Goal: Task Accomplishment & Management: Use online tool/utility

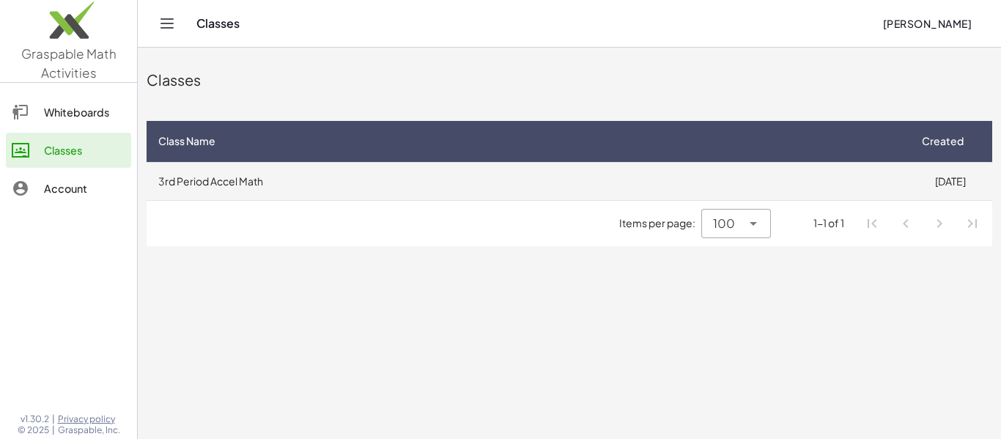
click at [950, 180] on td "8/5/2025" at bounding box center [950, 181] width 84 height 38
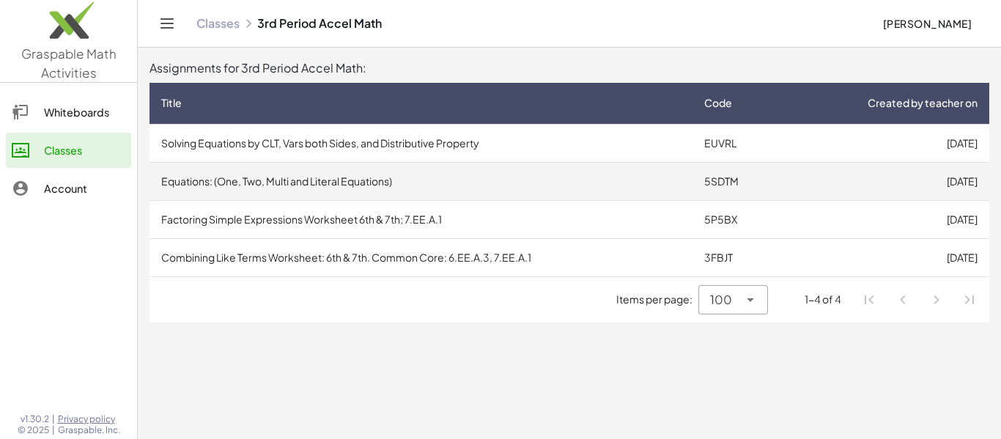
click at [733, 177] on td "5SDTM" at bounding box center [738, 181] width 92 height 38
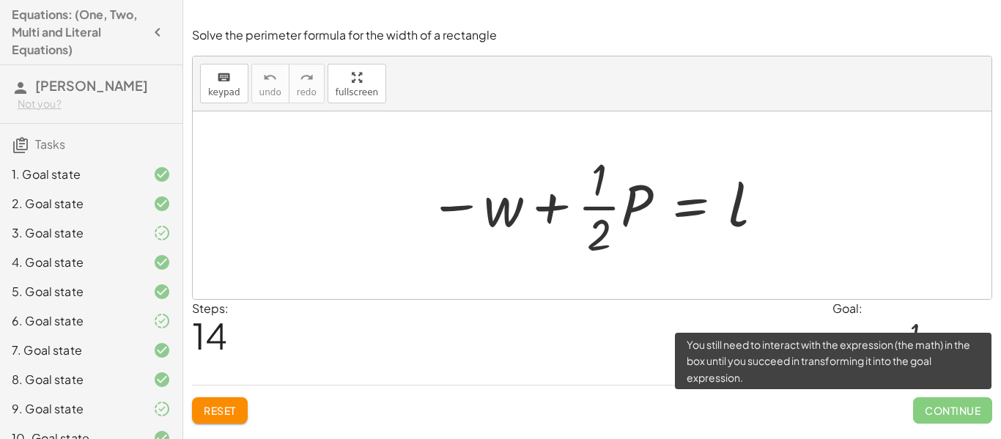
click at [974, 413] on span "Continue" at bounding box center [952, 410] width 79 height 26
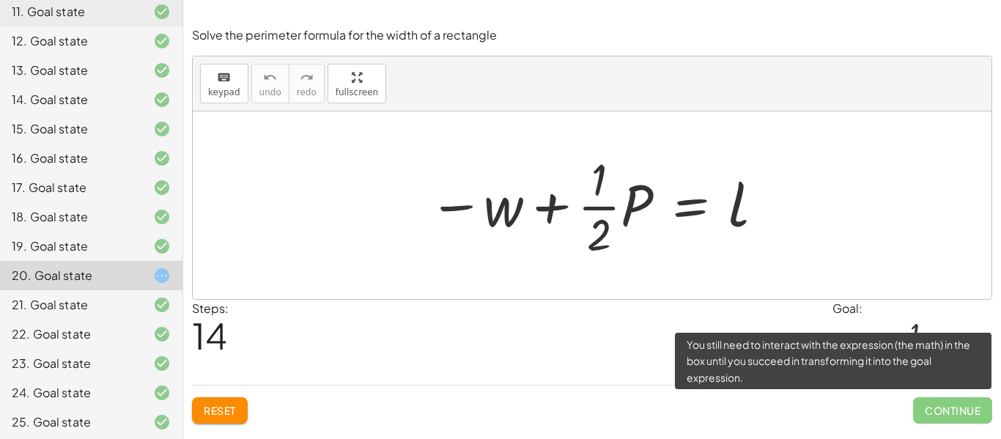
scroll to position [489, 0]
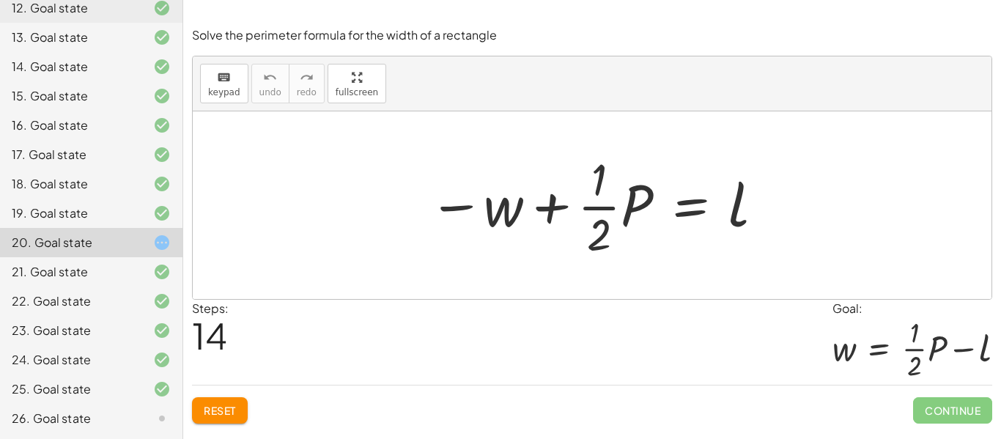
click at [160, 420] on icon at bounding box center [162, 419] width 18 height 18
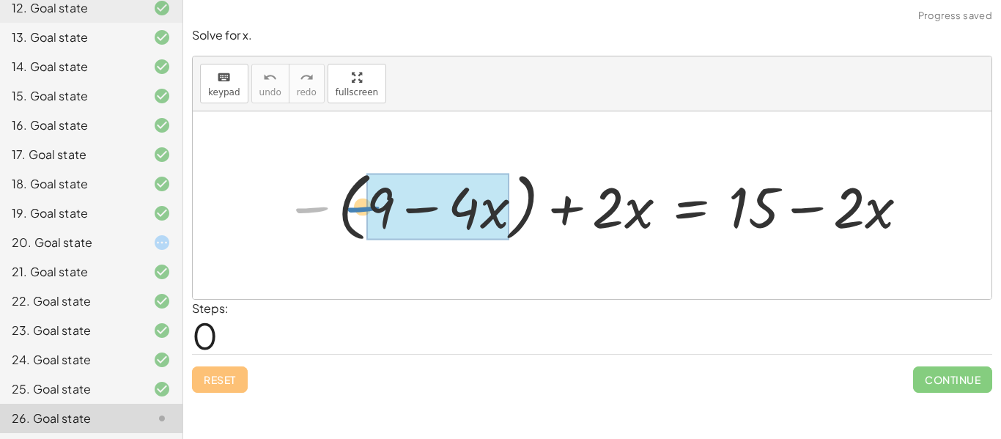
drag, startPoint x: 322, startPoint y: 212, endPoint x: 374, endPoint y: 212, distance: 52.8
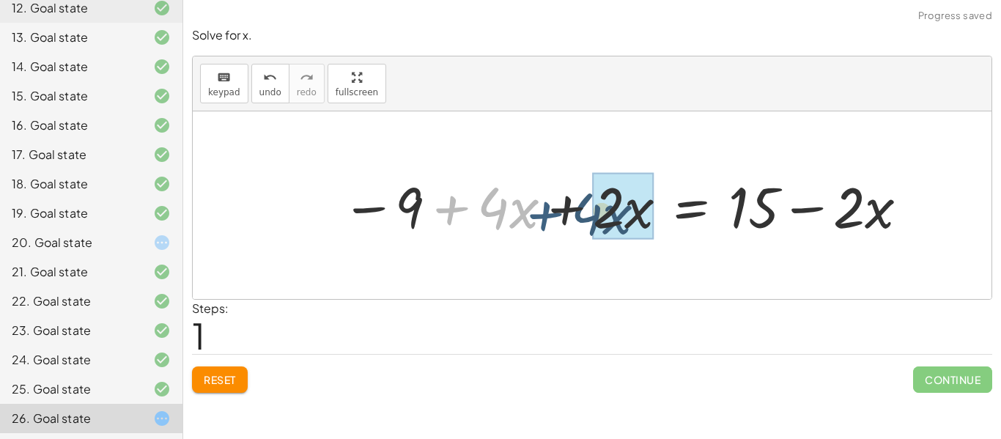
drag, startPoint x: 444, startPoint y: 216, endPoint x: 544, endPoint y: 221, distance: 99.7
click at [544, 221] on div at bounding box center [626, 205] width 584 height 74
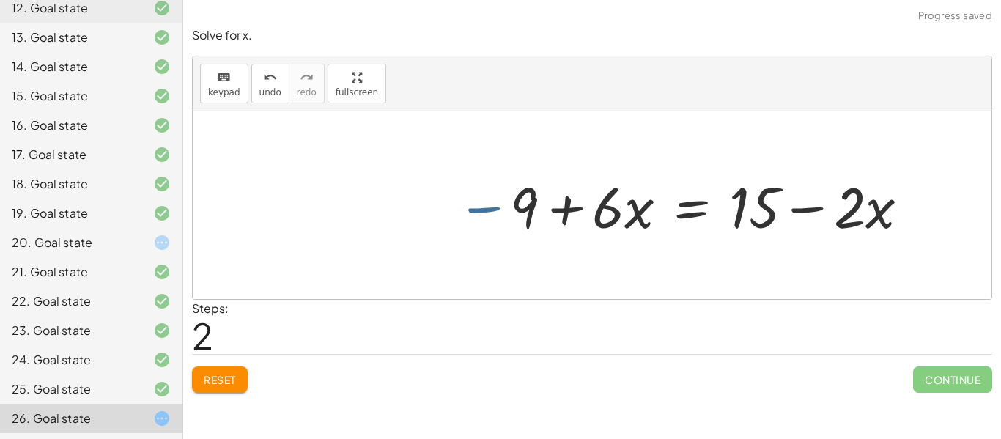
click at [495, 208] on div at bounding box center [683, 205] width 469 height 74
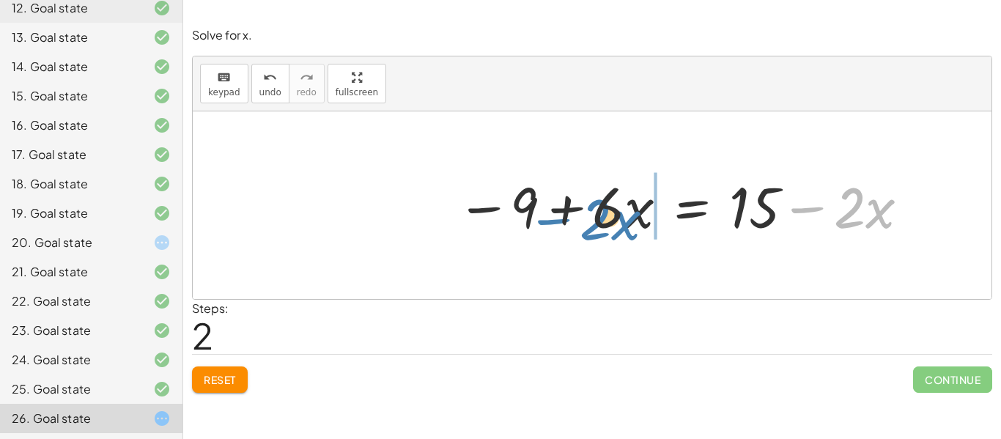
drag, startPoint x: 810, startPoint y: 210, endPoint x: 555, endPoint y: 222, distance: 255.2
click at [555, 222] on div at bounding box center [683, 205] width 469 height 74
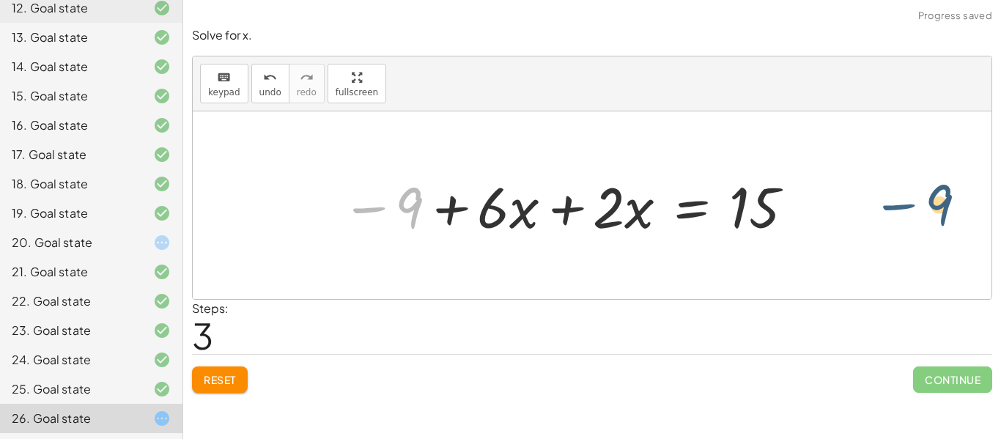
drag, startPoint x: 374, startPoint y: 209, endPoint x: 903, endPoint y: 205, distance: 529.7
click at [903, 205] on div "− ( + 9 − · 4 · x ) + · 2 · x = + 15 − · 2 · x − 9 + · 4 · x + · 2 · x = + 15 −…" at bounding box center [592, 205] width 799 height 188
drag, startPoint x: 380, startPoint y: 207, endPoint x: 794, endPoint y: 225, distance: 415.1
click at [794, 225] on div at bounding box center [568, 205] width 469 height 74
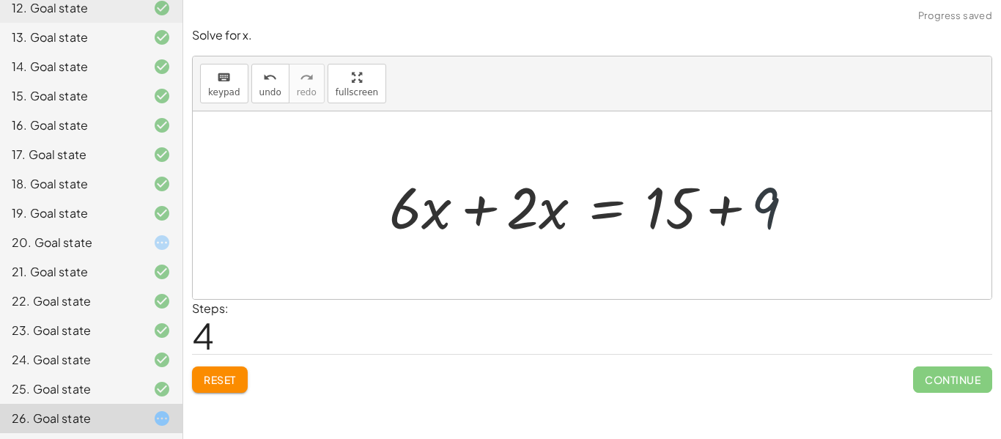
click at [804, 210] on div at bounding box center [598, 205] width 432 height 75
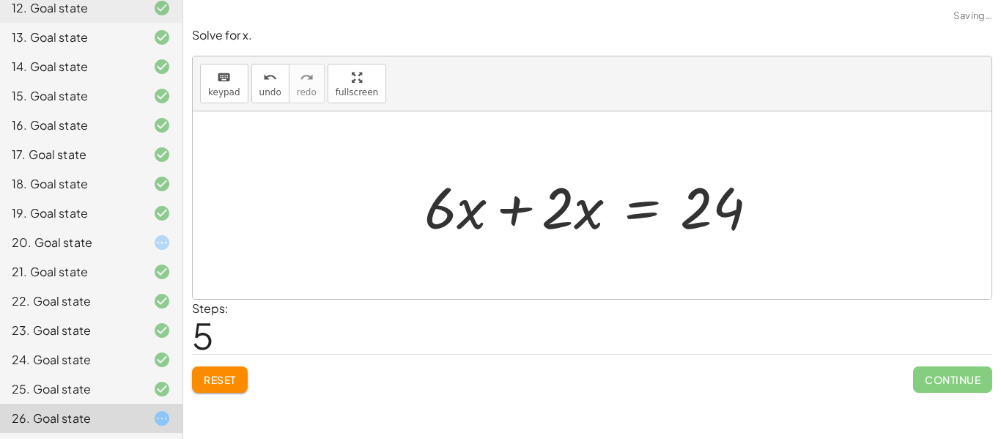
click at [497, 205] on div at bounding box center [597, 205] width 360 height 75
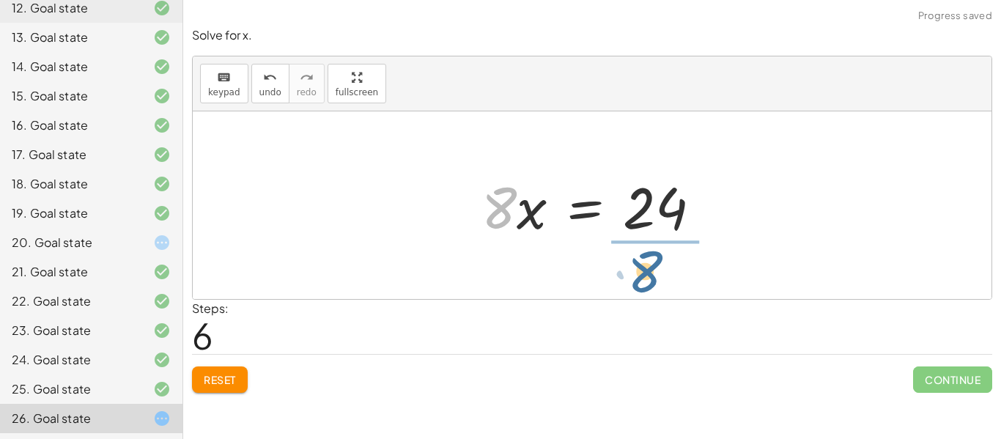
drag, startPoint x: 487, startPoint y: 216, endPoint x: 635, endPoint y: 280, distance: 160.5
click at [635, 280] on div "− ( + 9 − · 4 · x ) + · 2 · x = + 15 − · 2 · x − 9 + · 4 · x + · 2 · x = + 15 −…" at bounding box center [592, 205] width 799 height 188
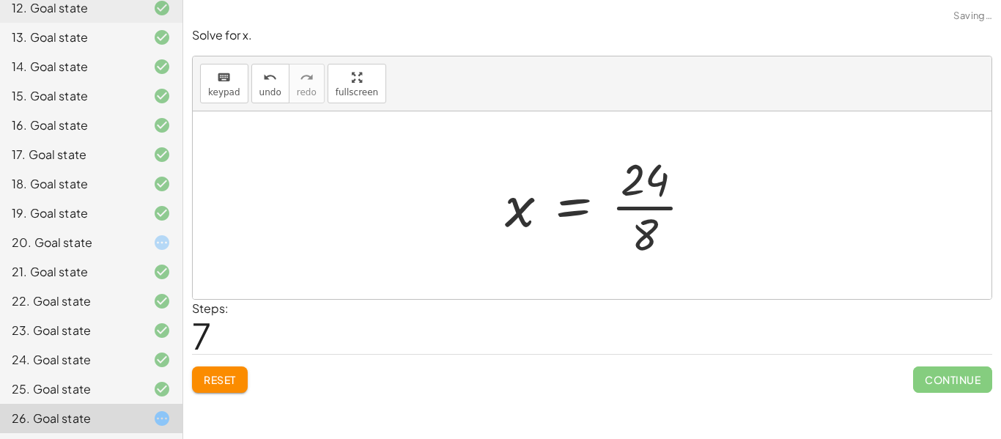
click at [659, 215] on div at bounding box center [604, 205] width 214 height 113
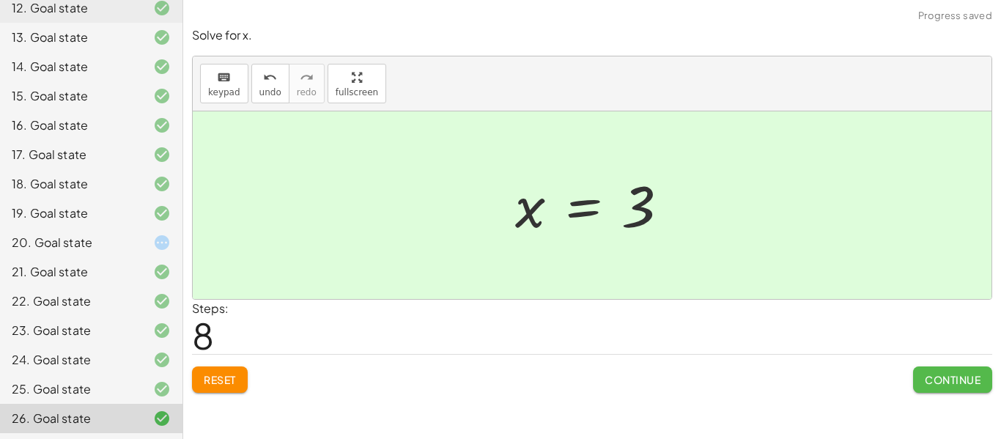
click at [942, 370] on button "Continue" at bounding box center [952, 379] width 79 height 26
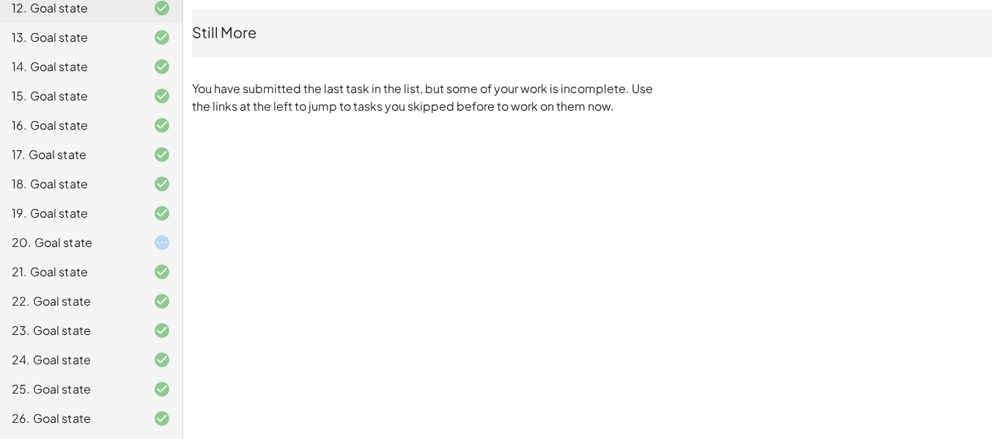
click at [158, 245] on icon at bounding box center [162, 243] width 18 height 18
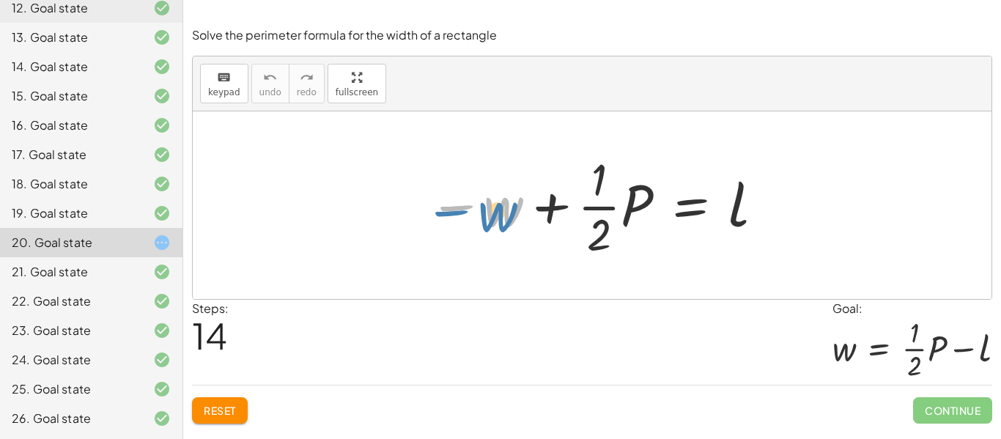
drag, startPoint x: 455, startPoint y: 206, endPoint x: 442, endPoint y: 197, distance: 15.9
click at [442, 197] on div at bounding box center [597, 205] width 352 height 113
drag, startPoint x: 447, startPoint y: 206, endPoint x: 489, endPoint y: 226, distance: 46.2
click at [489, 226] on div at bounding box center [597, 205] width 352 height 113
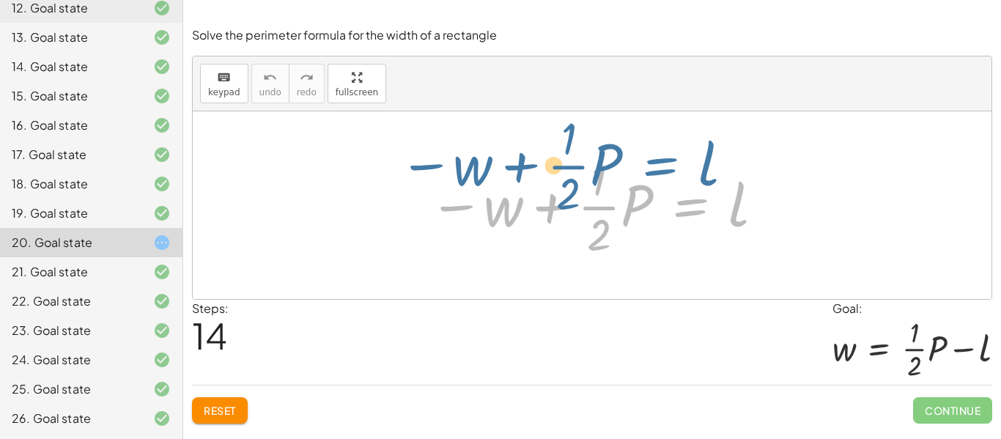
drag, startPoint x: 695, startPoint y: 212, endPoint x: 667, endPoint y: 173, distance: 48.8
click at [667, 173] on div at bounding box center [597, 205] width 352 height 113
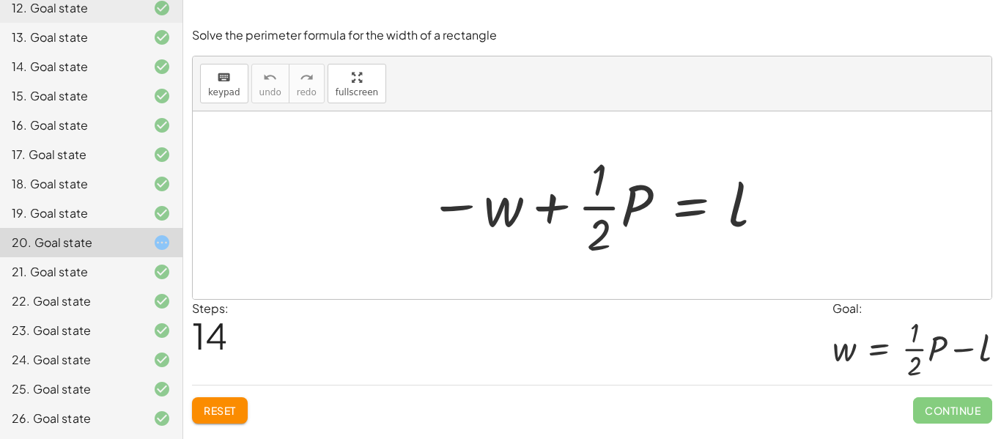
click at [210, 407] on span "Reset" at bounding box center [220, 410] width 32 height 13
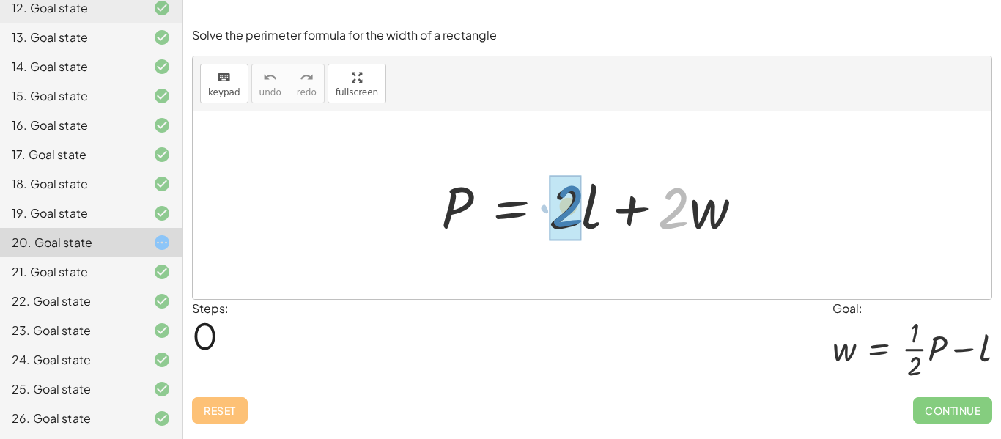
drag, startPoint x: 678, startPoint y: 221, endPoint x: 582, endPoint y: 219, distance: 96.0
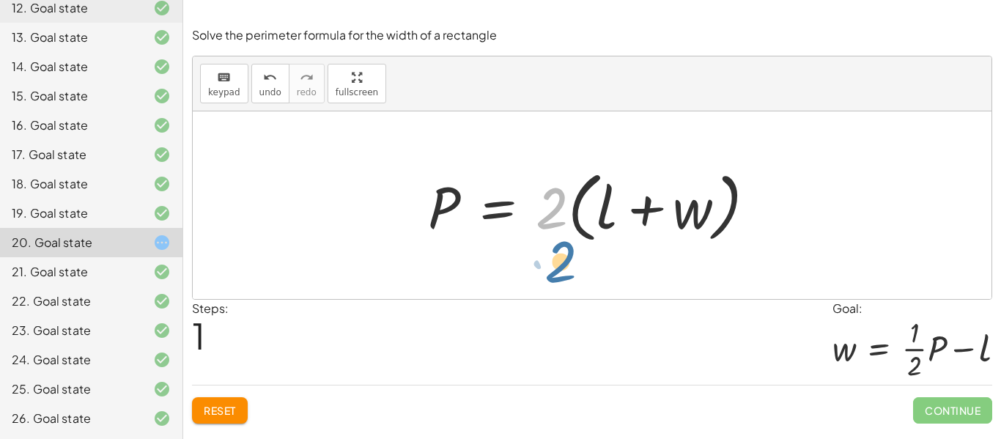
drag, startPoint x: 549, startPoint y: 227, endPoint x: 558, endPoint y: 281, distance: 54.2
click at [558, 281] on div "P = + · 2 · l + · 2 · w · 2 P = + 2 l + · w · ( )" at bounding box center [592, 205] width 799 height 188
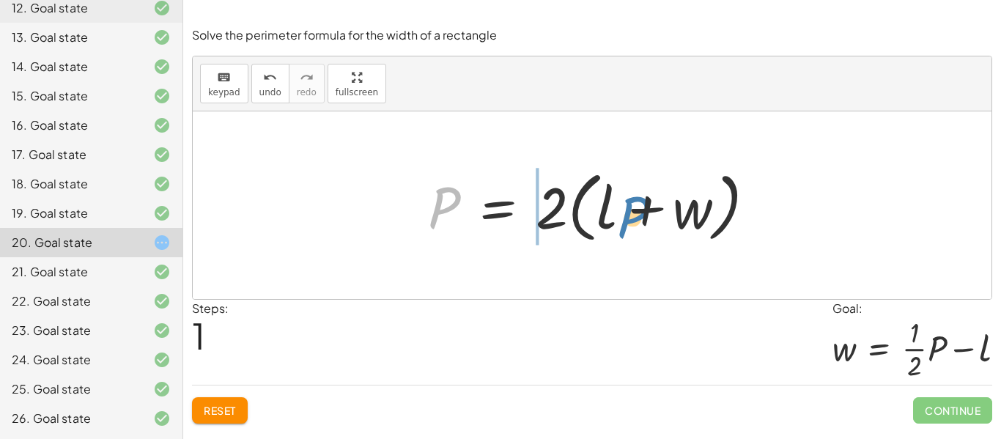
drag, startPoint x: 441, startPoint y: 214, endPoint x: 629, endPoint y: 223, distance: 188.5
click at [629, 223] on div at bounding box center [598, 205] width 354 height 84
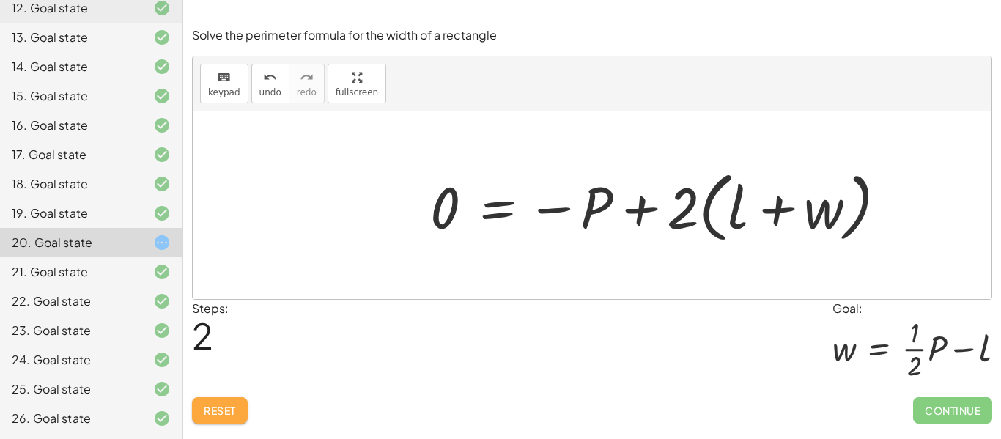
click at [217, 415] on span "Reset" at bounding box center [220, 410] width 32 height 13
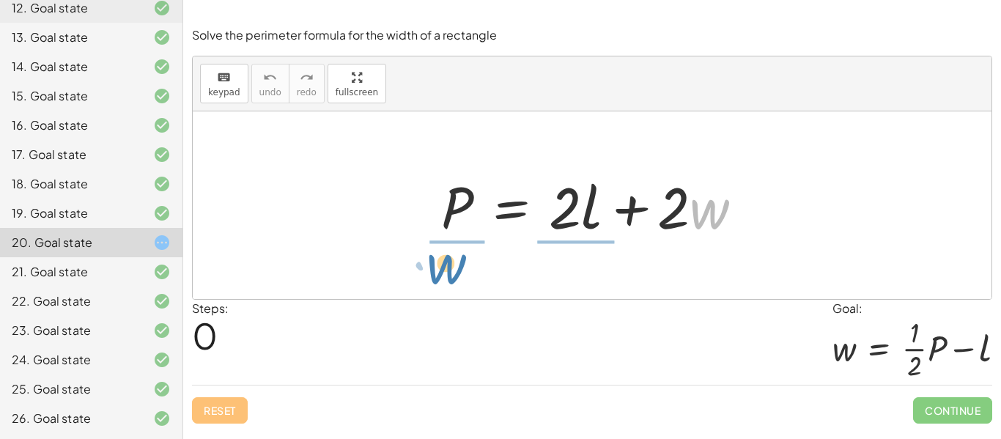
drag, startPoint x: 698, startPoint y: 220, endPoint x: 435, endPoint y: 275, distance: 268.7
click at [435, 275] on div "· w + · 2 P = + · 2 · l + · 2 · w" at bounding box center [592, 205] width 799 height 188
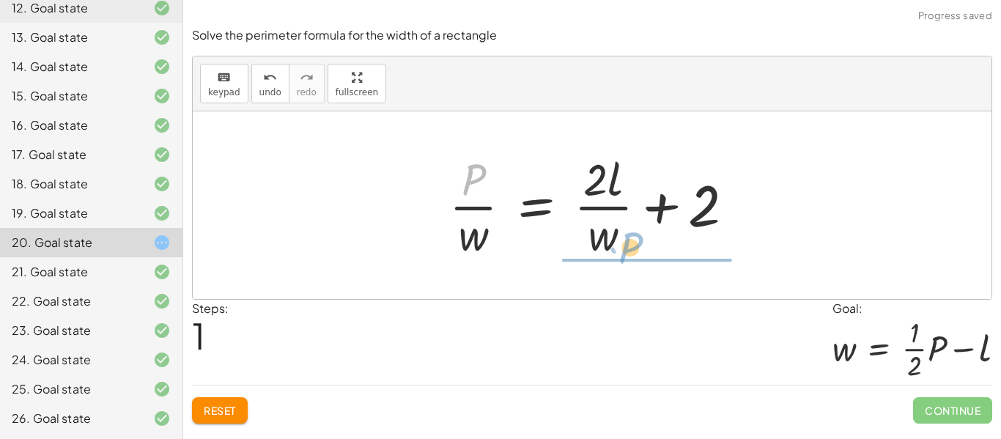
drag, startPoint x: 467, startPoint y: 174, endPoint x: 624, endPoint y: 242, distance: 171.0
click at [624, 242] on div at bounding box center [597, 205] width 311 height 113
click at [624, 242] on div at bounding box center [589, 205] width 294 height 141
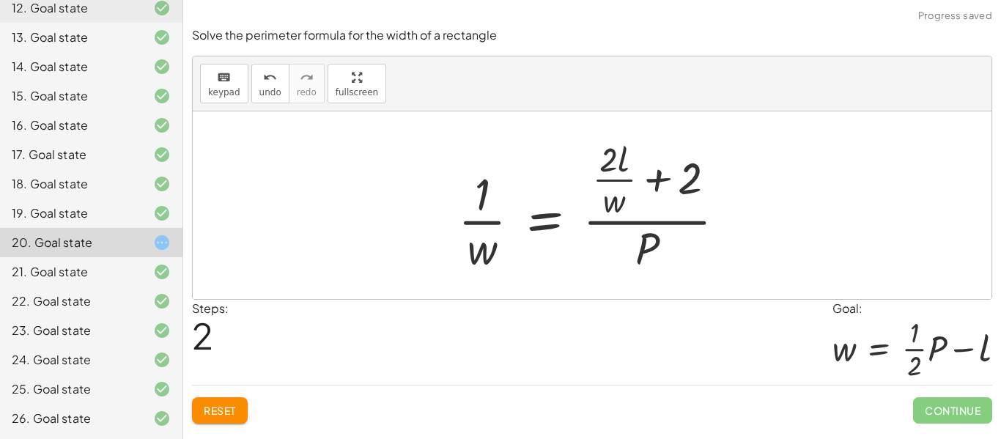
click at [219, 413] on span "Reset" at bounding box center [220, 410] width 32 height 13
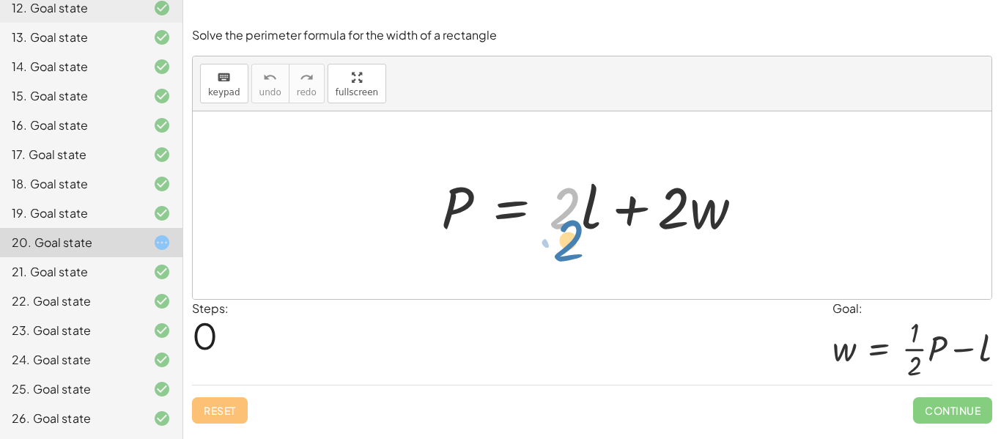
drag, startPoint x: 560, startPoint y: 222, endPoint x: 563, endPoint y: 251, distance: 28.7
click at [563, 251] on div "· 2 P = + · 2 · l + · 2 · w" at bounding box center [592, 205] width 799 height 188
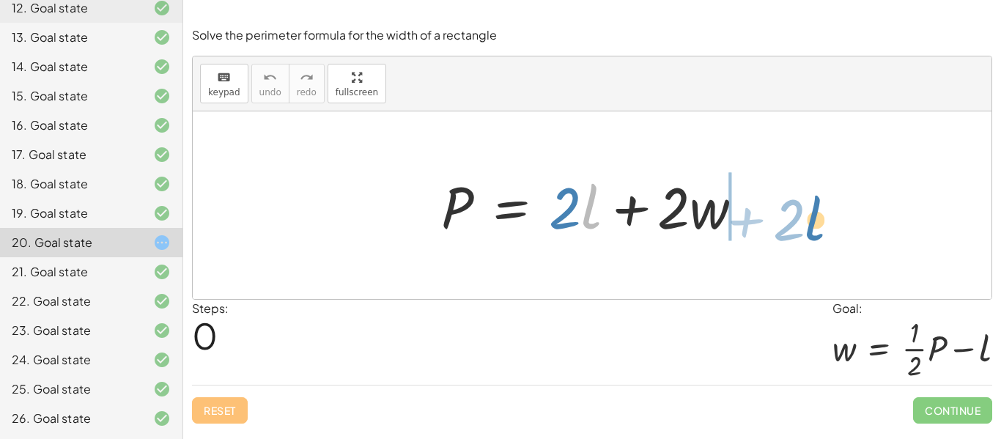
drag, startPoint x: 591, startPoint y: 221, endPoint x: 813, endPoint y: 232, distance: 223.0
click at [813, 232] on div "· l + · 2 P = + · 2 · l + · 2 · w" at bounding box center [592, 205] width 799 height 188
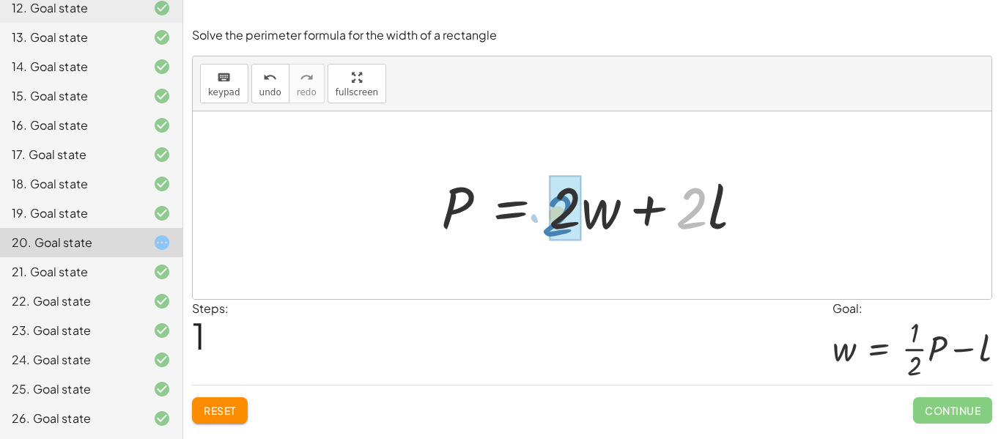
drag, startPoint x: 681, startPoint y: 224, endPoint x: 541, endPoint y: 231, distance: 140.1
click at [541, 231] on div at bounding box center [598, 205] width 328 height 75
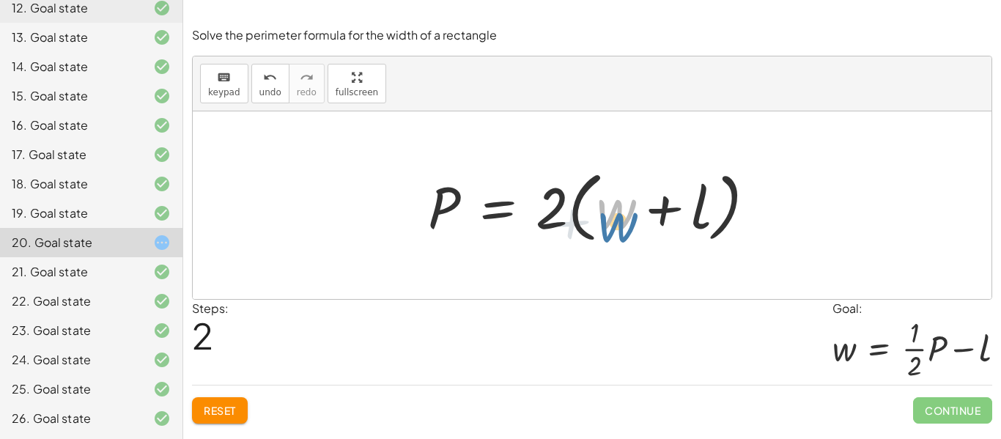
click at [608, 226] on div at bounding box center [598, 205] width 354 height 84
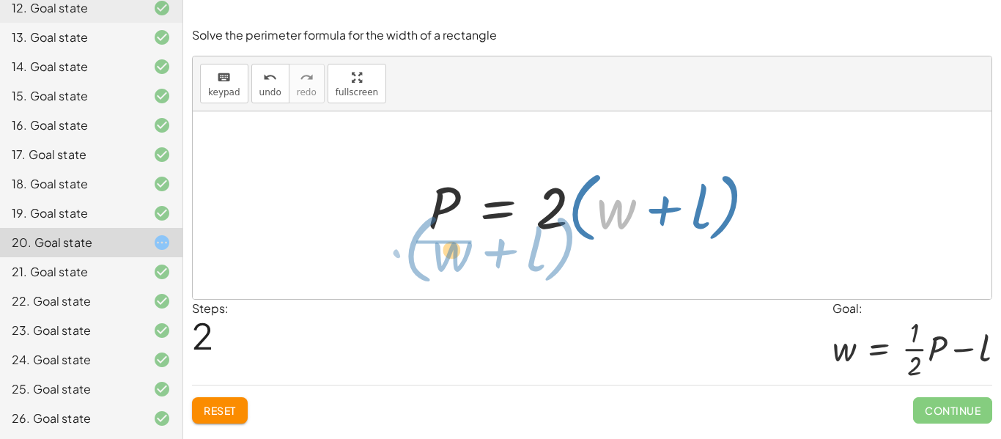
drag, startPoint x: 599, startPoint y: 183, endPoint x: 434, endPoint y: 224, distance: 169.9
click at [434, 224] on div at bounding box center [598, 205] width 354 height 84
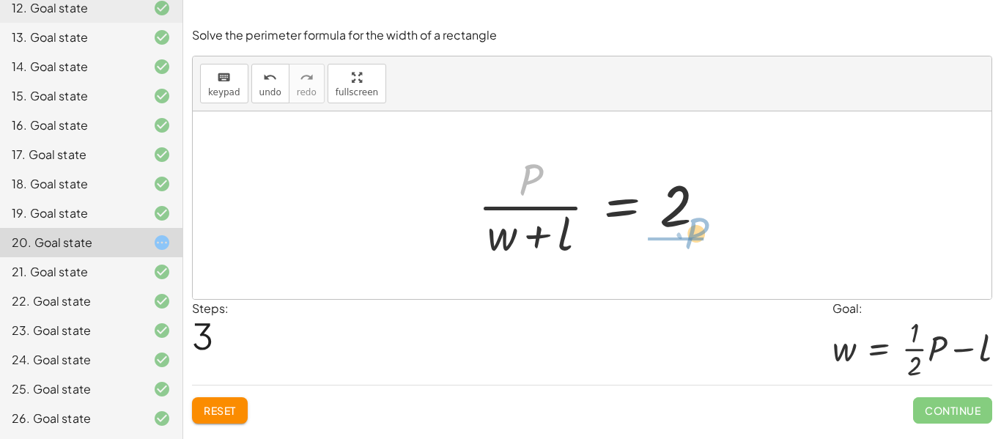
drag, startPoint x: 526, startPoint y: 171, endPoint x: 692, endPoint y: 225, distance: 174.0
click at [692, 225] on div at bounding box center [597, 205] width 254 height 113
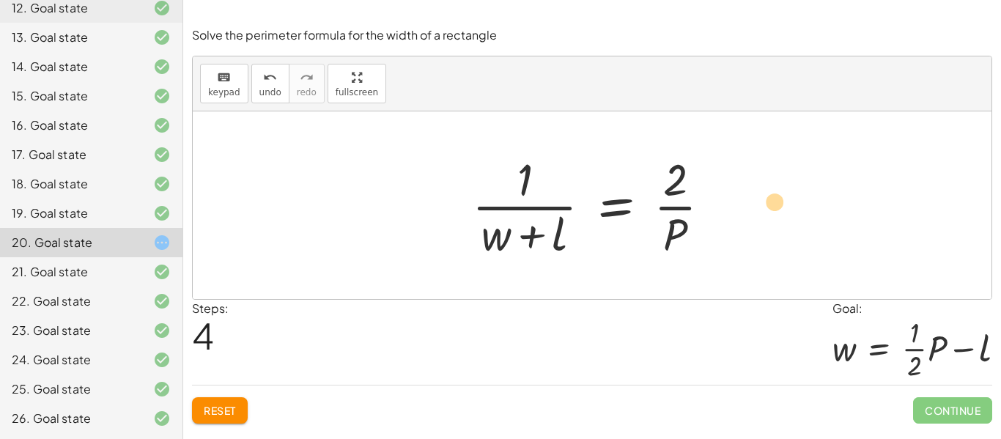
drag, startPoint x: 552, startPoint y: 243, endPoint x: 766, endPoint y: 209, distance: 216.0
drag, startPoint x: 562, startPoint y: 248, endPoint x: 853, endPoint y: 199, distance: 295.0
click at [853, 199] on div "P = + · 2 · l + · 2 · w P = + · 2 · w + · 2 · l P = · 2 · ( + w + l ) · P · ( +…" at bounding box center [592, 205] width 799 height 188
drag, startPoint x: 536, startPoint y: 235, endPoint x: 770, endPoint y: 205, distance: 236.4
click at [770, 205] on div "P = + · 2 · l + · 2 · w P = + · 2 · w + · 2 · l P = · 2 · ( + w + l ) · P · ( +…" at bounding box center [592, 205] width 799 height 188
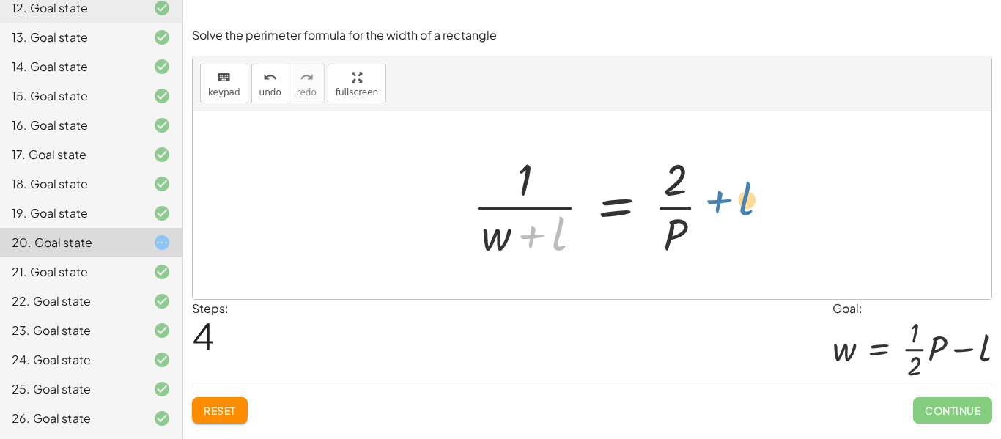
drag, startPoint x: 536, startPoint y: 238, endPoint x: 722, endPoint y: 203, distance: 189.4
click at [722, 203] on div at bounding box center [597, 205] width 265 height 113
drag, startPoint x: 533, startPoint y: 236, endPoint x: 694, endPoint y: 207, distance: 163.1
click at [694, 207] on div at bounding box center [597, 205] width 265 height 113
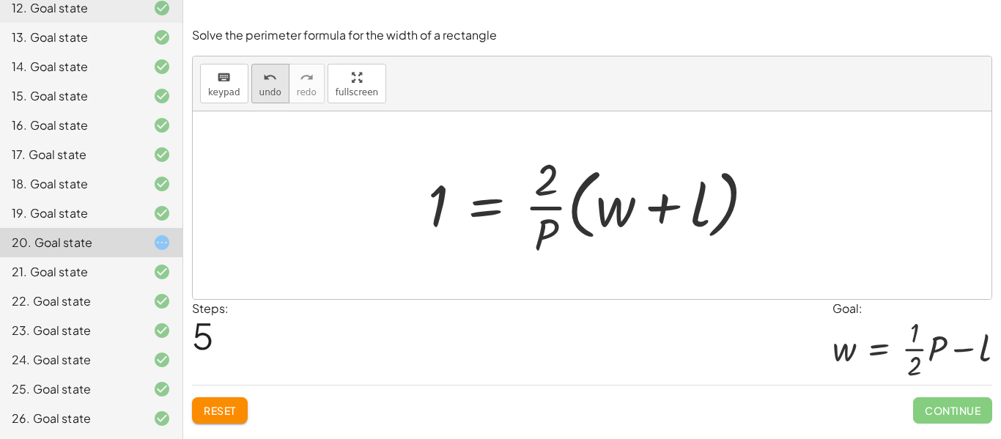
click at [273, 81] on div "undo" at bounding box center [270, 77] width 22 height 18
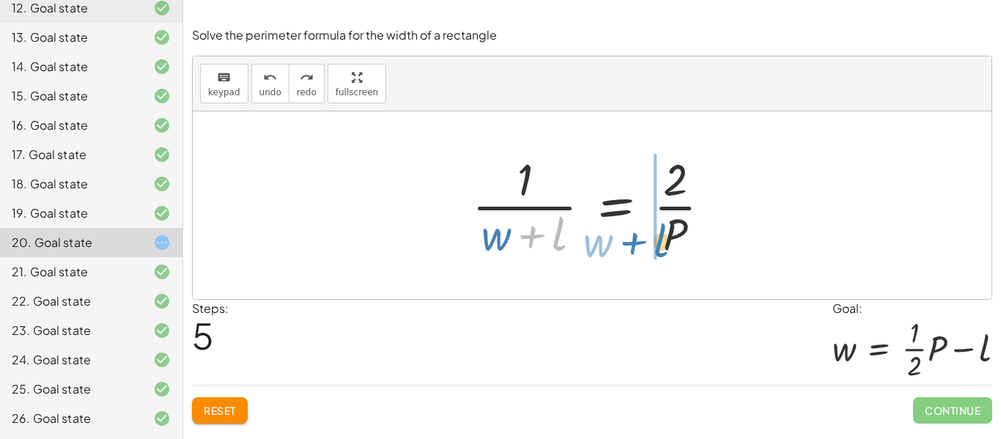
drag, startPoint x: 558, startPoint y: 237, endPoint x: 643, endPoint y: 248, distance: 86.3
click at [643, 248] on div at bounding box center [597, 205] width 265 height 113
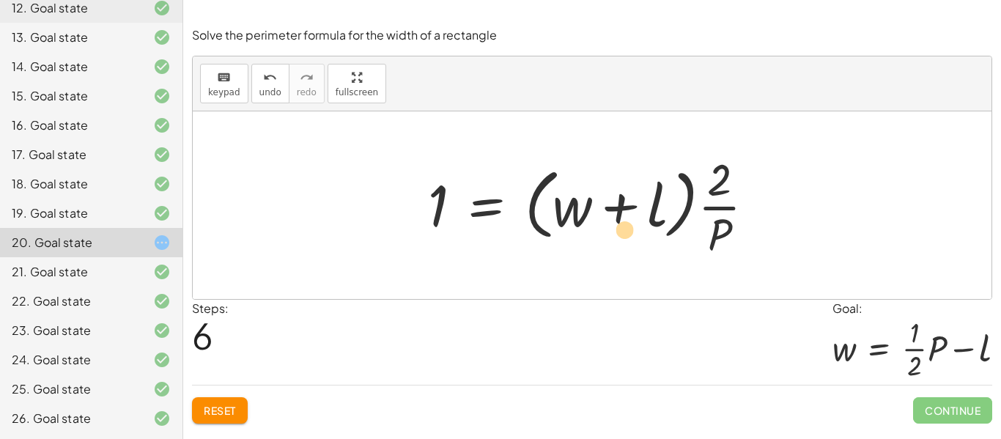
drag, startPoint x: 579, startPoint y: 209, endPoint x: 630, endPoint y: 233, distance: 56.7
click at [630, 233] on div at bounding box center [597, 205] width 353 height 113
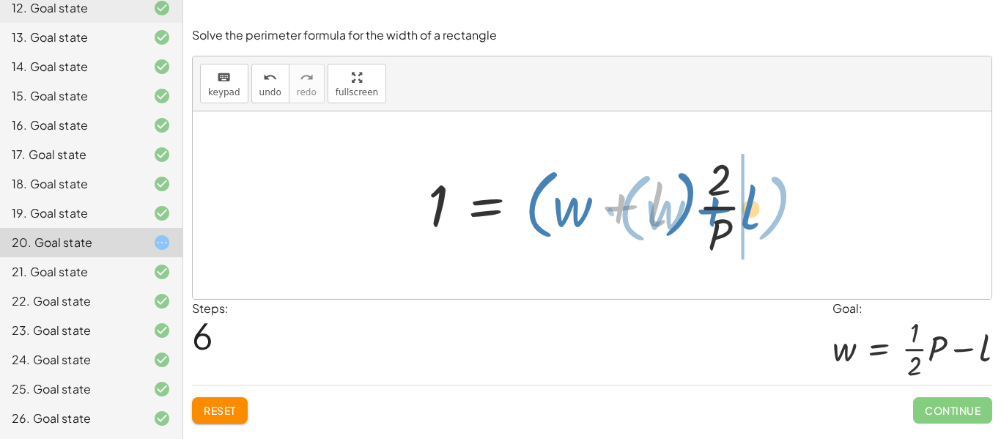
drag, startPoint x: 661, startPoint y: 207, endPoint x: 755, endPoint y: 210, distance: 94.6
click at [755, 210] on div at bounding box center [597, 205] width 353 height 113
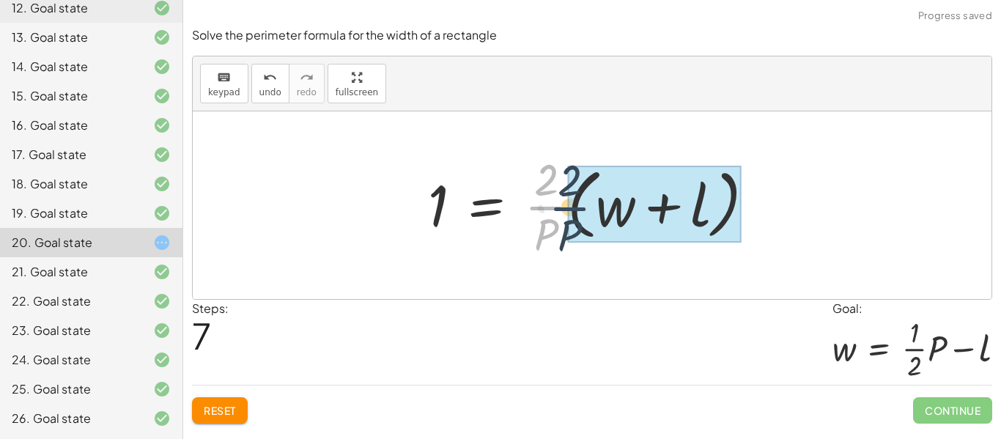
drag, startPoint x: 552, startPoint y: 207, endPoint x: 577, endPoint y: 208, distance: 25.0
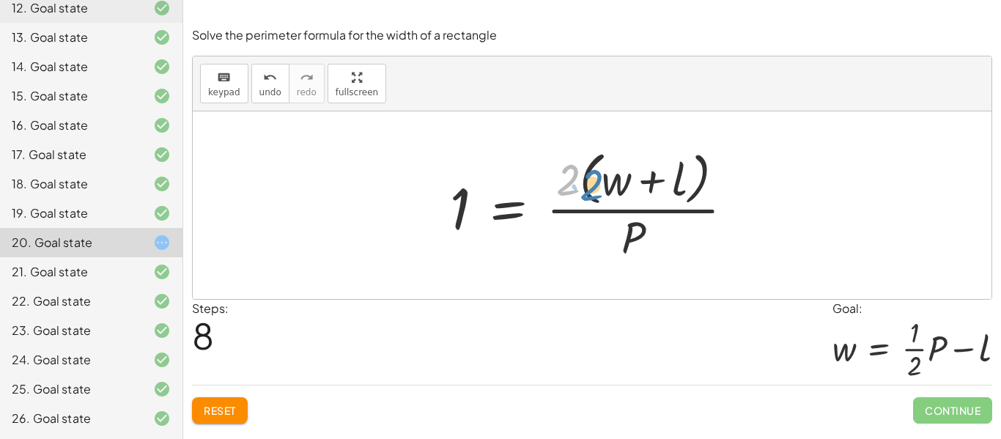
drag, startPoint x: 569, startPoint y: 185, endPoint x: 596, endPoint y: 192, distance: 28.1
click at [596, 192] on div at bounding box center [598, 204] width 310 height 119
drag, startPoint x: 563, startPoint y: 186, endPoint x: 596, endPoint y: 183, distance: 33.8
click at [596, 183] on div at bounding box center [598, 204] width 310 height 119
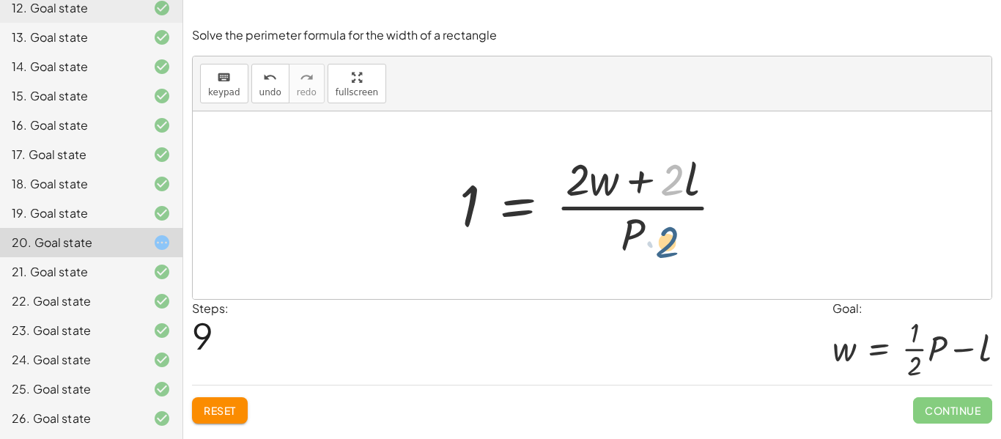
drag, startPoint x: 670, startPoint y: 189, endPoint x: 665, endPoint y: 253, distance: 64.0
click at [665, 253] on div at bounding box center [597, 205] width 291 height 113
drag, startPoint x: 666, startPoint y: 185, endPoint x: 550, endPoint y: 233, distance: 126.1
click at [550, 233] on div at bounding box center [597, 205] width 291 height 113
drag, startPoint x: 576, startPoint y: 187, endPoint x: 465, endPoint y: 262, distance: 133.5
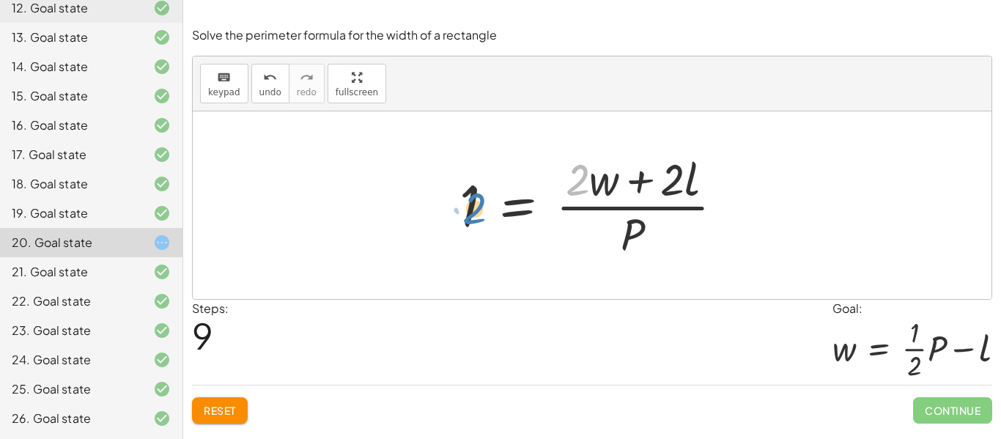
drag, startPoint x: 580, startPoint y: 192, endPoint x: 478, endPoint y: 221, distance: 105.8
click at [478, 221] on div at bounding box center [597, 205] width 291 height 113
drag, startPoint x: 578, startPoint y: 188, endPoint x: 415, endPoint y: 225, distance: 166.9
click at [211, 404] on span "Reset" at bounding box center [220, 410] width 32 height 13
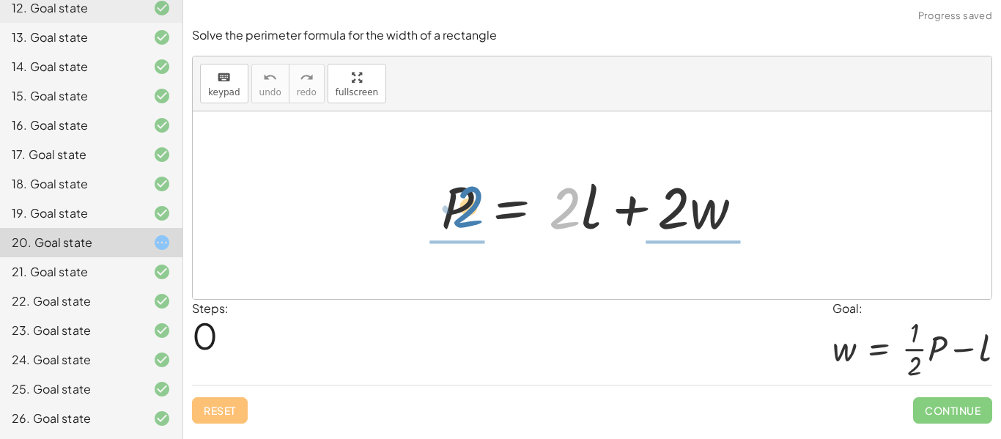
drag, startPoint x: 574, startPoint y: 218, endPoint x: 480, endPoint y: 218, distance: 94.5
click at [480, 218] on div at bounding box center [598, 205] width 328 height 75
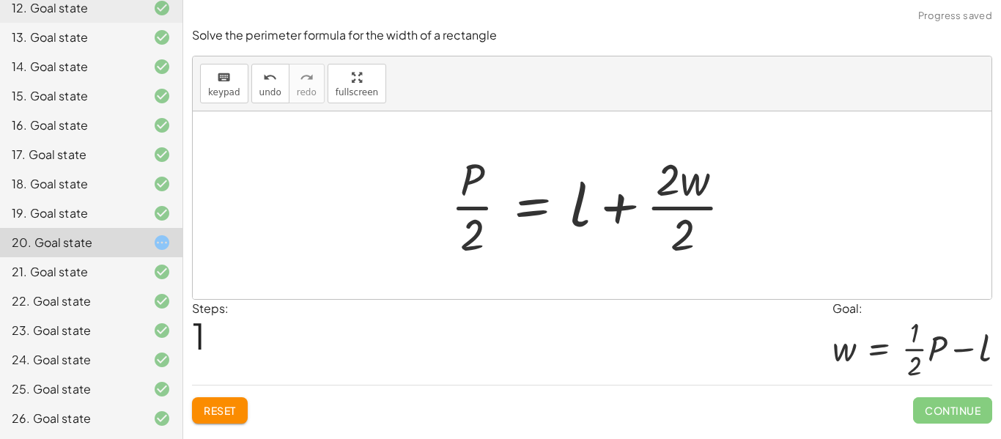
click at [212, 410] on span "Reset" at bounding box center [220, 410] width 32 height 13
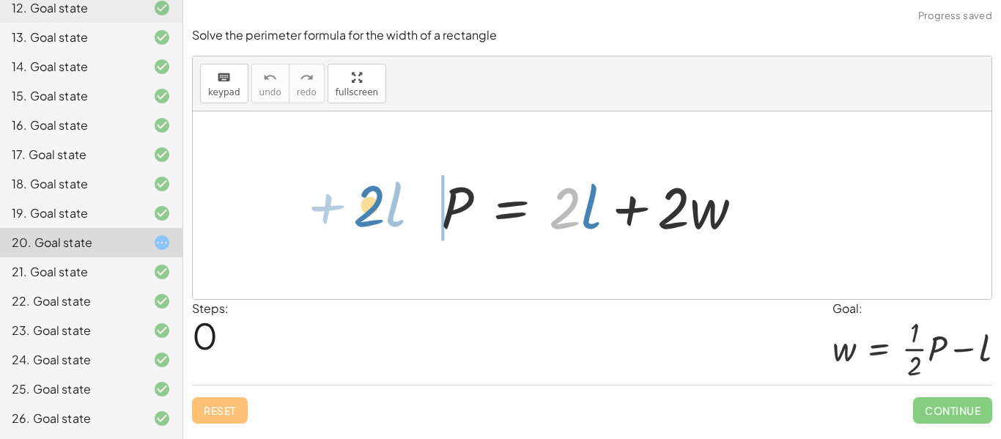
drag, startPoint x: 565, startPoint y: 222, endPoint x: 369, endPoint y: 221, distance: 195.6
click at [369, 221] on div "· 2 + · l P = + · 2 · l + · 2 · w" at bounding box center [592, 205] width 799 height 188
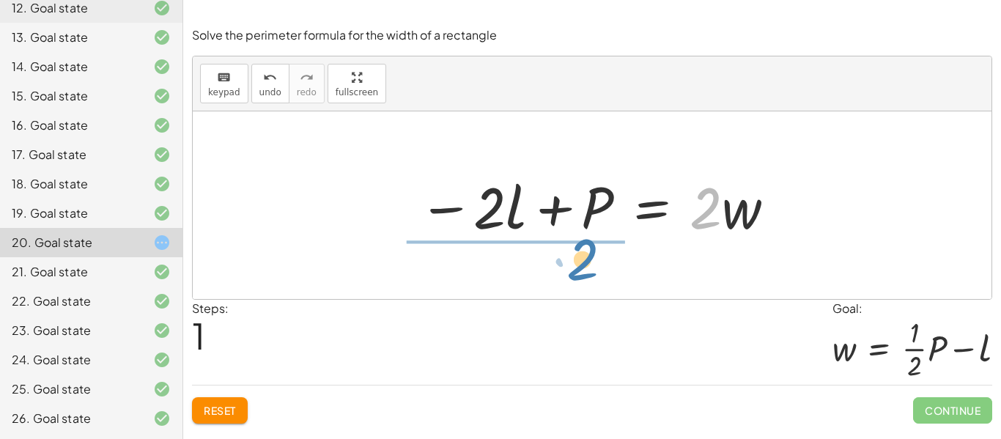
drag, startPoint x: 715, startPoint y: 216, endPoint x: 566, endPoint y: 286, distance: 164.2
click at [566, 286] on div "P = + · 2 · l + · 2 · w · 2 P = · 2 · l · 2 · w − +" at bounding box center [592, 205] width 799 height 188
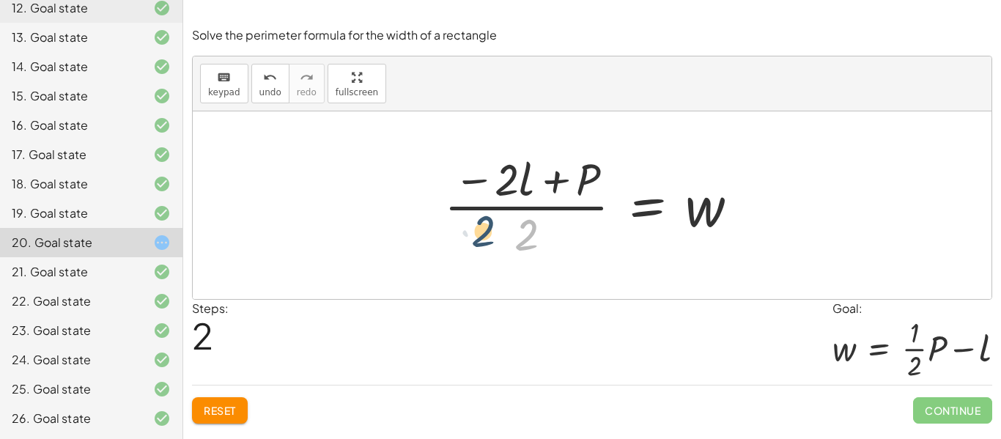
drag, startPoint x: 531, startPoint y: 229, endPoint x: 489, endPoint y: 226, distance: 42.6
click at [489, 226] on div at bounding box center [597, 205] width 321 height 113
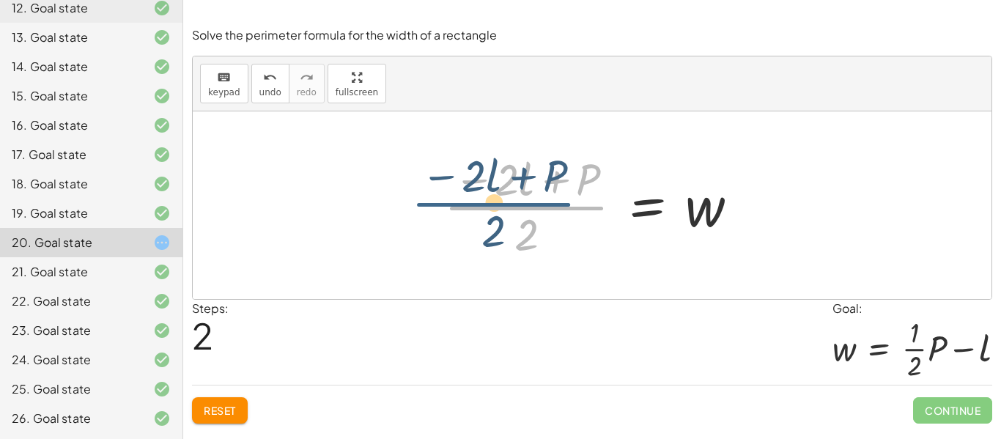
drag, startPoint x: 539, startPoint y: 207, endPoint x: 508, endPoint y: 203, distance: 31.8
click at [508, 203] on div at bounding box center [597, 205] width 321 height 113
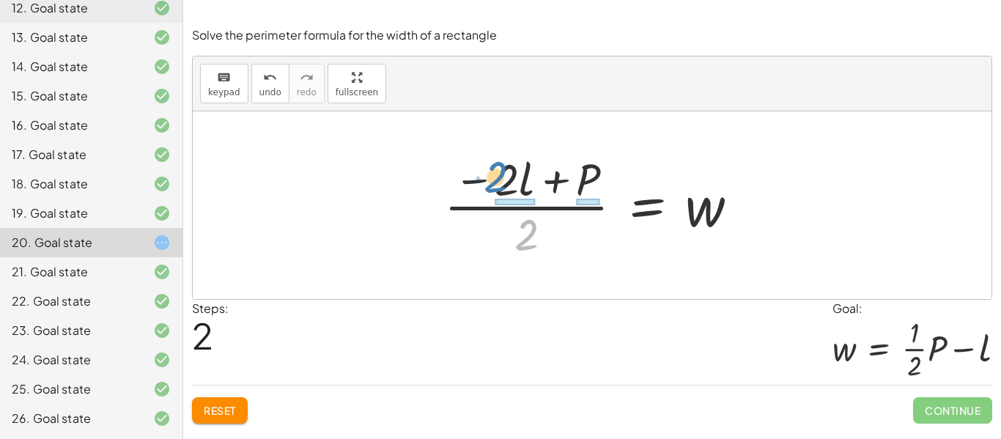
drag, startPoint x: 533, startPoint y: 238, endPoint x: 506, endPoint y: 183, distance: 61.3
click at [506, 183] on div at bounding box center [597, 205] width 321 height 113
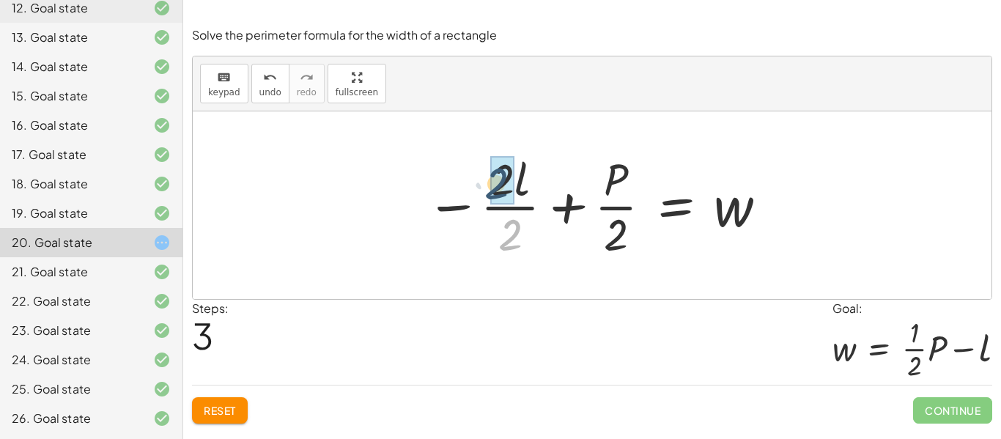
drag, startPoint x: 510, startPoint y: 222, endPoint x: 496, endPoint y: 171, distance: 53.1
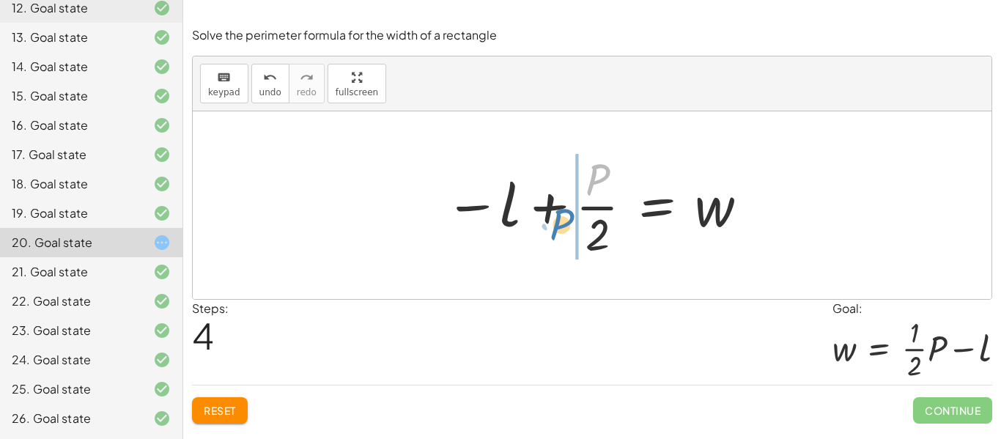
drag, startPoint x: 592, startPoint y: 171, endPoint x: 558, endPoint y: 215, distance: 55.8
click at [558, 215] on div at bounding box center [597, 205] width 320 height 113
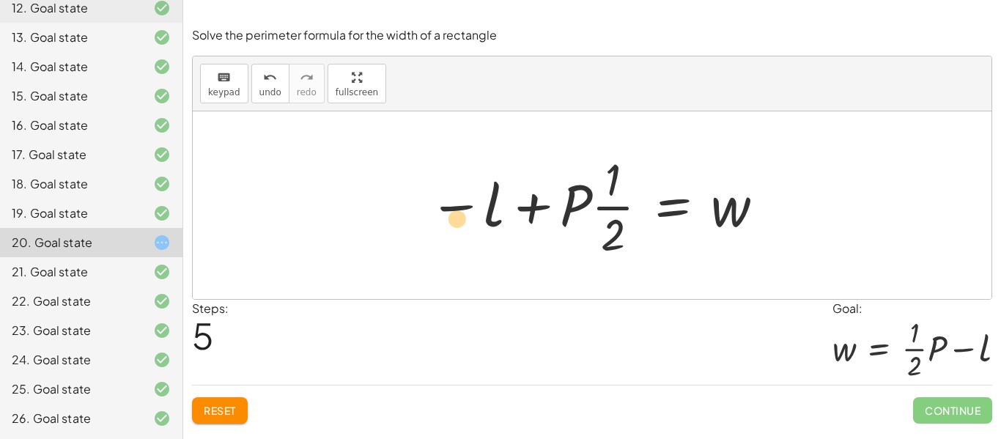
drag, startPoint x: 458, startPoint y: 209, endPoint x: 416, endPoint y: 221, distance: 43.4
click at [416, 221] on div "P = + · 2 · l + · 2 · w − · 2 · l + P = · 2 · w · ( − · 2 · l + P ) · 2 = w − ·…" at bounding box center [592, 205] width 370 height 120
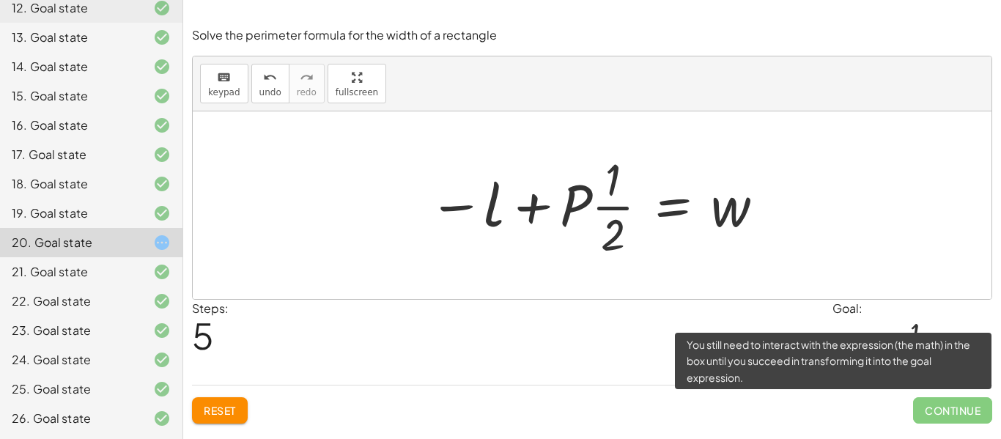
click at [929, 404] on span "Continue" at bounding box center [952, 410] width 79 height 26
click at [935, 415] on span "Continue" at bounding box center [952, 410] width 79 height 26
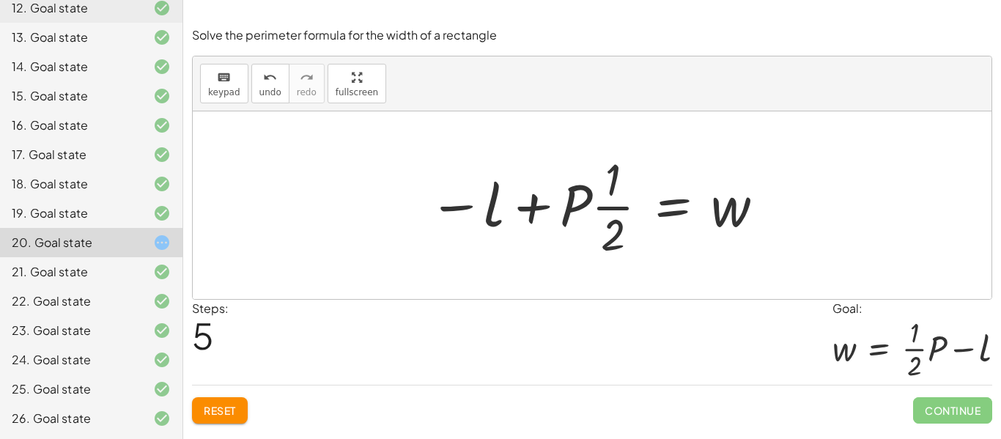
click at [236, 410] on span "Reset" at bounding box center [220, 410] width 32 height 13
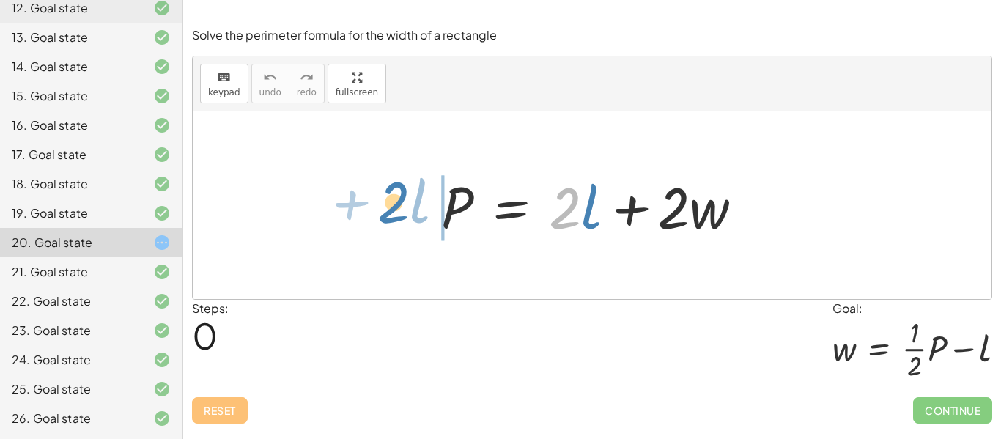
drag, startPoint x: 565, startPoint y: 218, endPoint x: 395, endPoint y: 212, distance: 170.1
click at [395, 212] on div "· 2 + · l P = + · 2 · l + · 2 · w" at bounding box center [592, 205] width 799 height 188
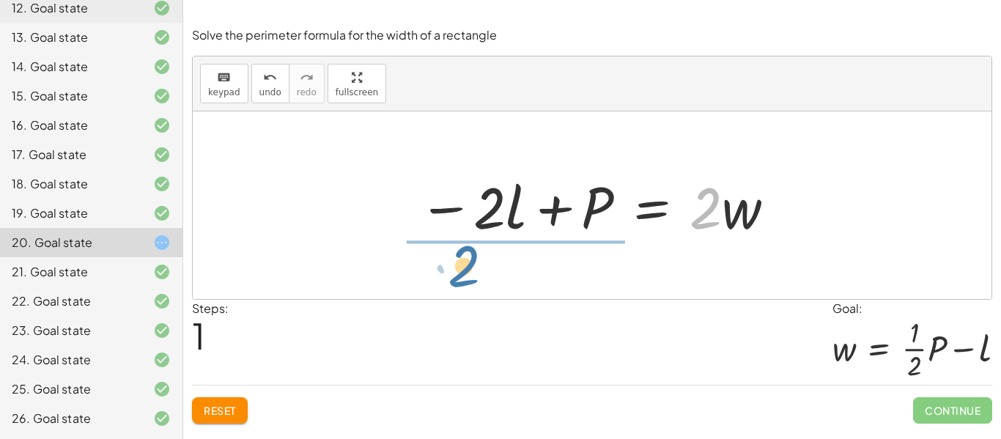
drag, startPoint x: 711, startPoint y: 226, endPoint x: 465, endPoint y: 285, distance: 253.1
click at [465, 285] on div "P = + · 2 · l + · 2 · w · 2 P = · 2 · l · 2 · w − +" at bounding box center [592, 205] width 799 height 188
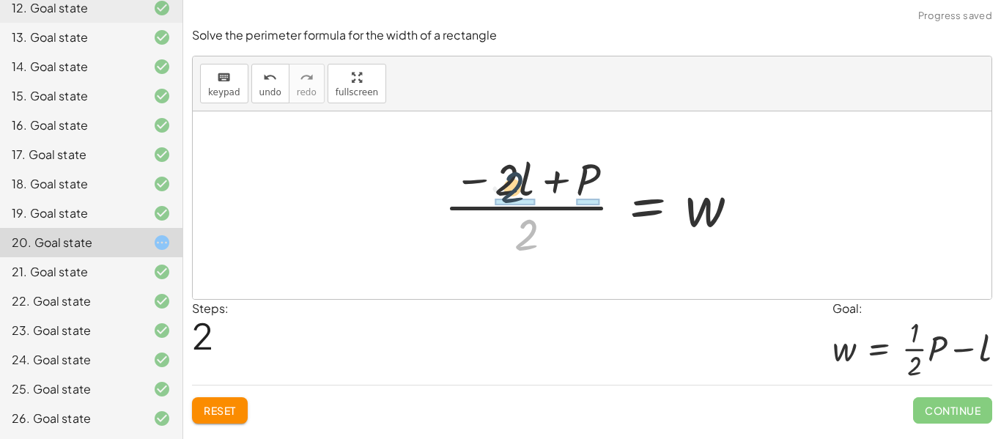
drag, startPoint x: 522, startPoint y: 248, endPoint x: 508, endPoint y: 196, distance: 53.3
click at [508, 196] on div at bounding box center [597, 205] width 321 height 113
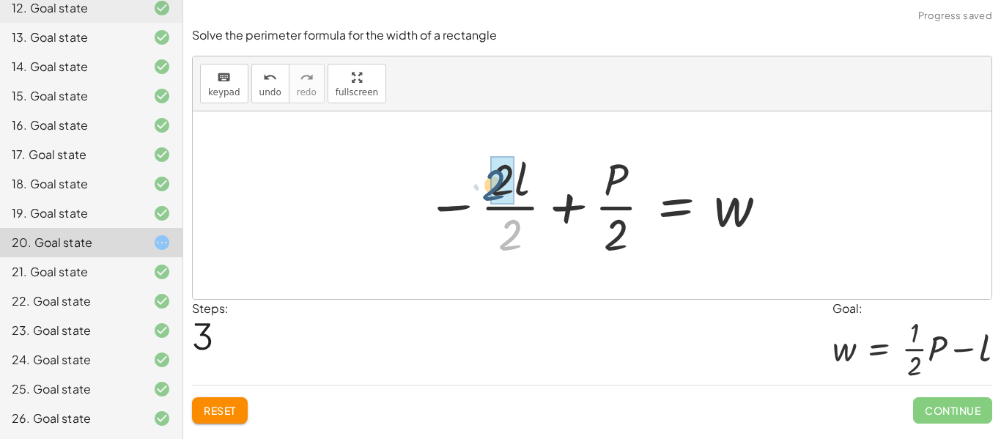
drag, startPoint x: 511, startPoint y: 232, endPoint x: 494, endPoint y: 181, distance: 53.3
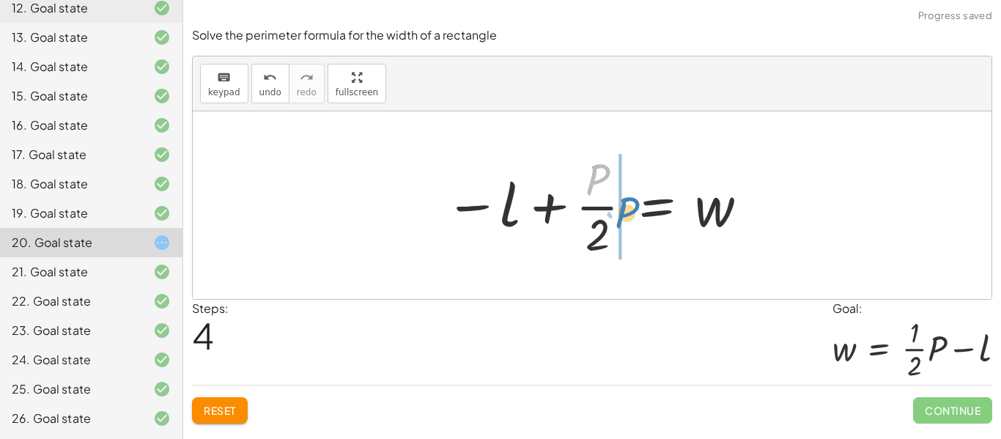
drag, startPoint x: 588, startPoint y: 182, endPoint x: 618, endPoint y: 214, distance: 43.6
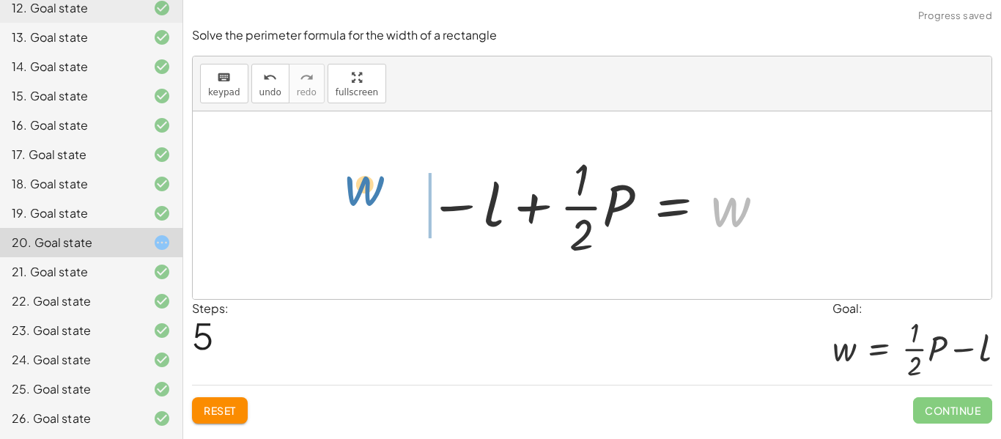
drag, startPoint x: 717, startPoint y: 221, endPoint x: 352, endPoint y: 200, distance: 365.5
click at [352, 200] on div "P = + · 2 · l + · 2 · w − · 2 · l + P = · 2 · w · ( − · 2 · l + P ) · 2 = w − ·…" at bounding box center [592, 205] width 799 height 188
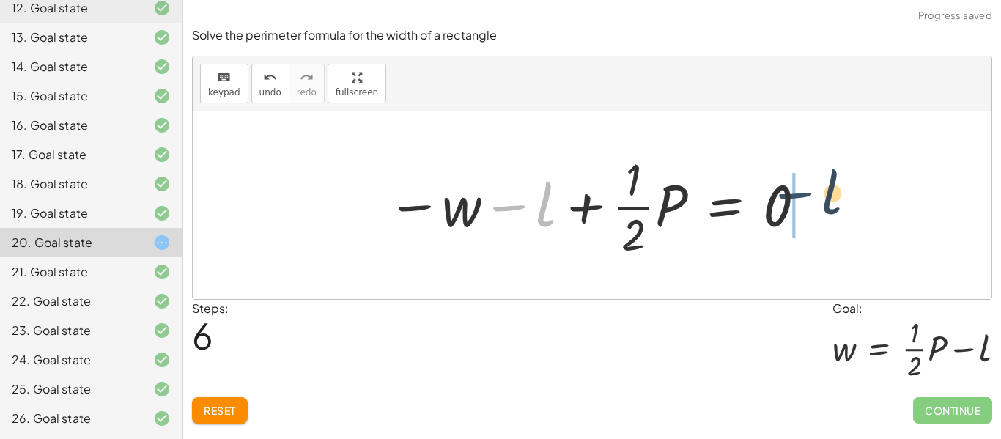
drag, startPoint x: 496, startPoint y: 209, endPoint x: 788, endPoint y: 198, distance: 291.8
click at [788, 198] on div at bounding box center [598, 205] width 436 height 113
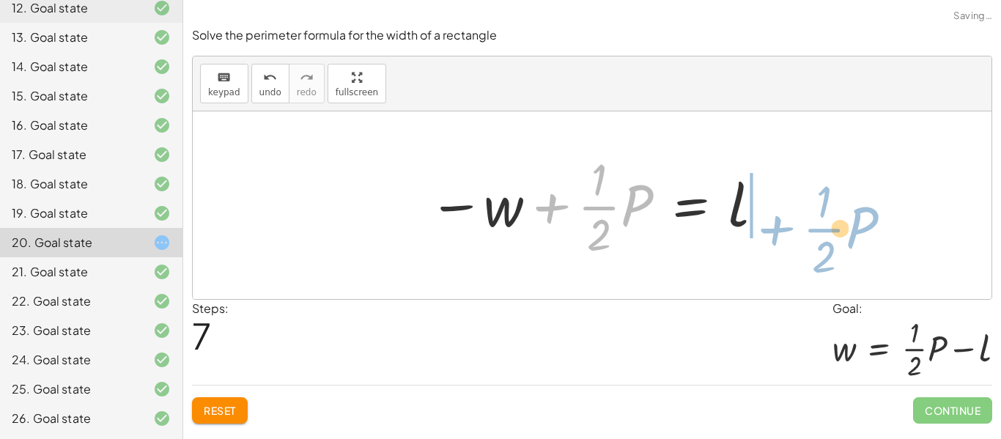
drag, startPoint x: 552, startPoint y: 212, endPoint x: 774, endPoint y: 228, distance: 221.8
click at [774, 228] on div "P = + · 2 · l + · 2 · w − · 2 · l + P = · 2 · w · ( − · 2 · l + P ) · 2 = w − ·…" at bounding box center [592, 205] width 370 height 120
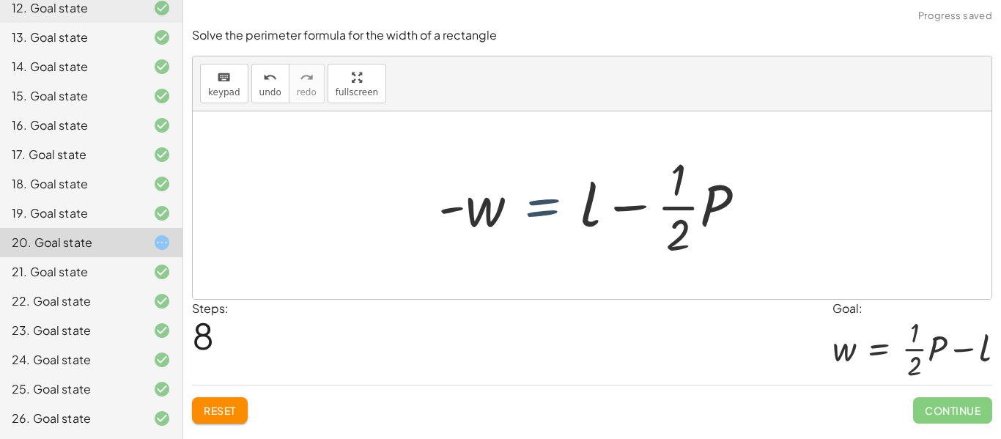
click at [596, 208] on div at bounding box center [598, 205] width 334 height 113
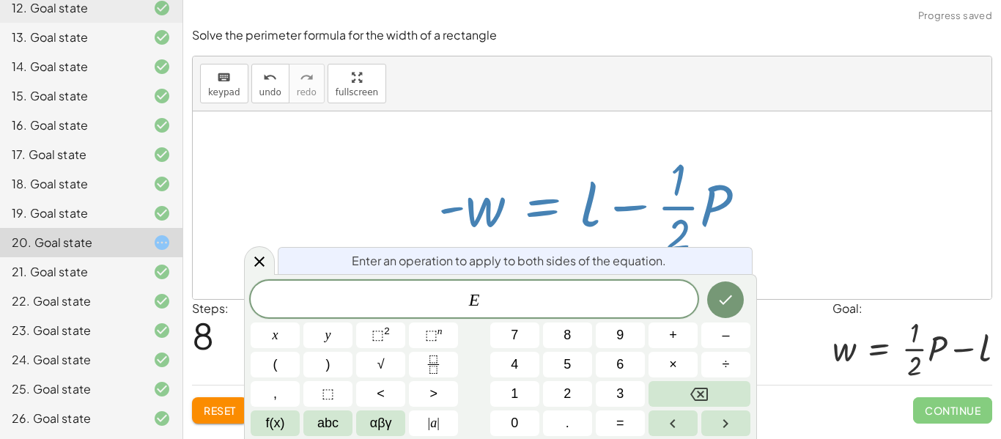
click at [445, 196] on div at bounding box center [598, 205] width 334 height 113
click at [448, 213] on div at bounding box center [598, 205] width 334 height 113
click at [256, 269] on icon at bounding box center [260, 262] width 18 height 18
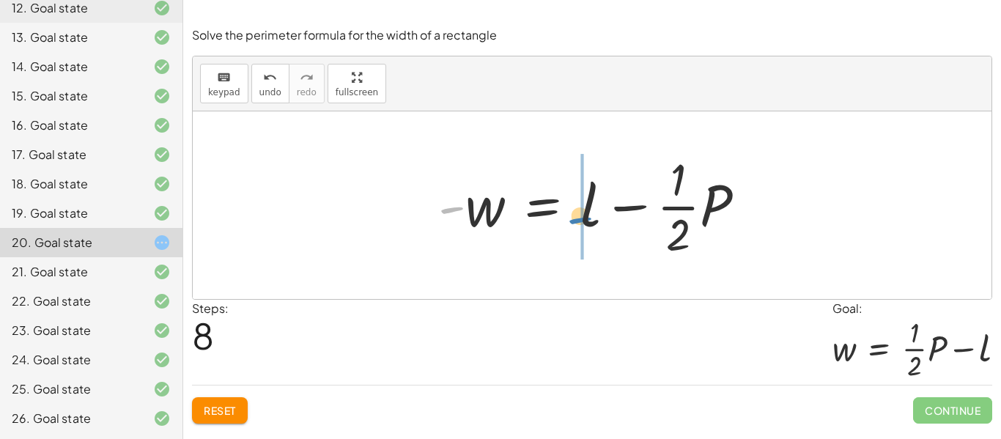
drag, startPoint x: 457, startPoint y: 213, endPoint x: 586, endPoint y: 224, distance: 129.4
click at [586, 224] on div at bounding box center [598, 205] width 334 height 113
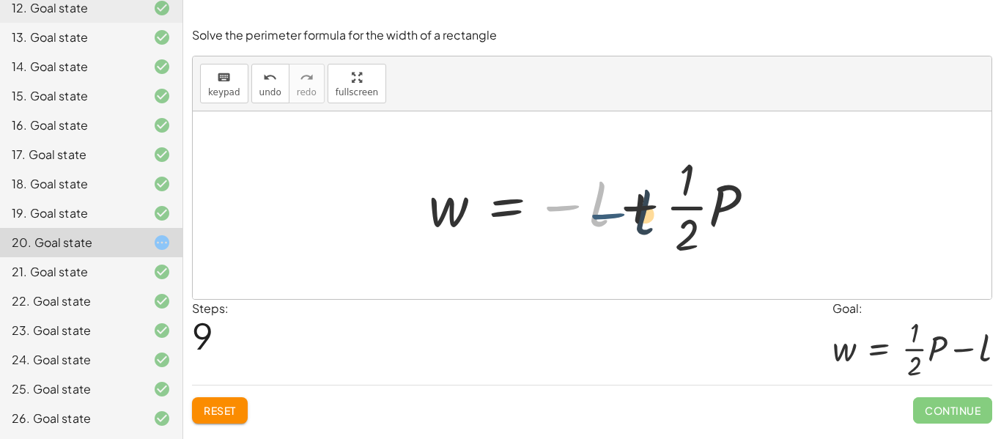
drag, startPoint x: 555, startPoint y: 213, endPoint x: 598, endPoint y: 219, distance: 42.9
click at [598, 219] on div at bounding box center [597, 205] width 352 height 113
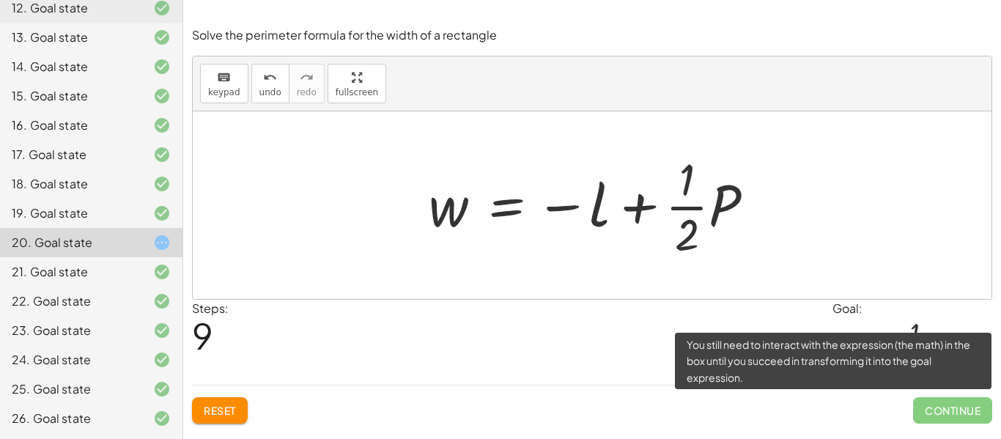
click at [931, 407] on span "Continue" at bounding box center [952, 410] width 79 height 26
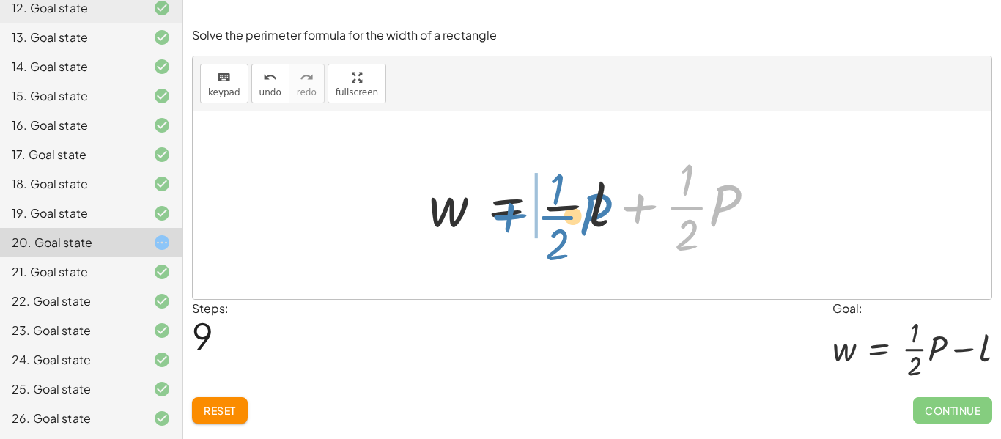
drag, startPoint x: 637, startPoint y: 217, endPoint x: 512, endPoint y: 226, distance: 125.7
click at [512, 226] on div at bounding box center [597, 205] width 352 height 113
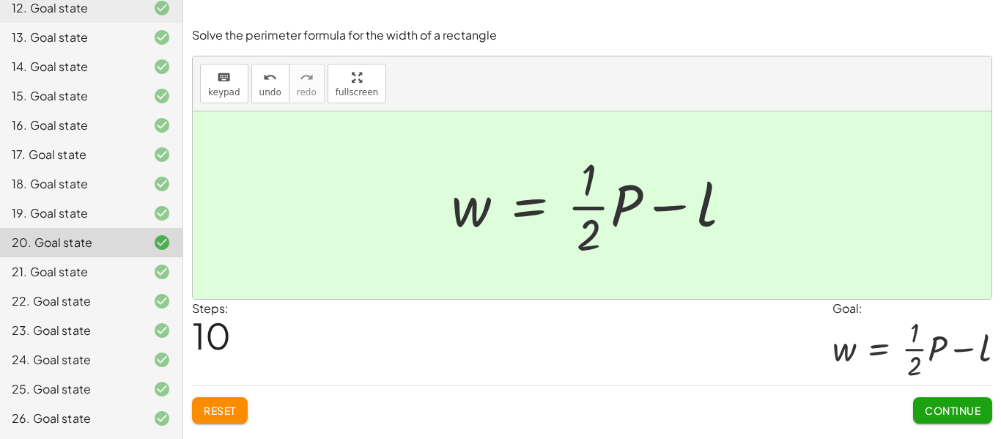
click at [962, 410] on span "Continue" at bounding box center [953, 410] width 56 height 13
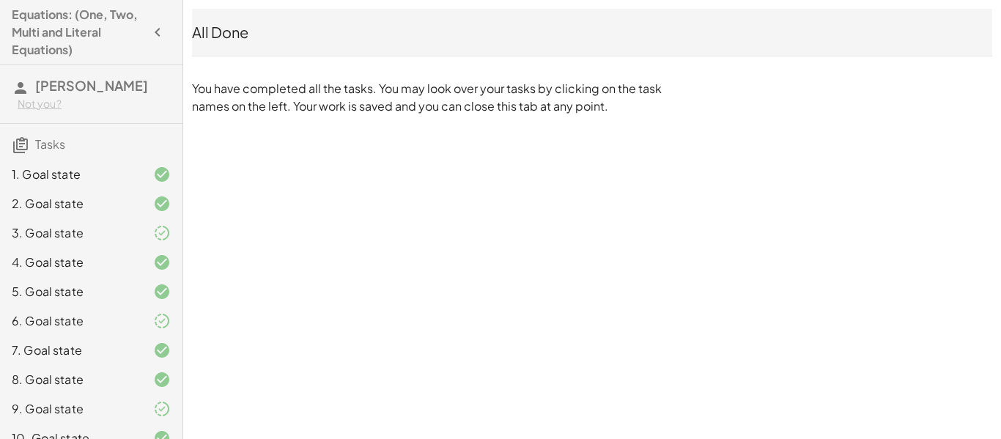
click at [156, 31] on icon "button" at bounding box center [158, 32] width 18 height 18
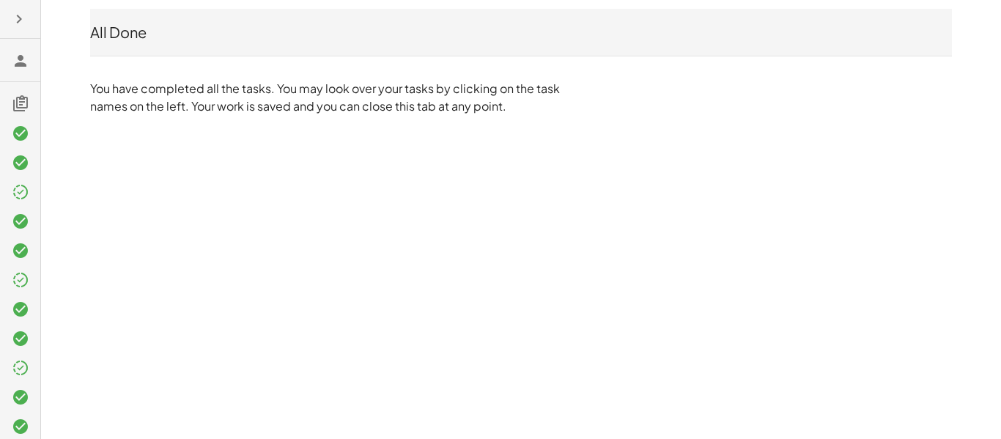
click at [10, 26] on icon "button" at bounding box center [19, 19] width 18 height 18
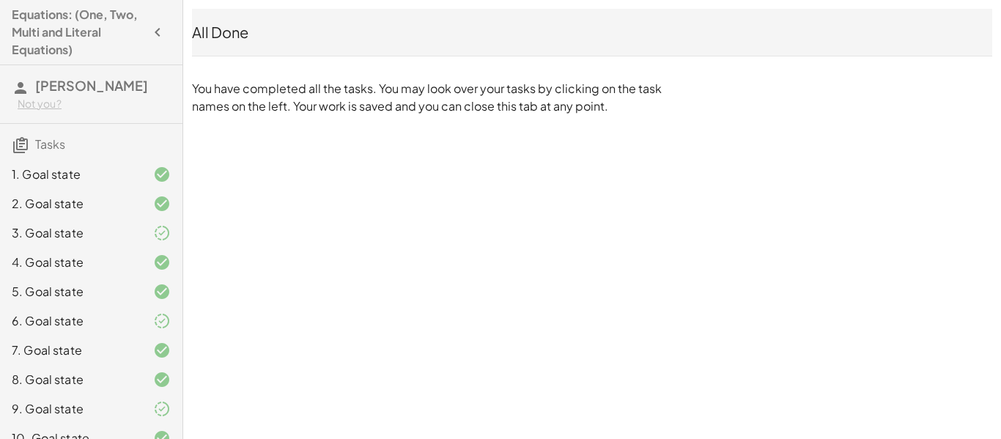
click at [20, 92] on icon at bounding box center [21, 88] width 18 height 18
click at [86, 80] on span "[PERSON_NAME]" at bounding box center [91, 85] width 113 height 17
click at [21, 141] on icon at bounding box center [21, 145] width 18 height 18
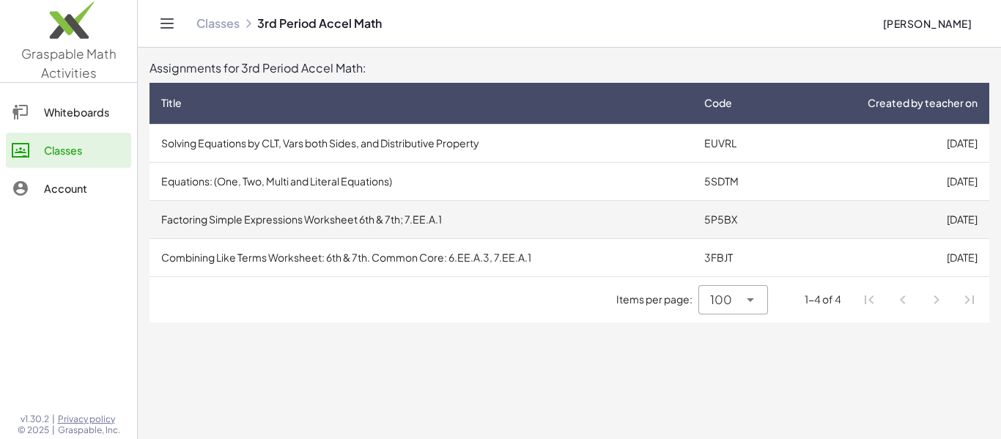
click at [380, 229] on td "Factoring Simple Expressions Worksheet 6th & 7th; 7.EE.A.1" at bounding box center [420, 219] width 543 height 38
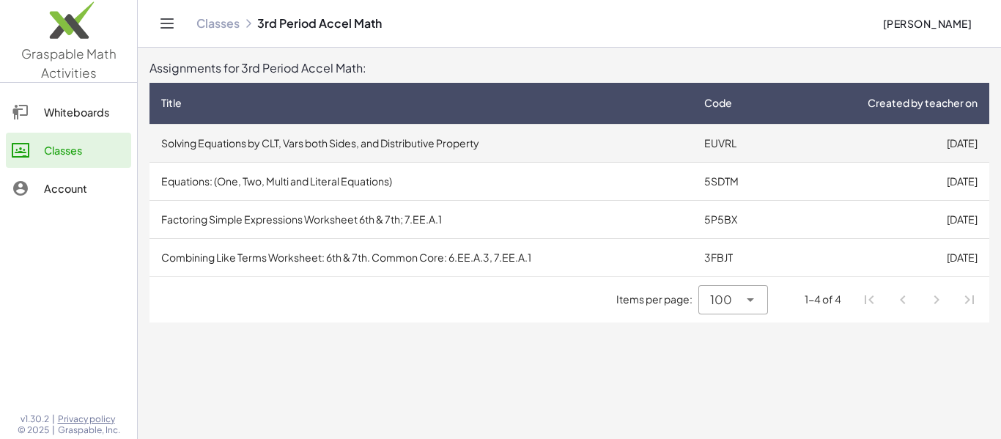
click at [670, 152] on td "Solving Equations by CLT, Vars both Sides, and Distributive Property" at bounding box center [420, 143] width 543 height 38
click at [357, 139] on td "Solving Equations by CLT, Vars both Sides, and Distributive Property" at bounding box center [420, 143] width 543 height 38
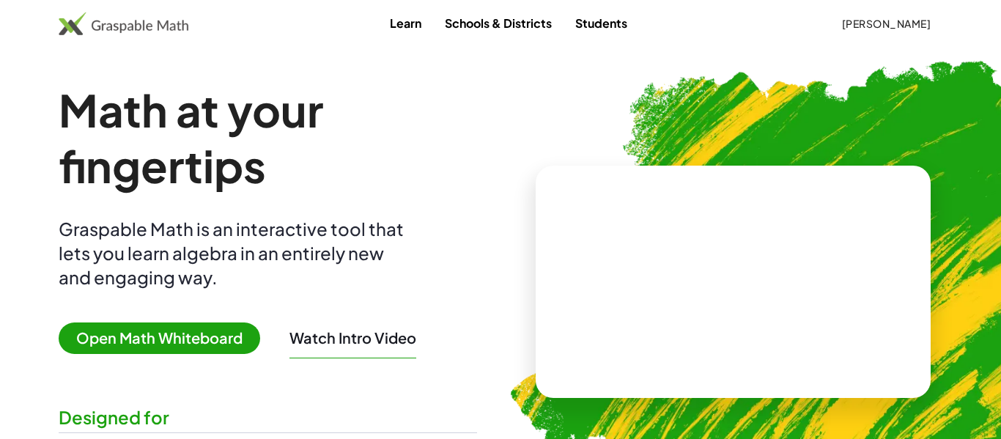
click at [880, 29] on span "[PERSON_NAME]" at bounding box center [885, 23] width 89 height 13
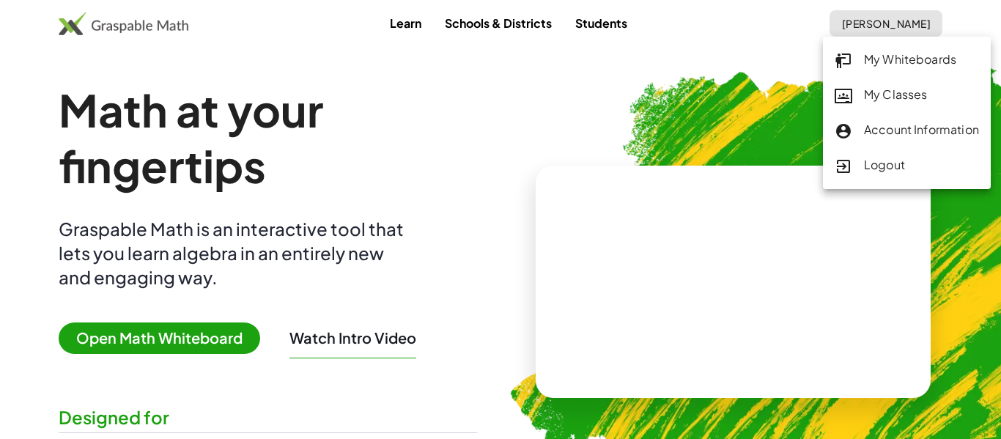
click at [914, 104] on div "My Classes" at bounding box center [907, 95] width 144 height 19
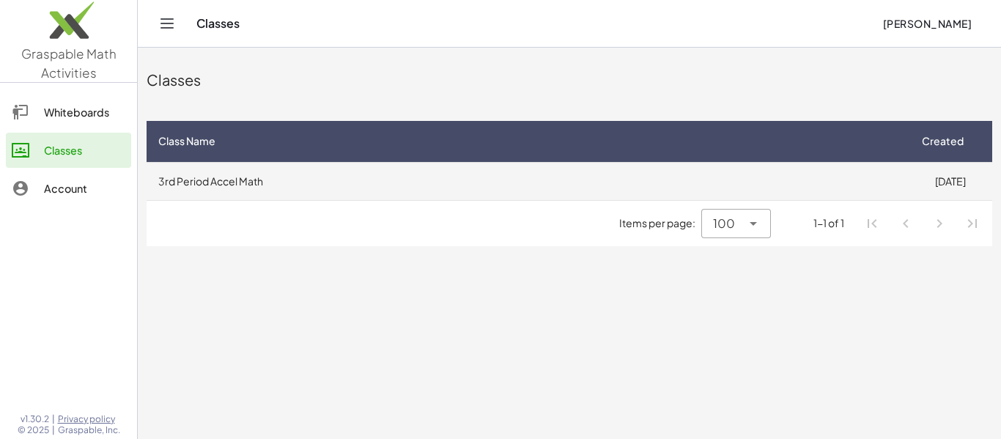
click at [851, 193] on td "3rd Period Accel Math" at bounding box center [527, 181] width 761 height 38
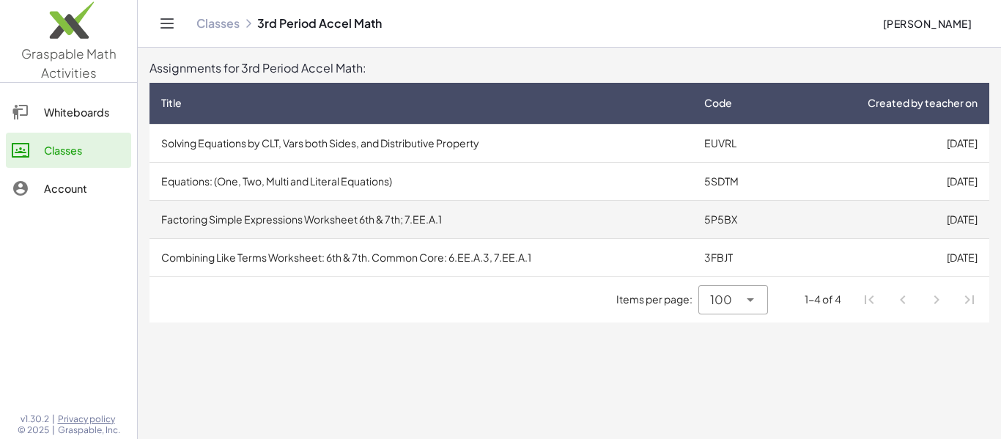
click at [379, 218] on td "Factoring Simple Expressions Worksheet 6th & 7th; 7.EE.A.1" at bounding box center [420, 219] width 543 height 38
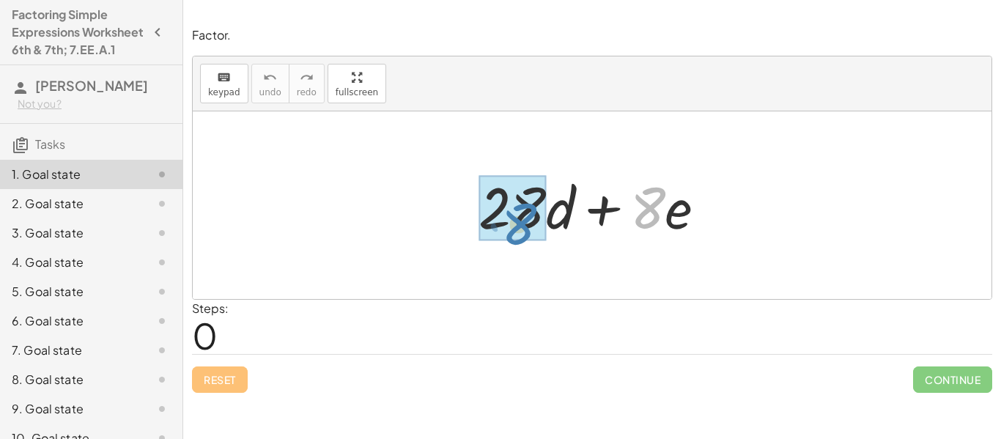
drag, startPoint x: 636, startPoint y: 218, endPoint x: 507, endPoint y: 234, distance: 130.0
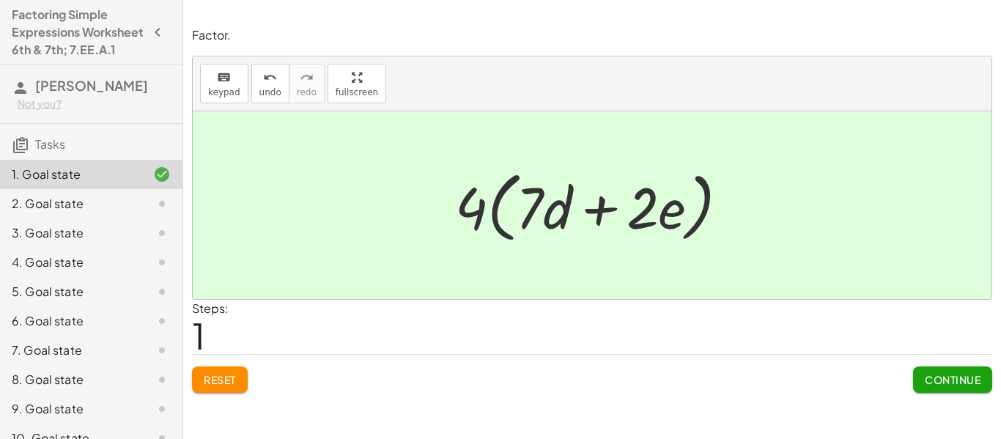
click at [925, 384] on span "Continue" at bounding box center [953, 379] width 56 height 13
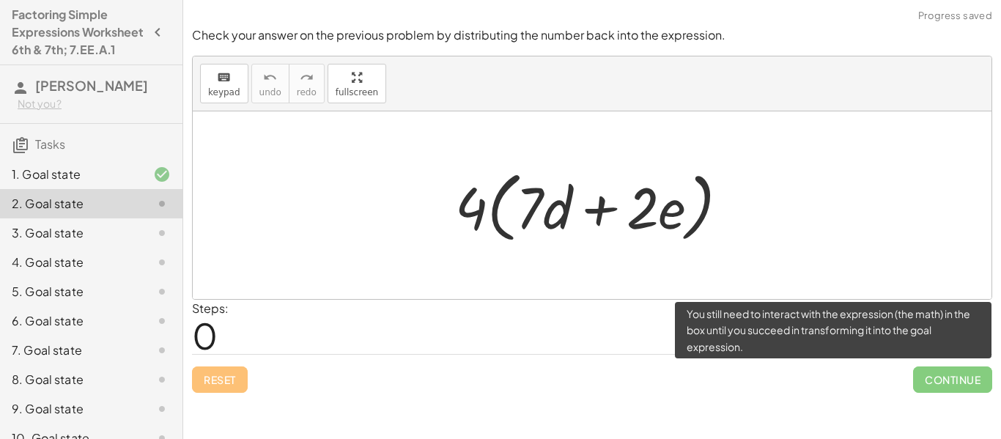
click at [925, 384] on span "Continue" at bounding box center [952, 379] width 79 height 26
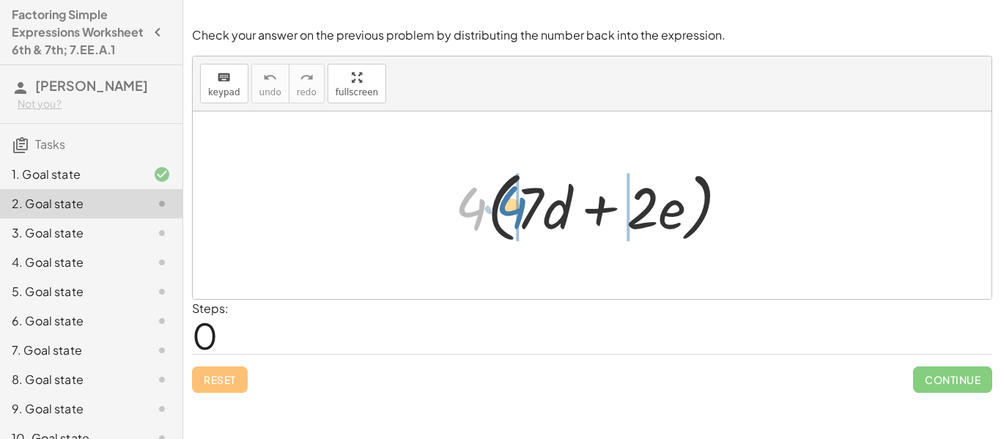
drag, startPoint x: 469, startPoint y: 212, endPoint x: 511, endPoint y: 211, distance: 41.8
click at [511, 211] on div at bounding box center [598, 205] width 300 height 84
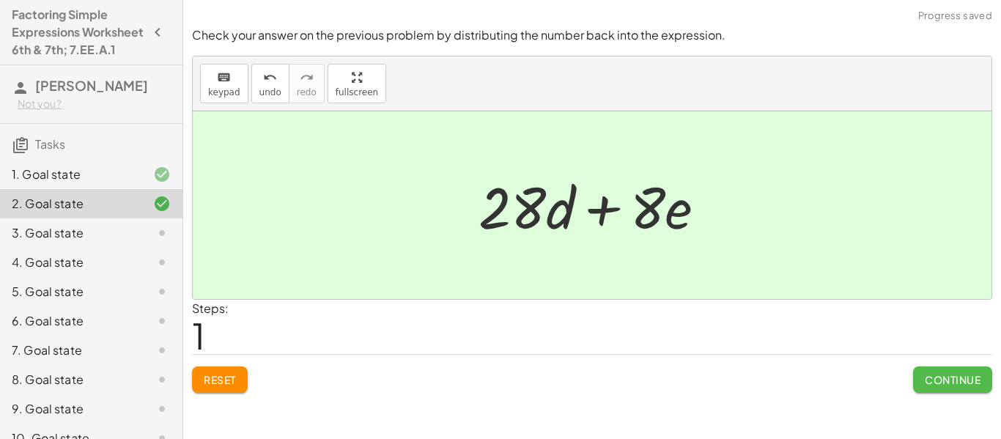
click at [931, 384] on span "Continue" at bounding box center [953, 379] width 56 height 13
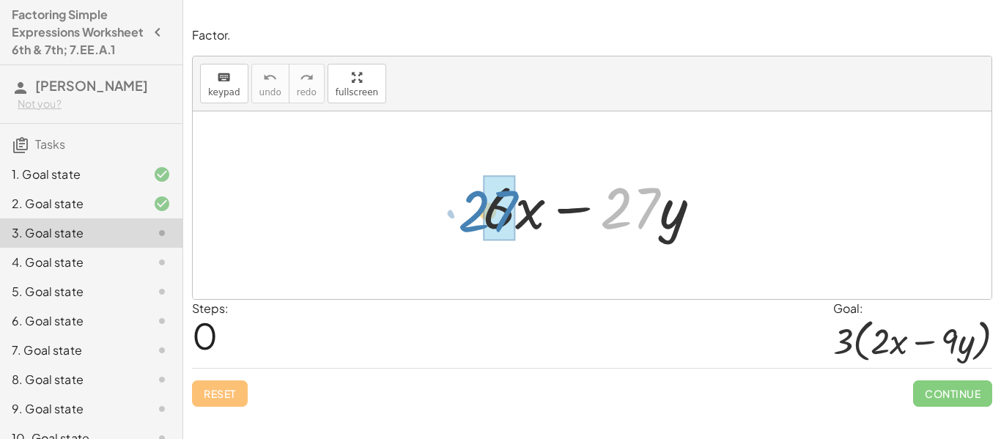
drag, startPoint x: 626, startPoint y: 225, endPoint x: 484, endPoint y: 228, distance: 141.4
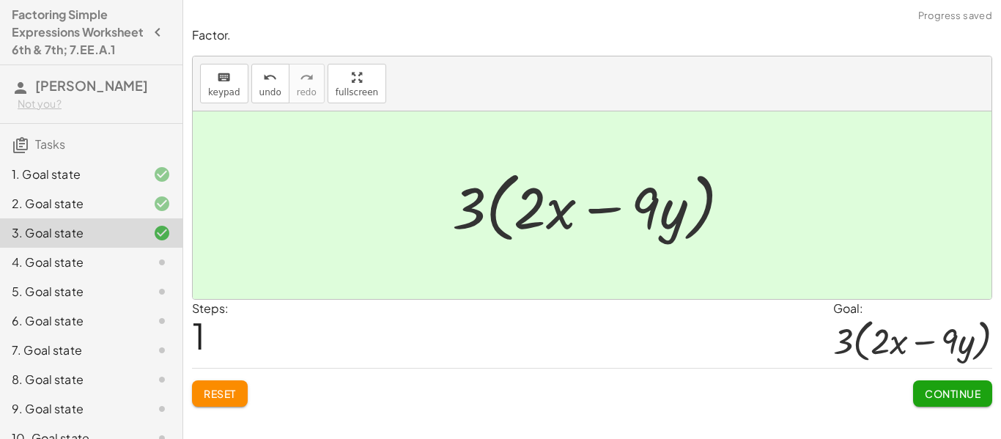
click at [927, 399] on span "Continue" at bounding box center [953, 393] width 56 height 13
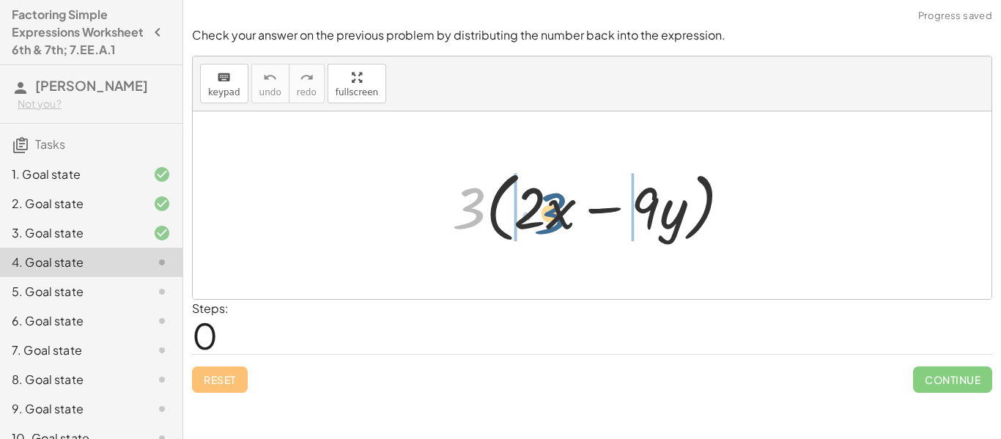
drag, startPoint x: 474, startPoint y: 219, endPoint x: 555, endPoint y: 224, distance: 81.5
click at [555, 224] on div at bounding box center [597, 205] width 305 height 84
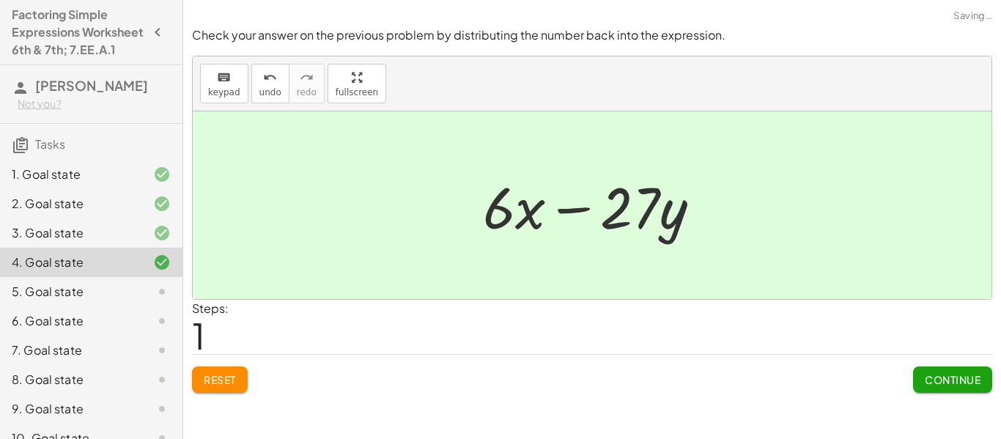
click at [939, 376] on span "Continue" at bounding box center [953, 379] width 56 height 13
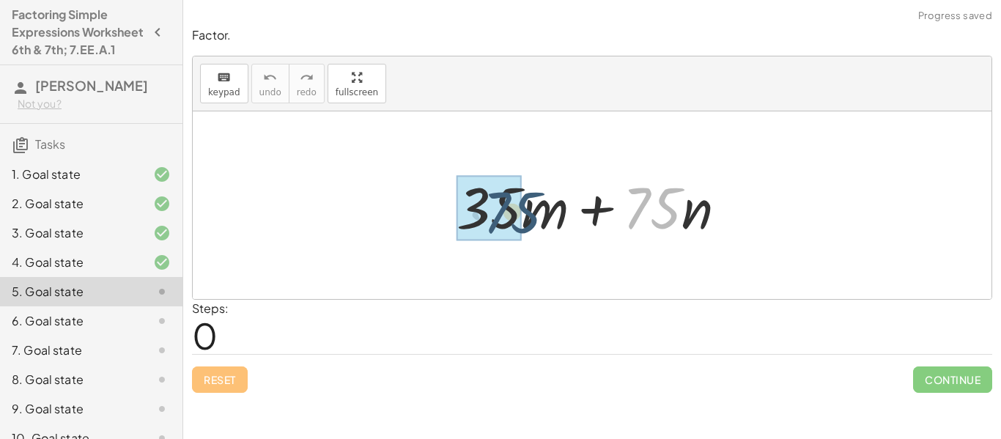
drag, startPoint x: 643, startPoint y: 204, endPoint x: 476, endPoint y: 210, distance: 167.2
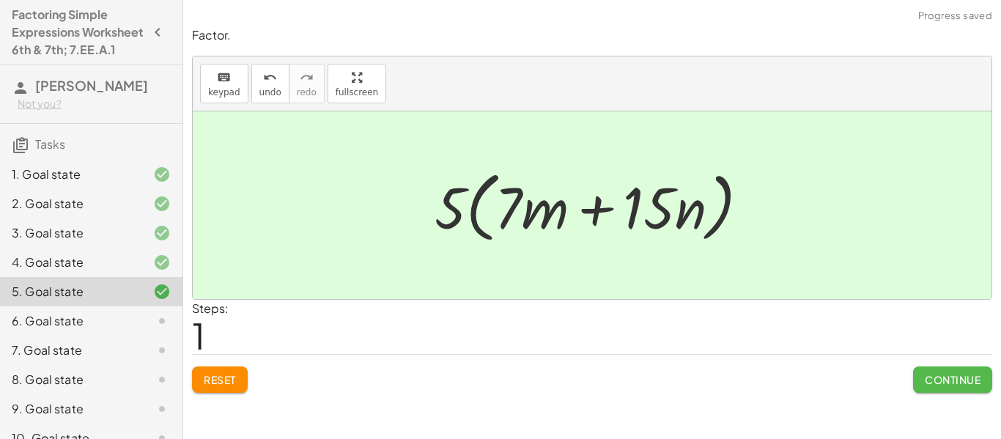
click at [919, 382] on button "Continue" at bounding box center [952, 379] width 79 height 26
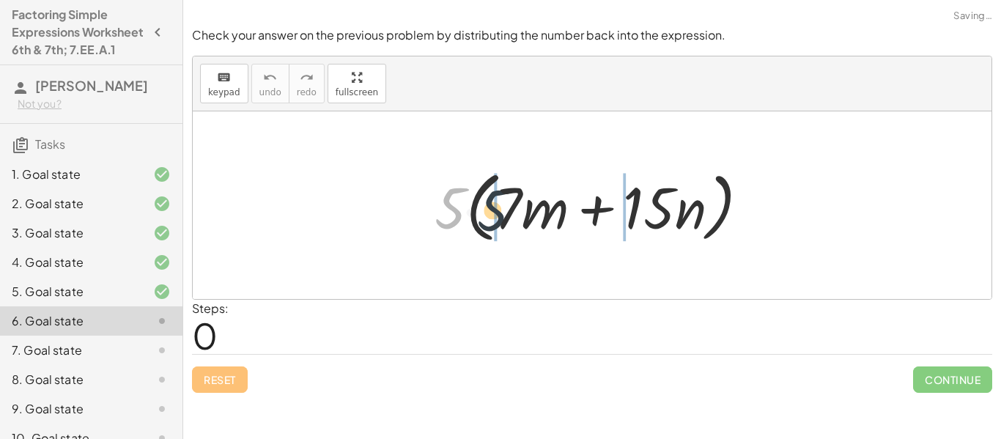
drag, startPoint x: 450, startPoint y: 194, endPoint x: 504, endPoint y: 196, distance: 54.3
click at [504, 196] on div at bounding box center [597, 205] width 341 height 84
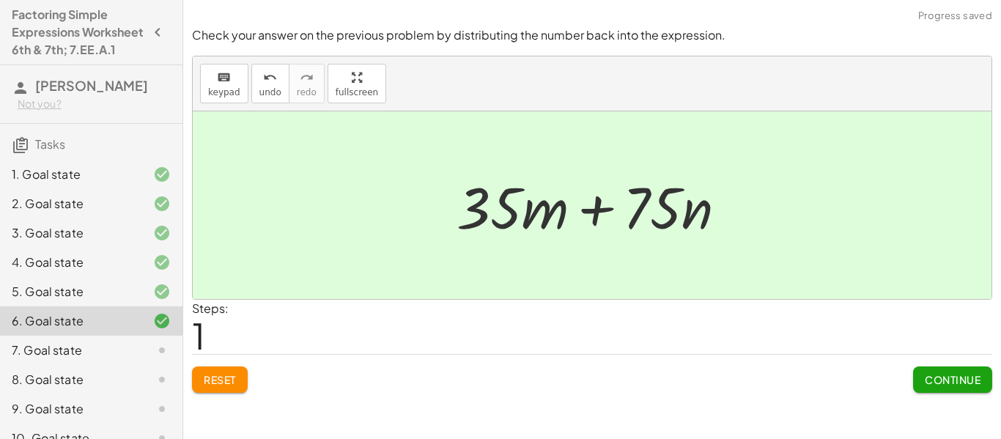
click at [922, 359] on div "Continue" at bounding box center [952, 374] width 79 height 38
click at [933, 371] on button "Continue" at bounding box center [952, 379] width 79 height 26
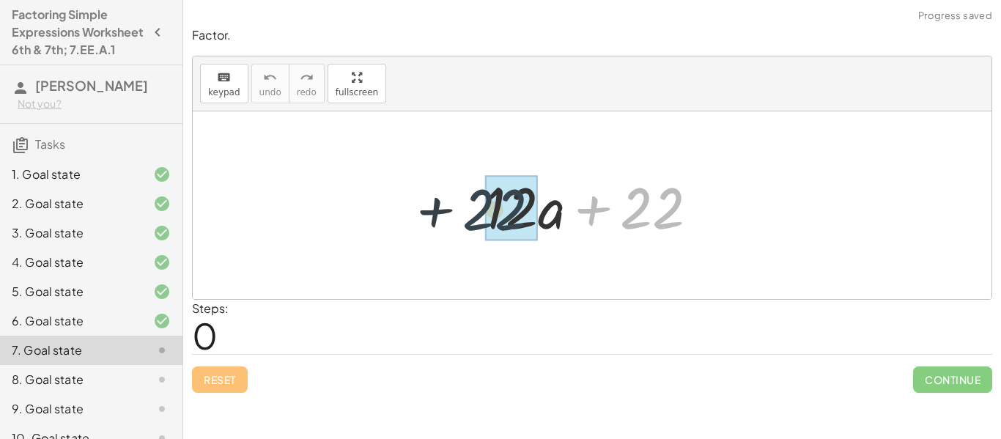
drag, startPoint x: 654, startPoint y: 205, endPoint x: 483, endPoint y: 207, distance: 170.7
click at [483, 207] on div at bounding box center [598, 205] width 240 height 75
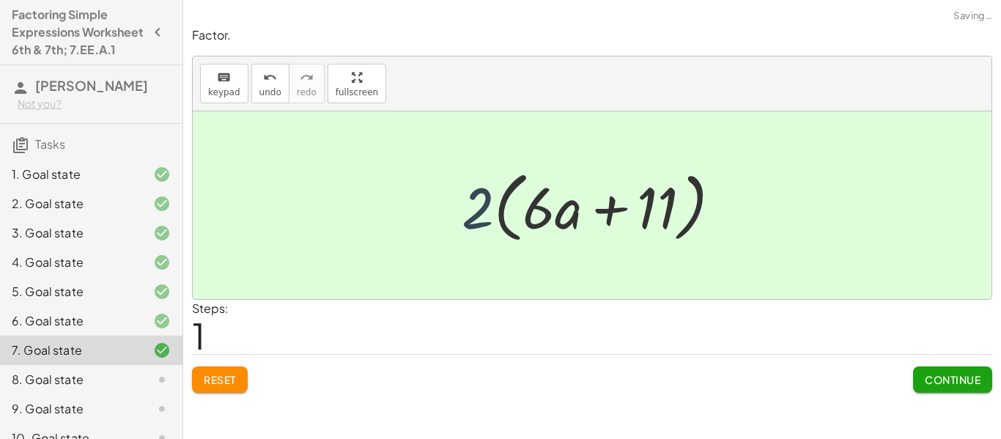
click at [478, 221] on div at bounding box center [597, 205] width 286 height 84
click at [929, 385] on span "Continue" at bounding box center [953, 379] width 56 height 13
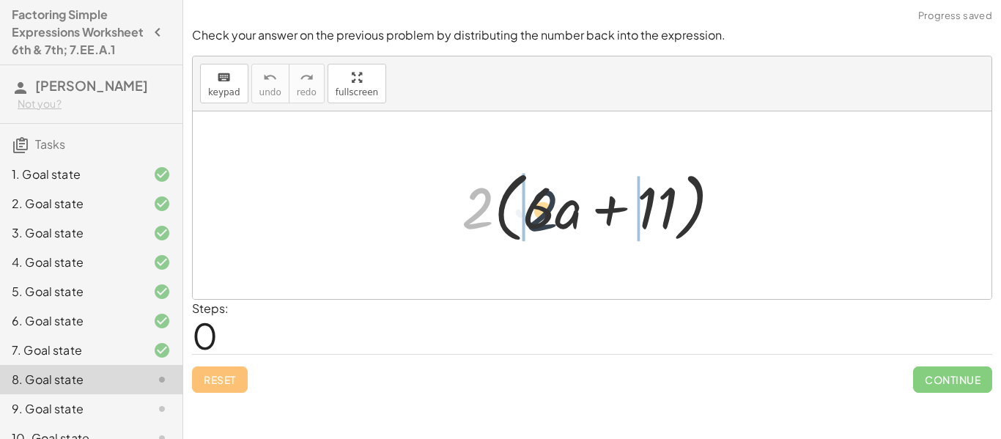
drag, startPoint x: 482, startPoint y: 221, endPoint x: 551, endPoint y: 223, distance: 68.9
click at [551, 223] on div at bounding box center [597, 205] width 286 height 84
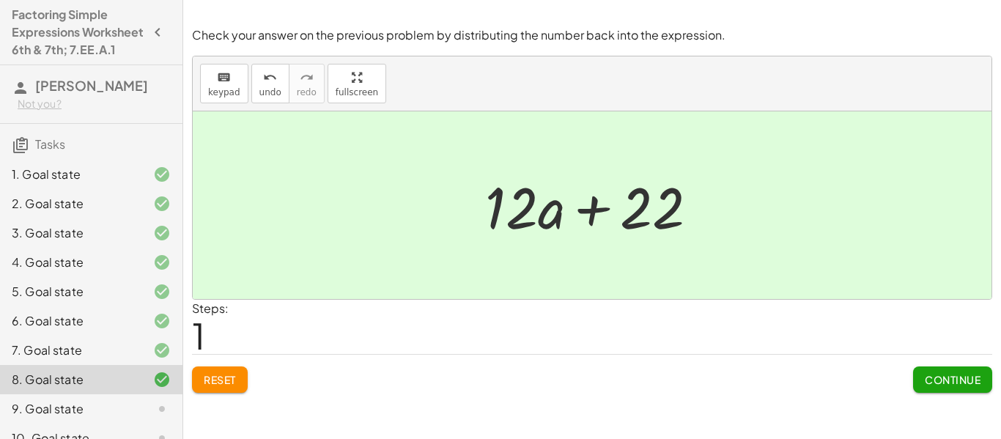
click at [947, 382] on span "Continue" at bounding box center [953, 379] width 56 height 13
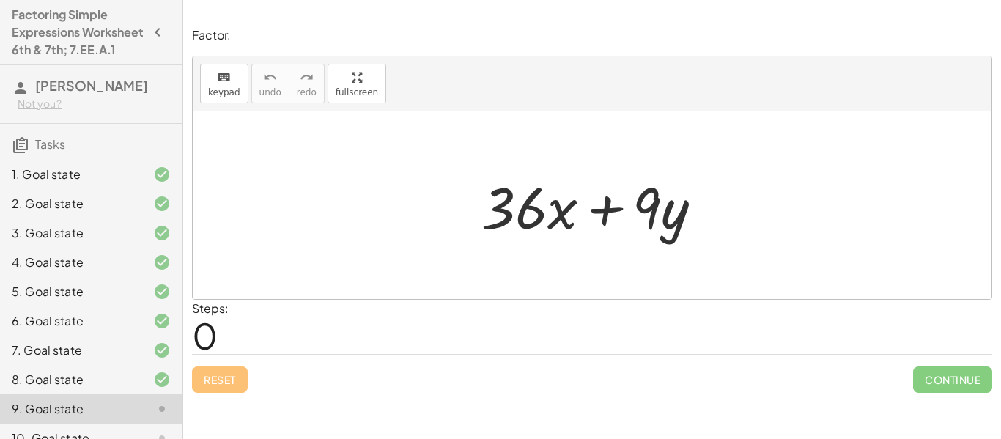
click at [648, 218] on div at bounding box center [598, 205] width 248 height 75
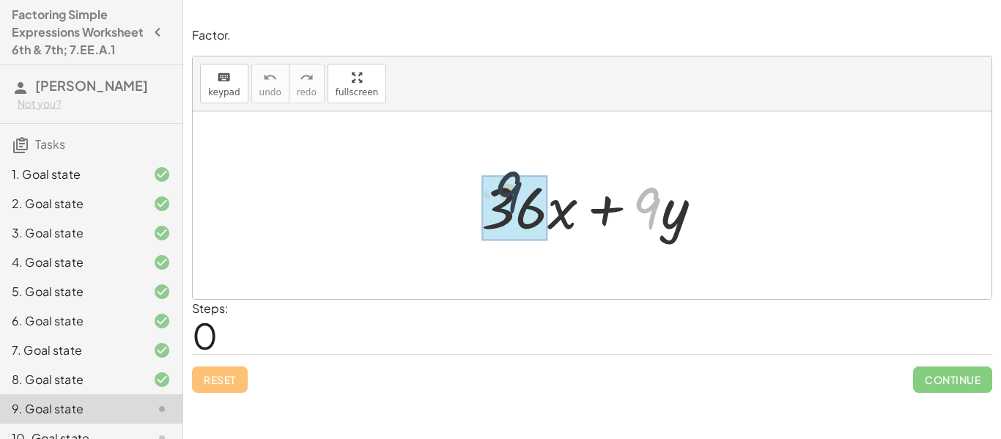
drag, startPoint x: 648, startPoint y: 218, endPoint x: 480, endPoint y: 207, distance: 168.1
click at [480, 207] on div at bounding box center [598, 205] width 248 height 75
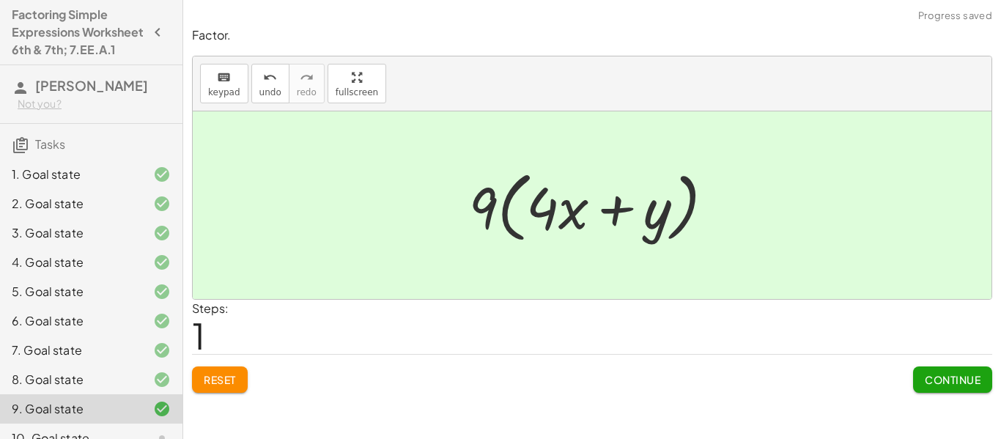
click at [979, 379] on span "Continue" at bounding box center [953, 379] width 56 height 13
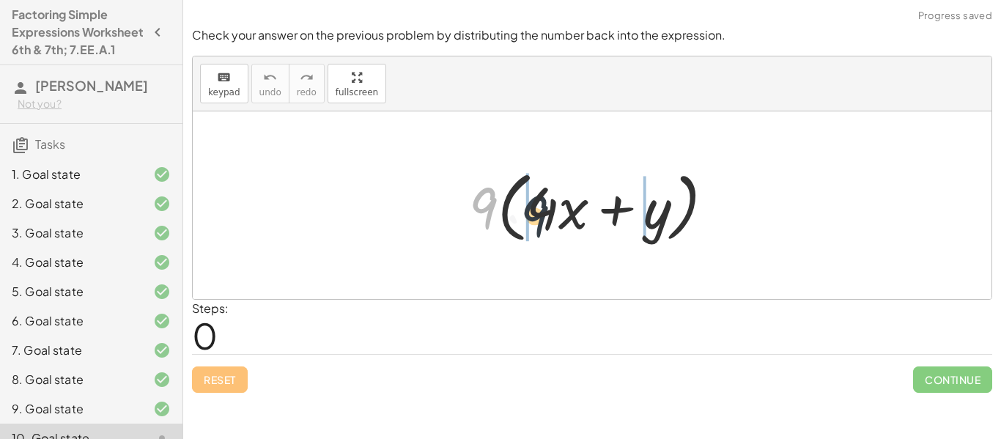
drag, startPoint x: 484, startPoint y: 199, endPoint x: 537, endPoint y: 208, distance: 54.3
click at [537, 208] on div at bounding box center [598, 205] width 272 height 84
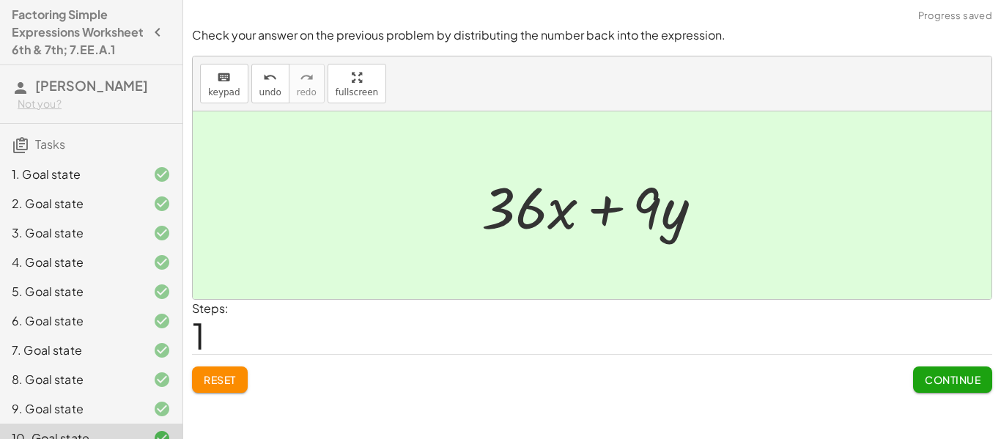
click at [975, 383] on span "Continue" at bounding box center [953, 379] width 56 height 13
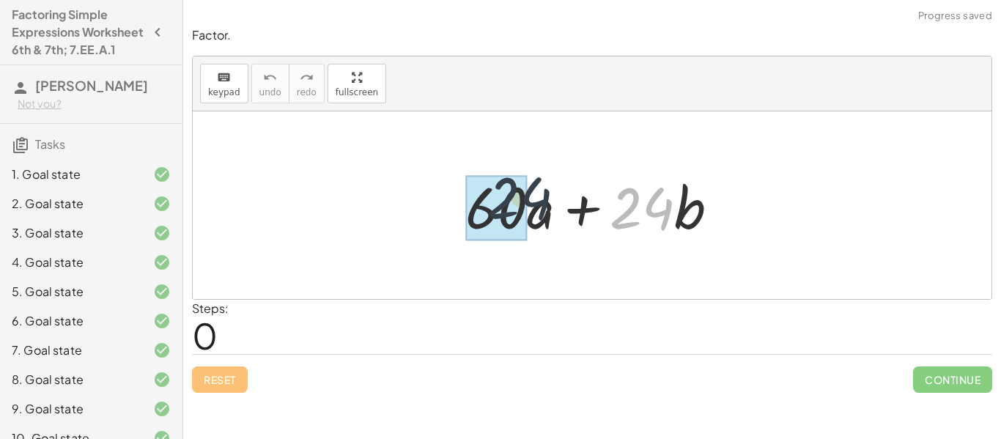
drag, startPoint x: 618, startPoint y: 223, endPoint x: 508, endPoint y: 214, distance: 110.3
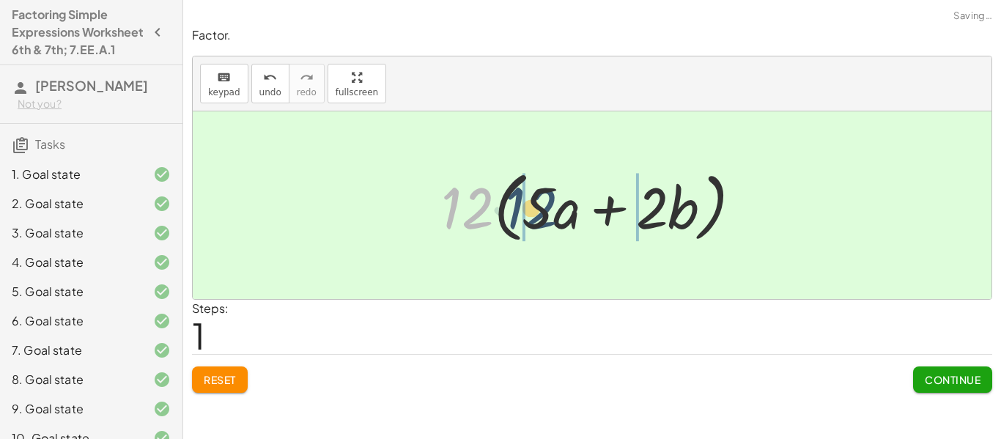
drag, startPoint x: 477, startPoint y: 212, endPoint x: 541, endPoint y: 212, distance: 64.5
click at [541, 212] on div at bounding box center [598, 205] width 328 height 84
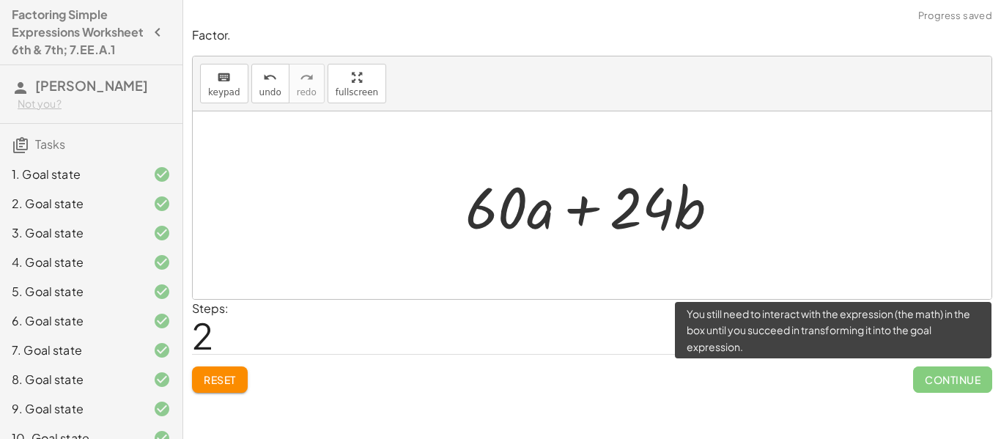
click at [931, 372] on span "Continue" at bounding box center [952, 379] width 79 height 26
click at [936, 381] on span "Continue" at bounding box center [952, 379] width 79 height 26
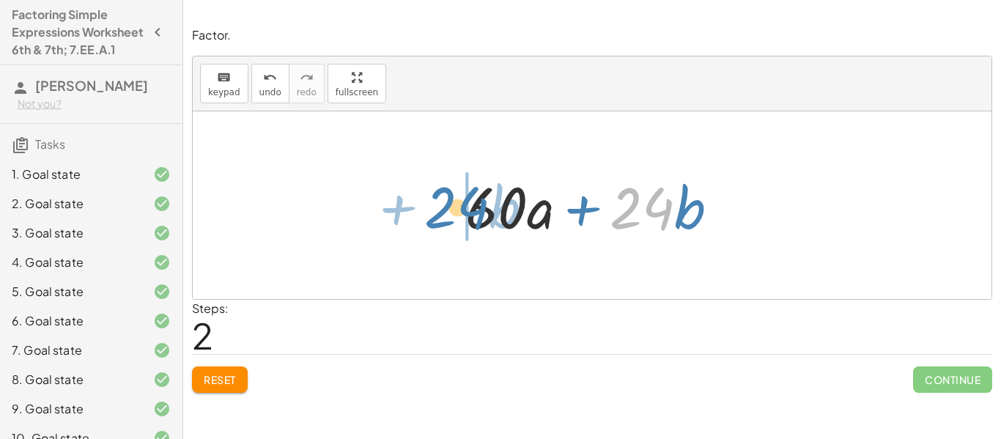
drag, startPoint x: 626, startPoint y: 226, endPoint x: 441, endPoint y: 225, distance: 185.4
click at [441, 225] on div "+ · 60 · a + · 24 · b + · 12 · 5 · a + · 12 · 2 · b · 12 · ( + · 5 · a + · 2 · …" at bounding box center [592, 205] width 799 height 188
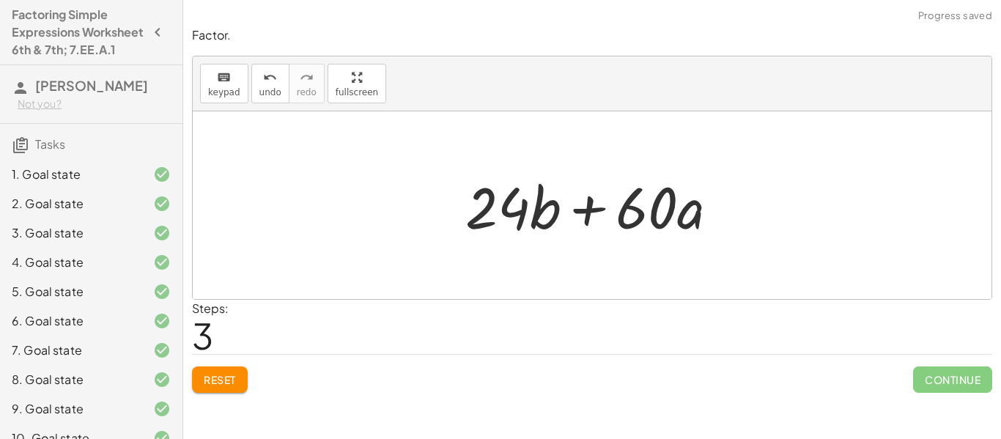
click at [212, 387] on button "Reset" at bounding box center [220, 379] width 56 height 26
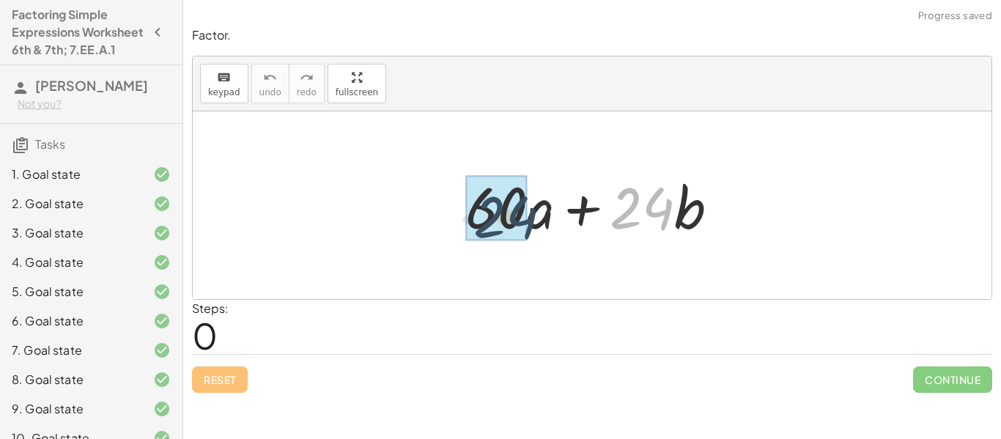
drag, startPoint x: 635, startPoint y: 199, endPoint x: 464, endPoint y: 207, distance: 171.7
click at [464, 207] on div at bounding box center [598, 205] width 280 height 75
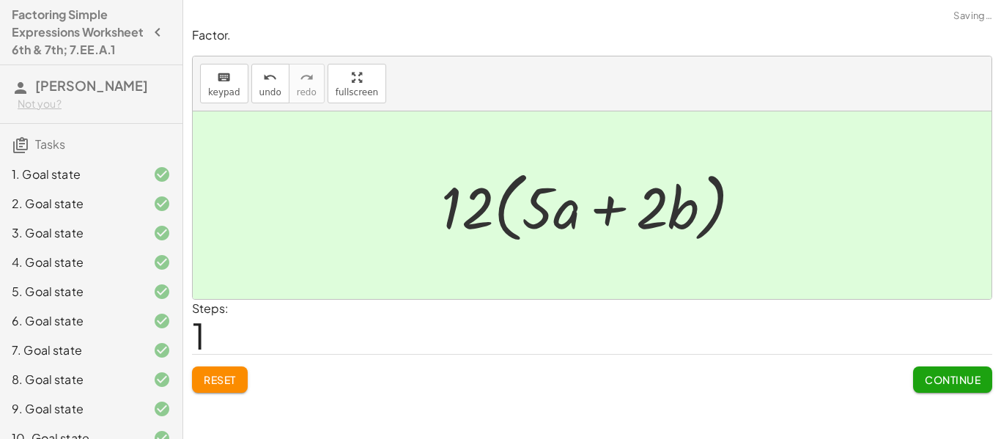
click at [958, 379] on span "Continue" at bounding box center [953, 379] width 56 height 13
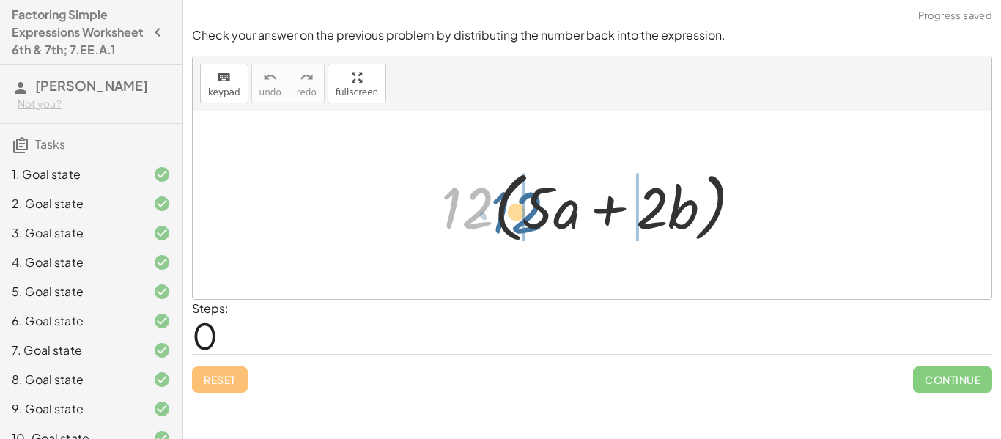
drag, startPoint x: 476, startPoint y: 217, endPoint x: 530, endPoint y: 221, distance: 53.7
click at [530, 221] on div at bounding box center [598, 205] width 328 height 84
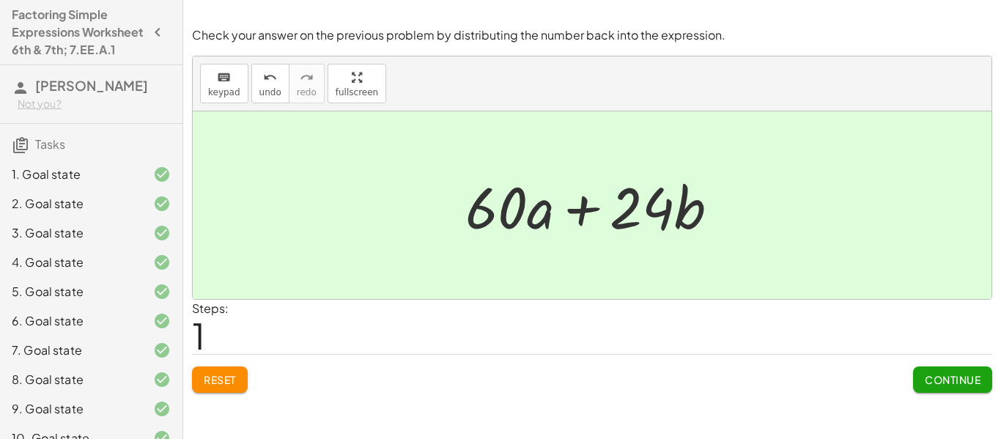
click at [966, 386] on span "Continue" at bounding box center [953, 379] width 56 height 13
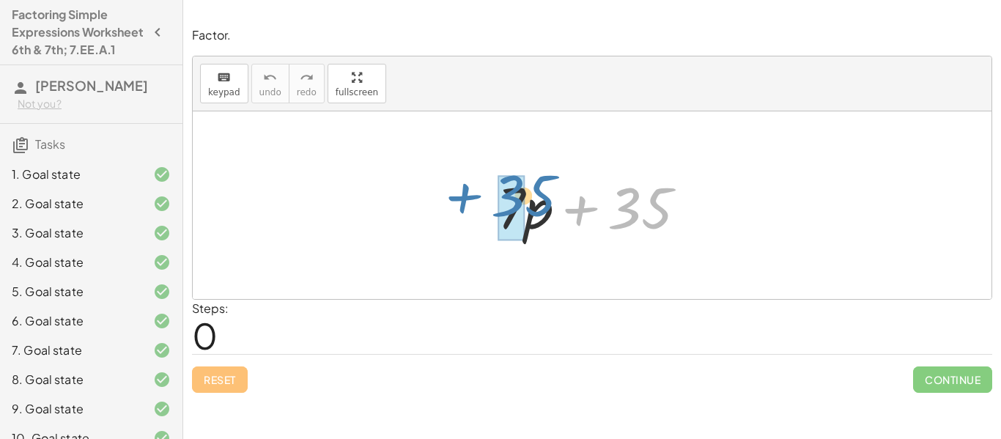
drag, startPoint x: 625, startPoint y: 226, endPoint x: 507, endPoint y: 213, distance: 118.6
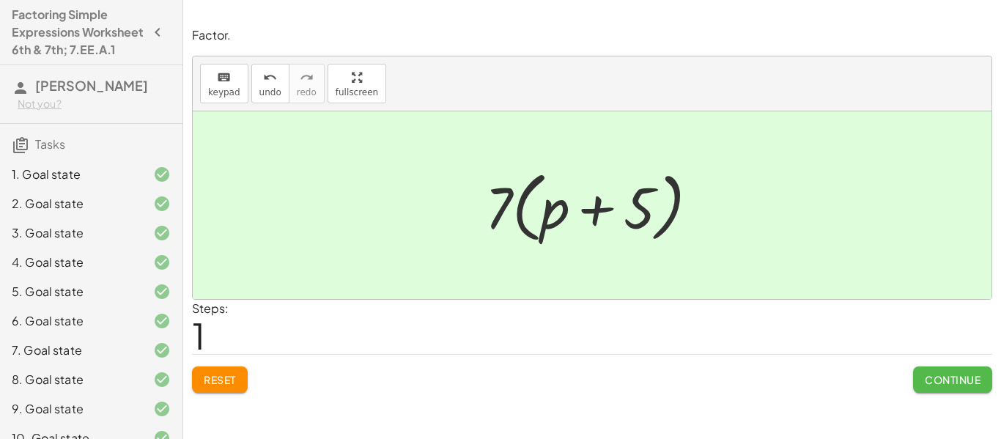
click at [954, 383] on span "Continue" at bounding box center [953, 379] width 56 height 13
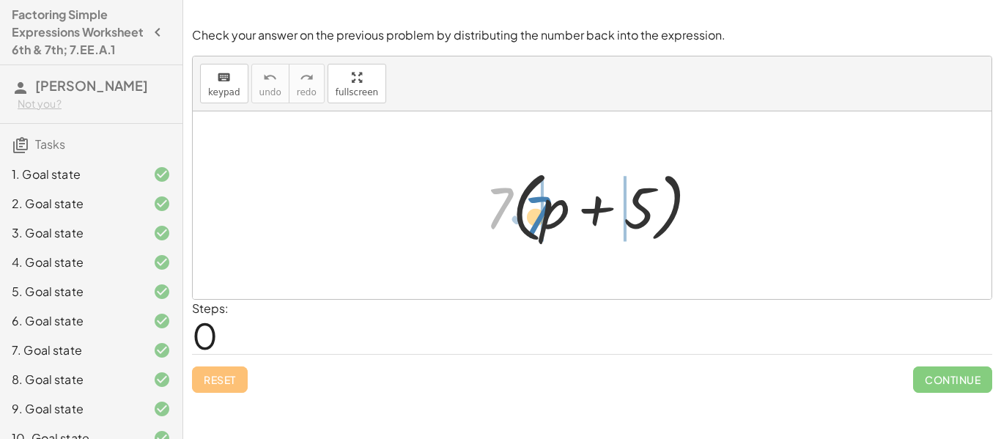
drag, startPoint x: 502, startPoint y: 201, endPoint x: 541, endPoint y: 210, distance: 39.8
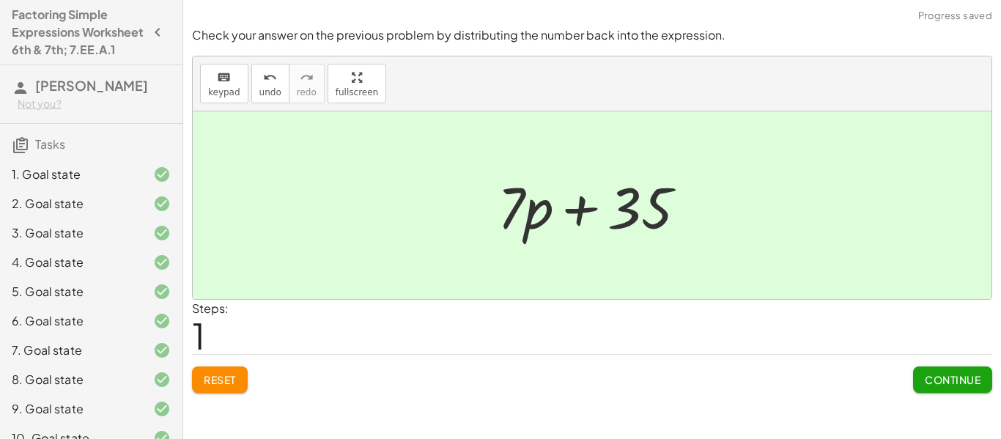
click at [940, 386] on button "Continue" at bounding box center [952, 379] width 79 height 26
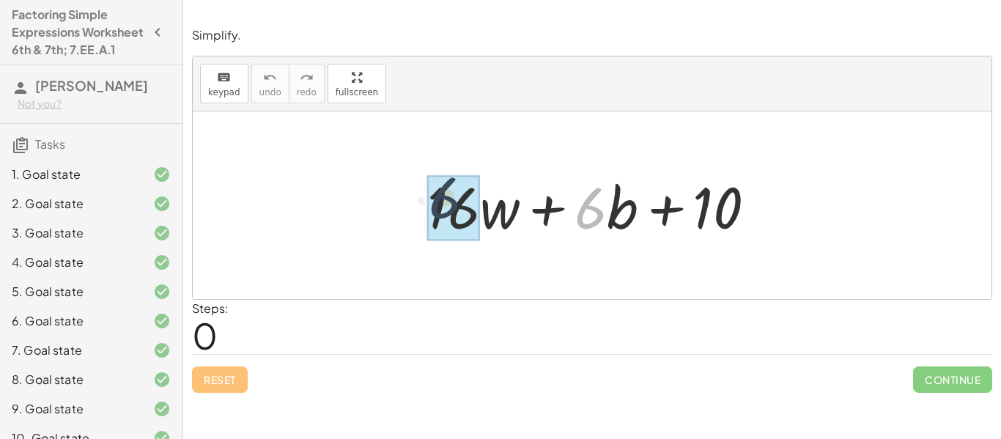
drag, startPoint x: 589, startPoint y: 210, endPoint x: 440, endPoint y: 199, distance: 149.9
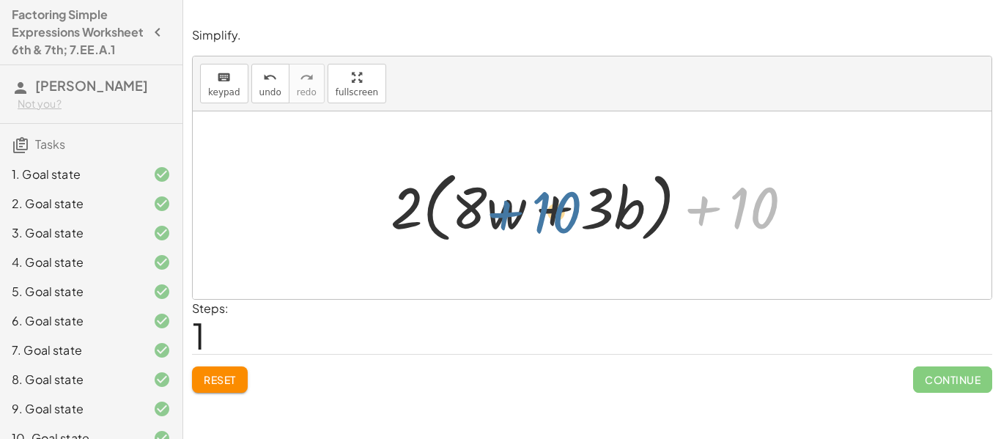
drag, startPoint x: 746, startPoint y: 203, endPoint x: 541, endPoint y: 207, distance: 204.5
click at [541, 207] on div at bounding box center [597, 205] width 429 height 84
click at [228, 382] on span "Reset" at bounding box center [220, 379] width 32 height 13
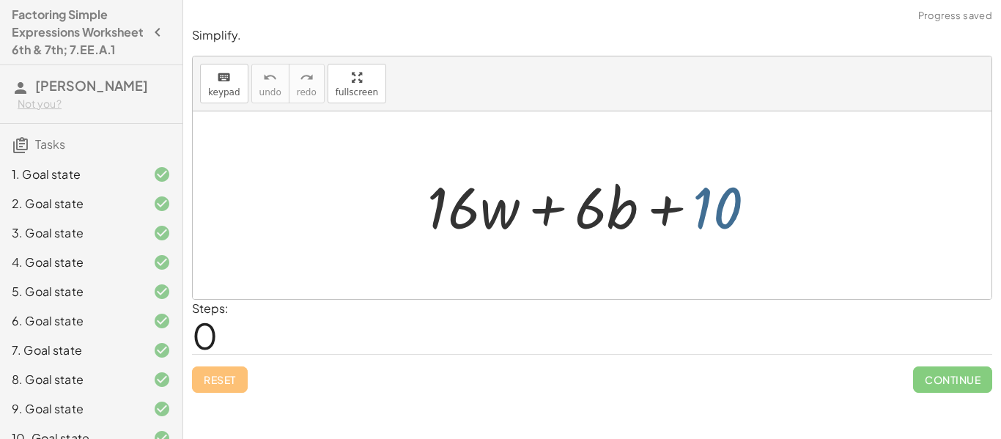
click at [730, 204] on div at bounding box center [597, 205] width 355 height 75
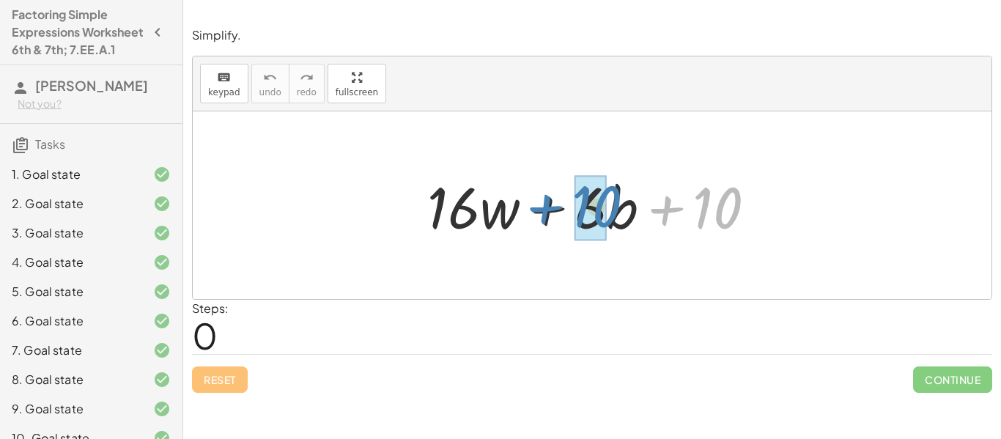
drag, startPoint x: 708, startPoint y: 215, endPoint x: 587, endPoint y: 212, distance: 120.9
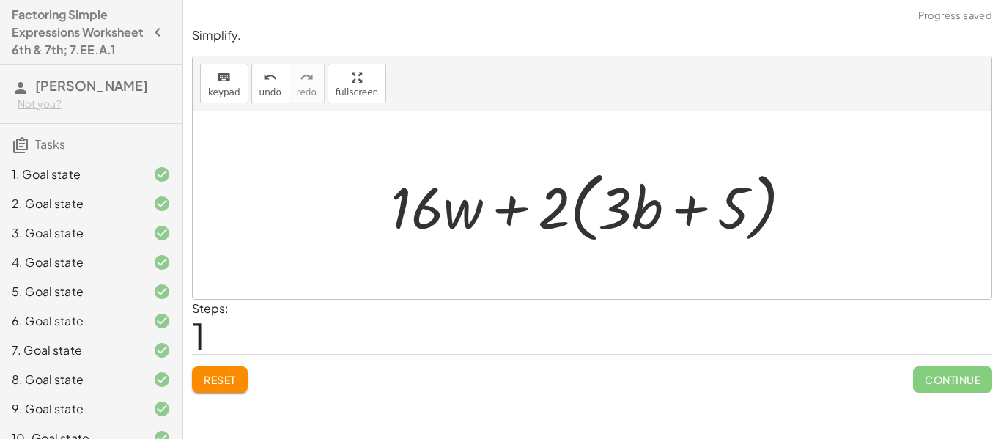
click at [442, 216] on div at bounding box center [597, 205] width 428 height 84
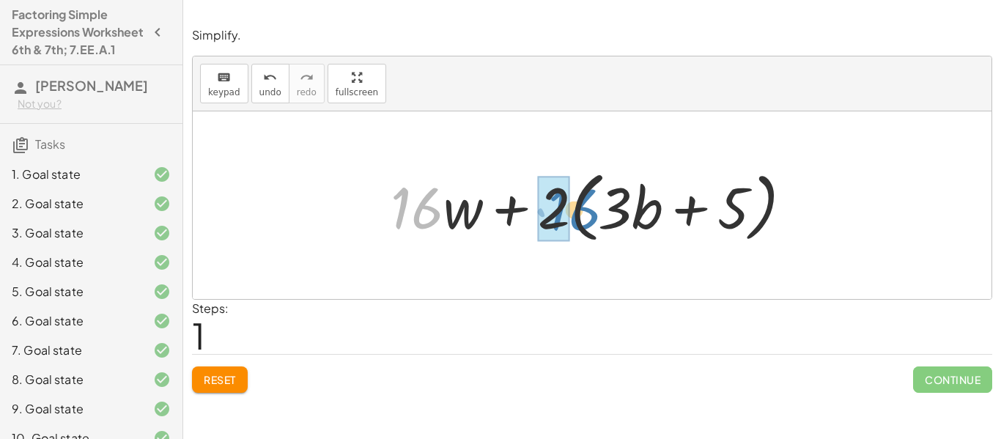
drag, startPoint x: 437, startPoint y: 210, endPoint x: 590, endPoint y: 211, distance: 153.1
click at [590, 211] on div at bounding box center [597, 205] width 428 height 84
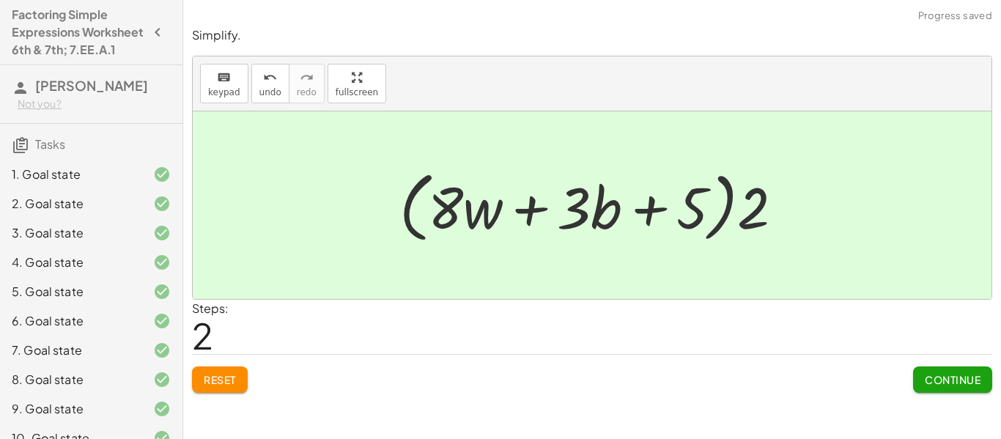
click at [953, 376] on span "Continue" at bounding box center [953, 379] width 56 height 13
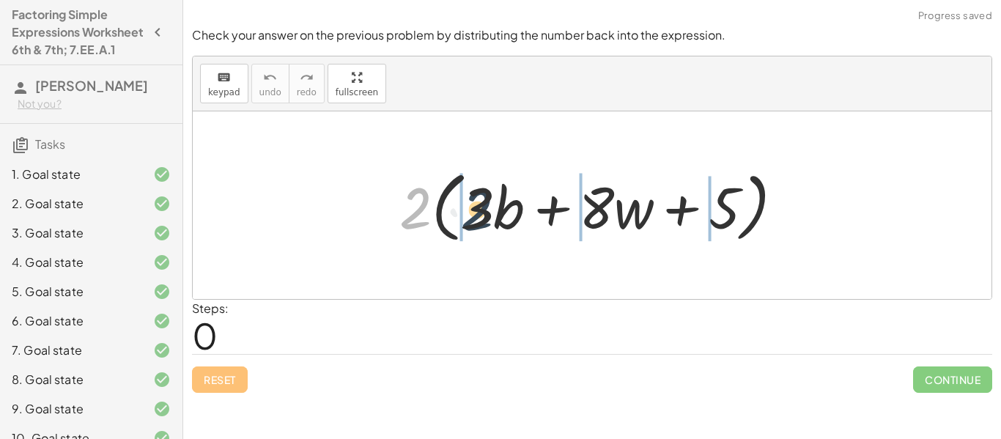
drag, startPoint x: 411, startPoint y: 209, endPoint x: 474, endPoint y: 210, distance: 63.0
click at [474, 210] on div at bounding box center [597, 205] width 410 height 84
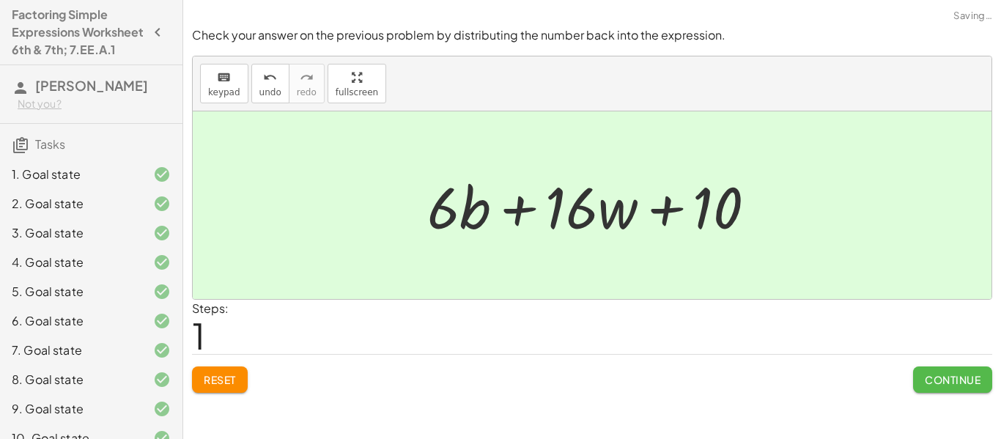
click at [952, 373] on span "Continue" at bounding box center [953, 379] width 56 height 13
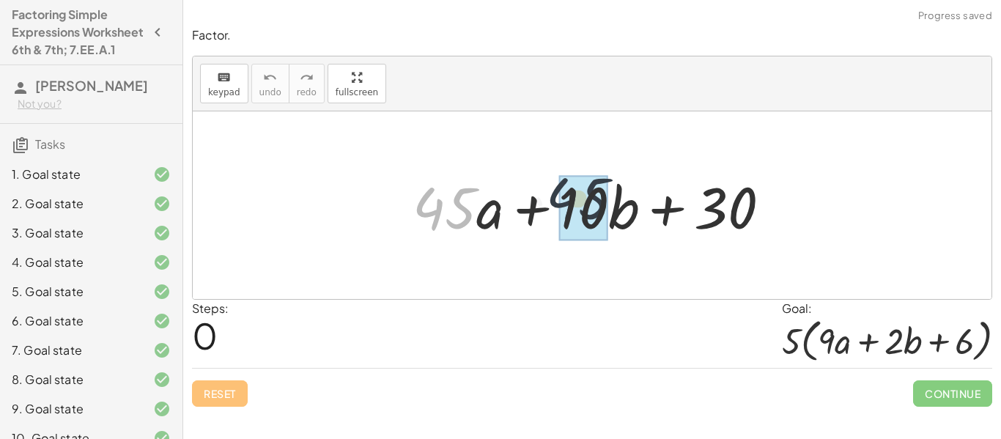
drag, startPoint x: 439, startPoint y: 224, endPoint x: 579, endPoint y: 215, distance: 140.2
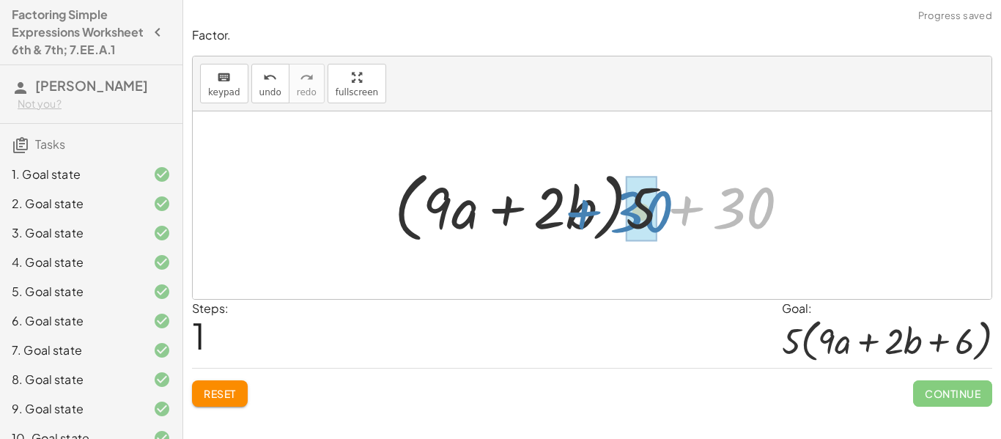
drag, startPoint x: 749, startPoint y: 213, endPoint x: 661, endPoint y: 212, distance: 87.9
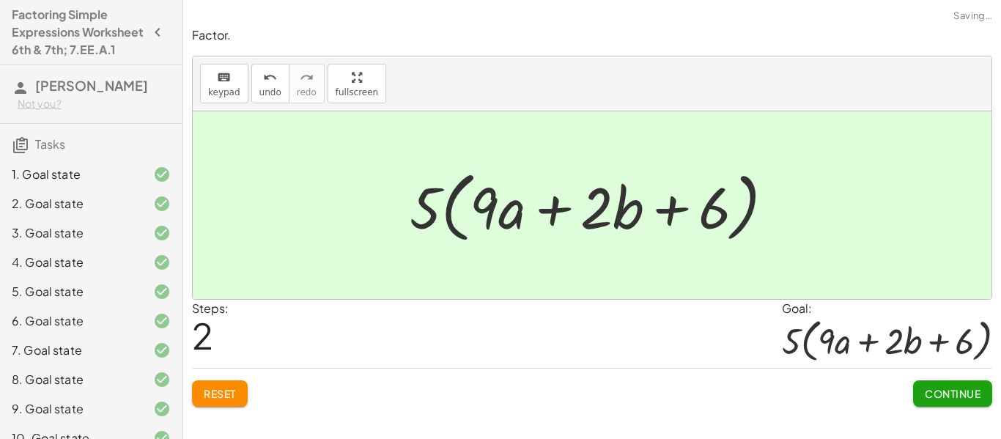
click at [962, 393] on span "Continue" at bounding box center [953, 393] width 56 height 13
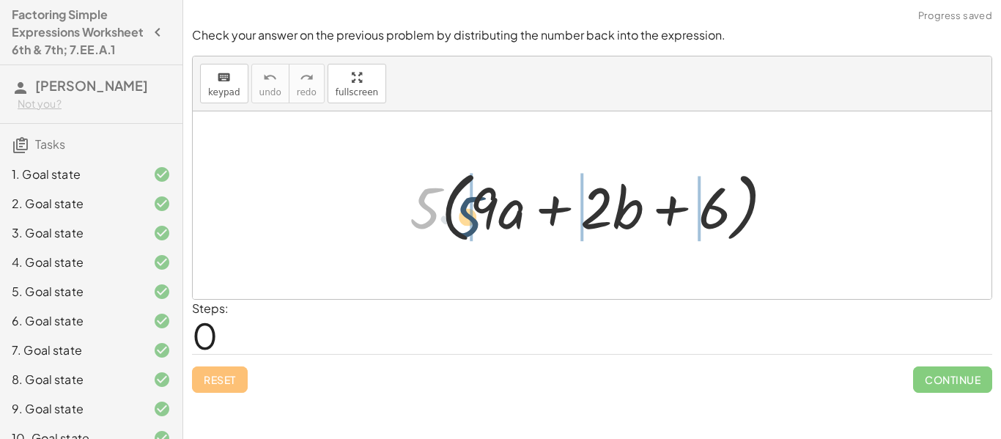
drag, startPoint x: 429, startPoint y: 210, endPoint x: 468, endPoint y: 217, distance: 39.5
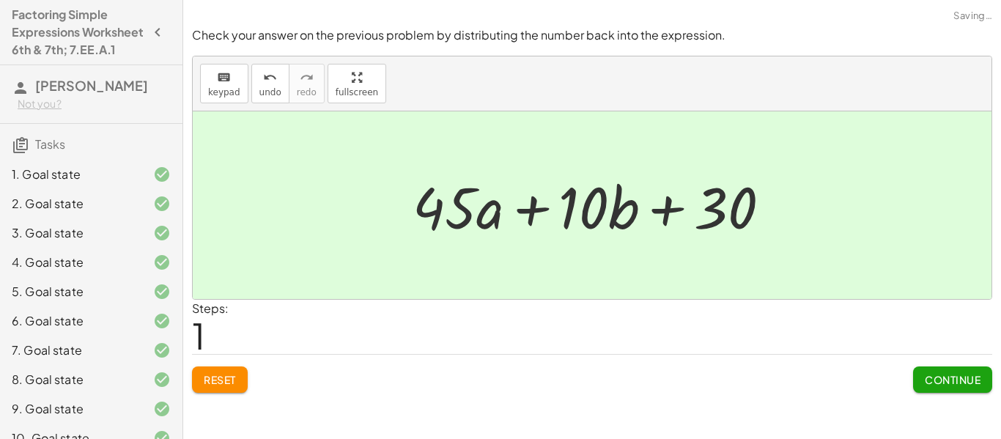
click at [987, 384] on button "Continue" at bounding box center [952, 379] width 79 height 26
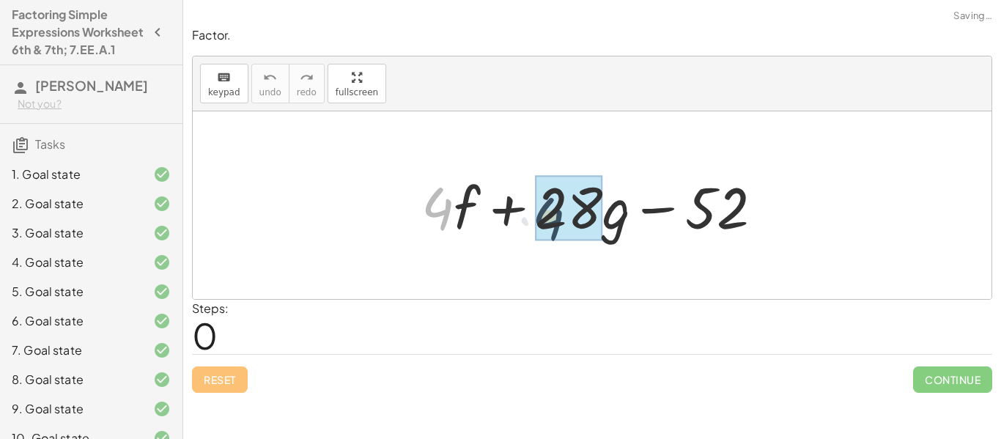
drag, startPoint x: 439, startPoint y: 222, endPoint x: 553, endPoint y: 232, distance: 114.8
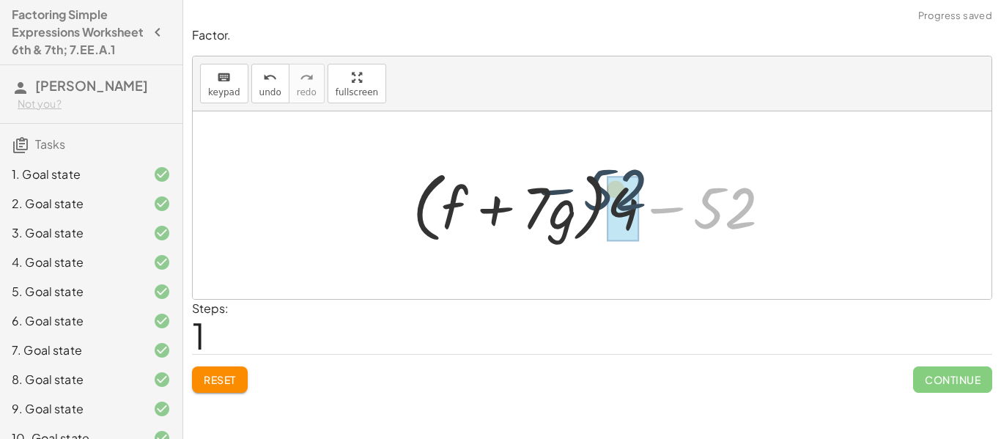
drag, startPoint x: 711, startPoint y: 220, endPoint x: 604, endPoint y: 203, distance: 108.3
click at [604, 203] on div at bounding box center [597, 205] width 385 height 84
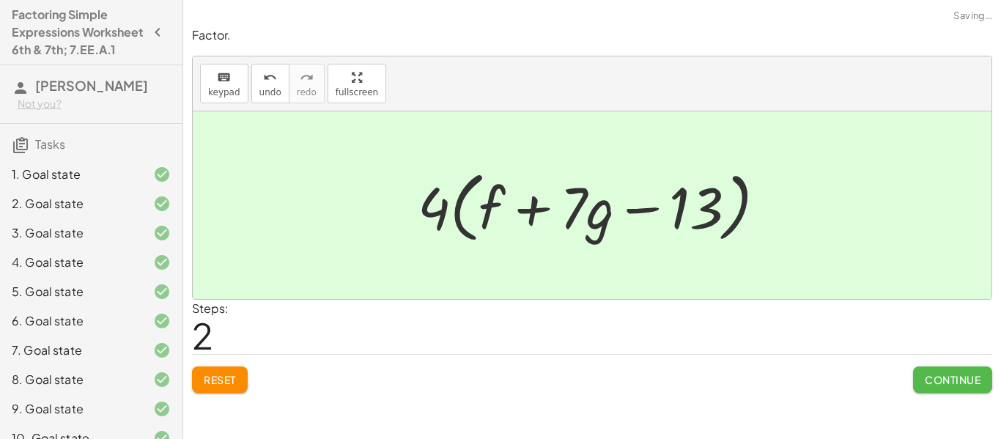
click at [946, 382] on span "Continue" at bounding box center [953, 379] width 56 height 13
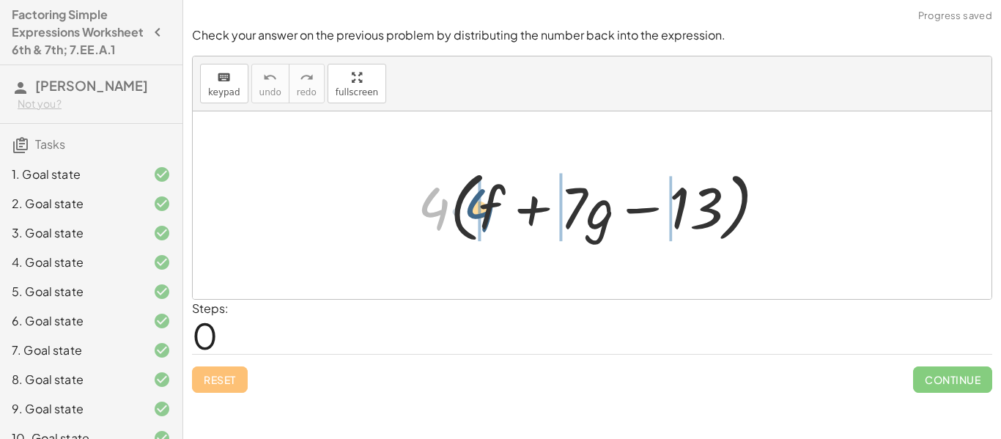
drag, startPoint x: 413, startPoint y: 209, endPoint x: 461, endPoint y: 210, distance: 47.6
click at [461, 210] on div at bounding box center [597, 205] width 375 height 84
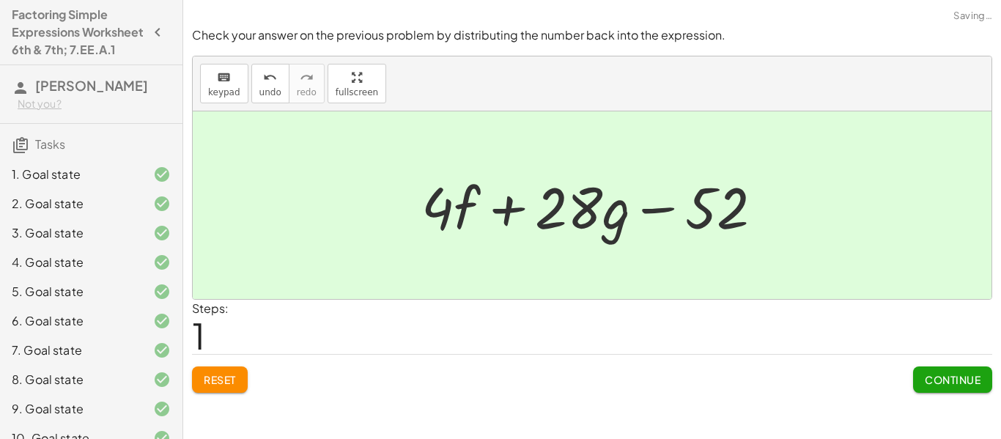
click at [925, 383] on span "Continue" at bounding box center [953, 379] width 56 height 13
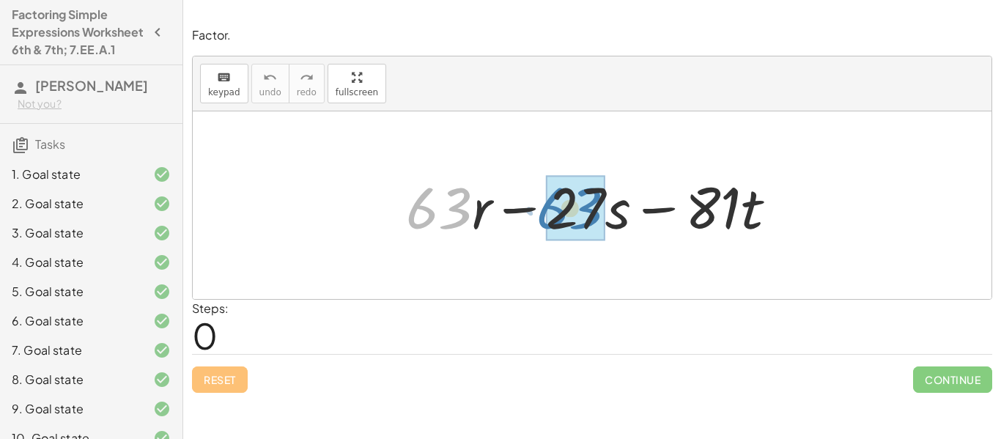
drag, startPoint x: 436, startPoint y: 222, endPoint x: 569, endPoint y: 223, distance: 132.6
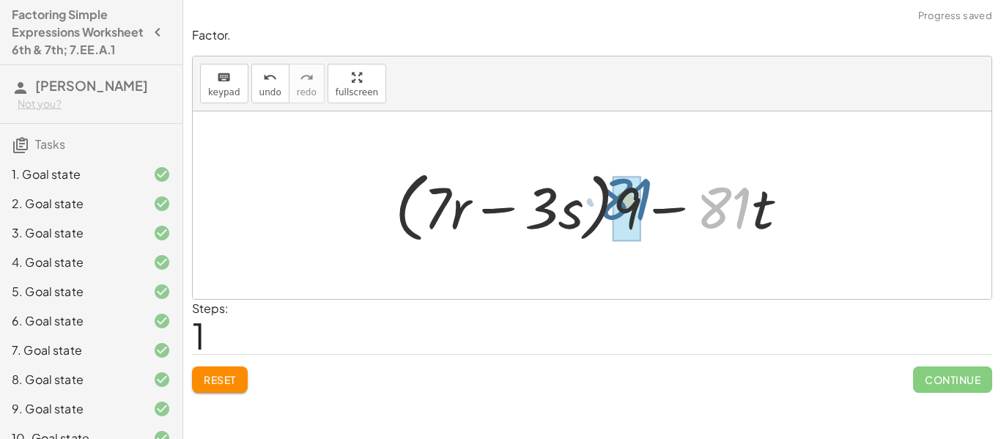
drag, startPoint x: 723, startPoint y: 219, endPoint x: 624, endPoint y: 210, distance: 100.0
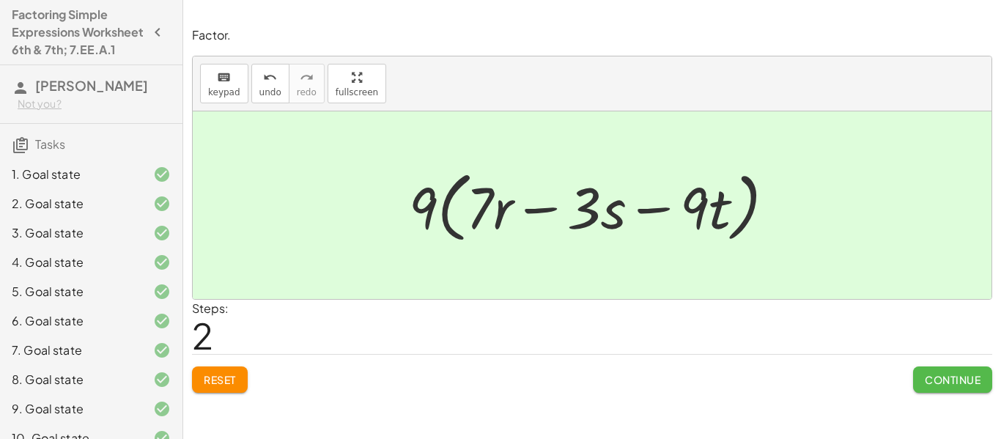
click at [966, 386] on button "Continue" at bounding box center [952, 379] width 79 height 26
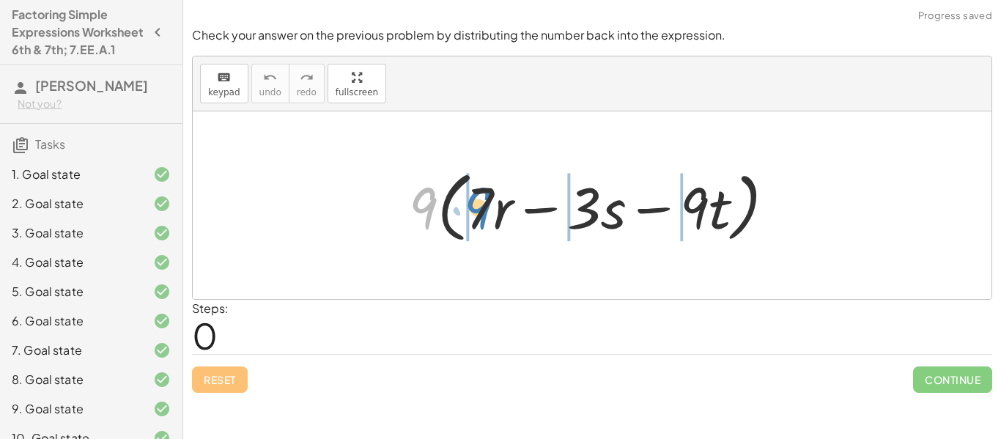
drag, startPoint x: 416, startPoint y: 210, endPoint x: 470, endPoint y: 208, distance: 53.5
click at [470, 208] on div at bounding box center [598, 205] width 393 height 84
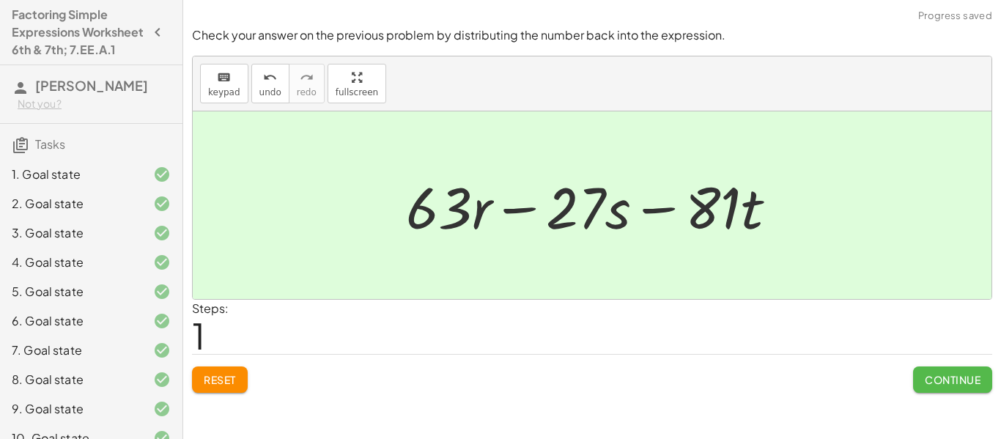
click at [945, 376] on span "Continue" at bounding box center [953, 379] width 56 height 13
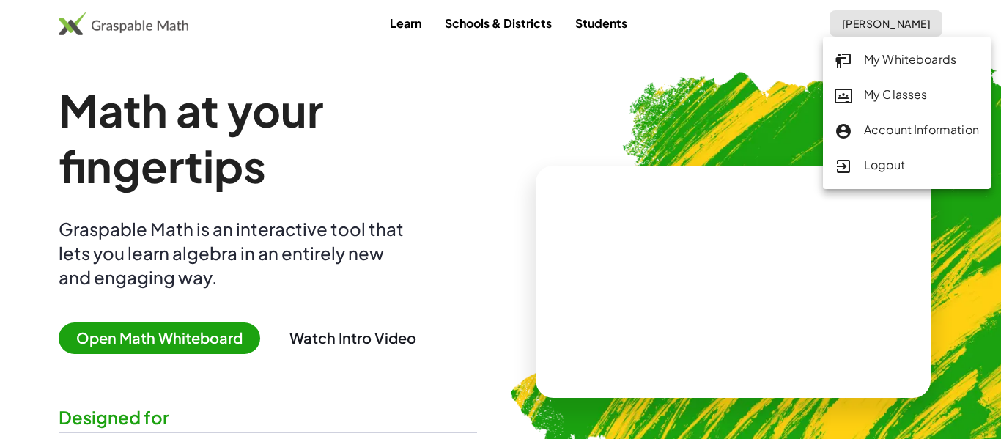
click at [906, 90] on div "My Classes" at bounding box center [907, 95] width 144 height 19
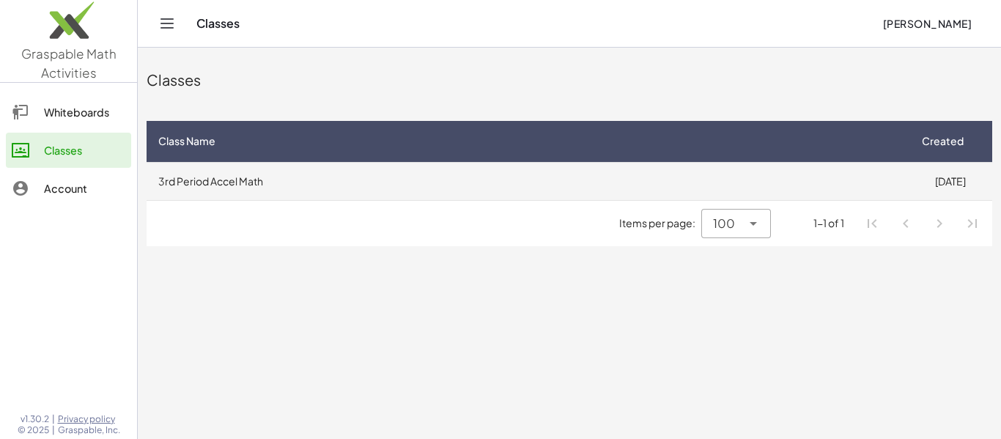
click at [900, 171] on td "3rd Period Accel Math" at bounding box center [527, 181] width 761 height 38
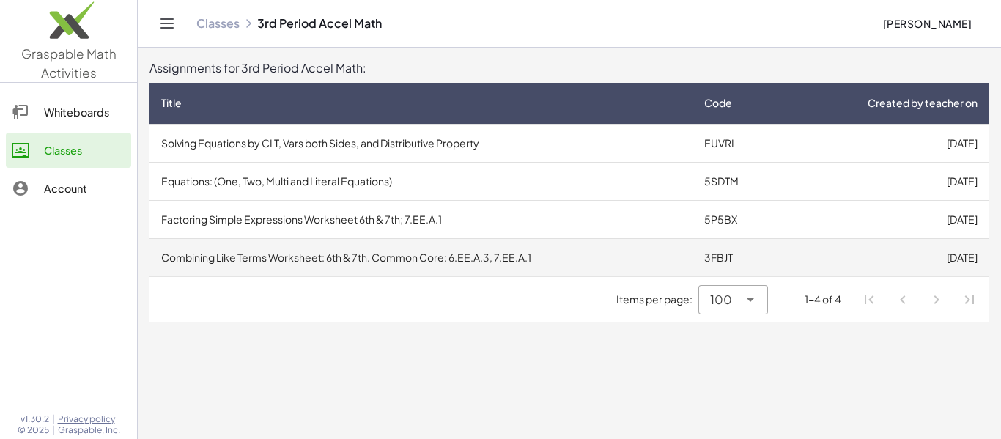
click at [516, 270] on td "Combining Like Terms Worksheet: 6th & 7th. Common Core: 6.EE.A.3, 7.EE.A.1" at bounding box center [420, 257] width 543 height 38
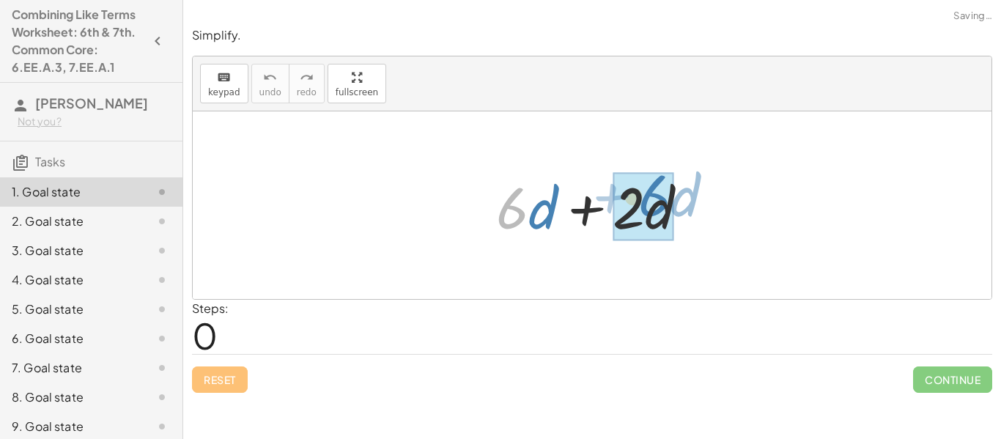
drag, startPoint x: 497, startPoint y: 219, endPoint x: 652, endPoint y: 210, distance: 154.8
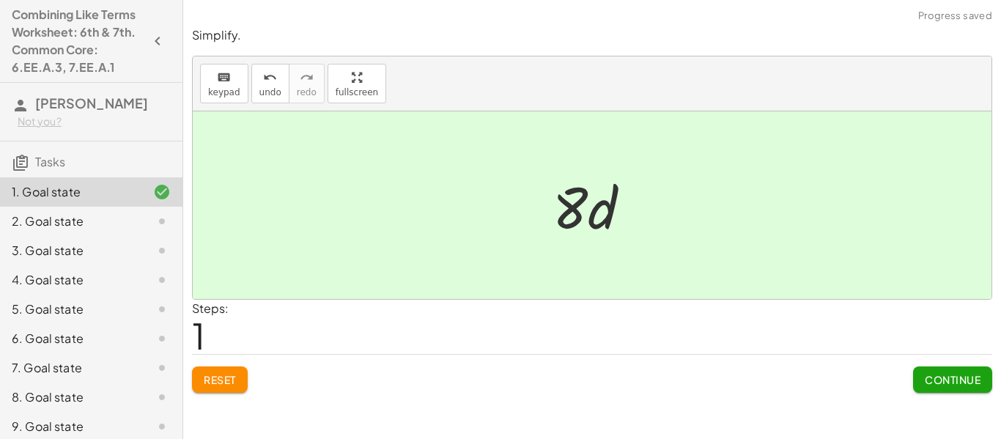
click at [963, 382] on span "Continue" at bounding box center [953, 379] width 56 height 13
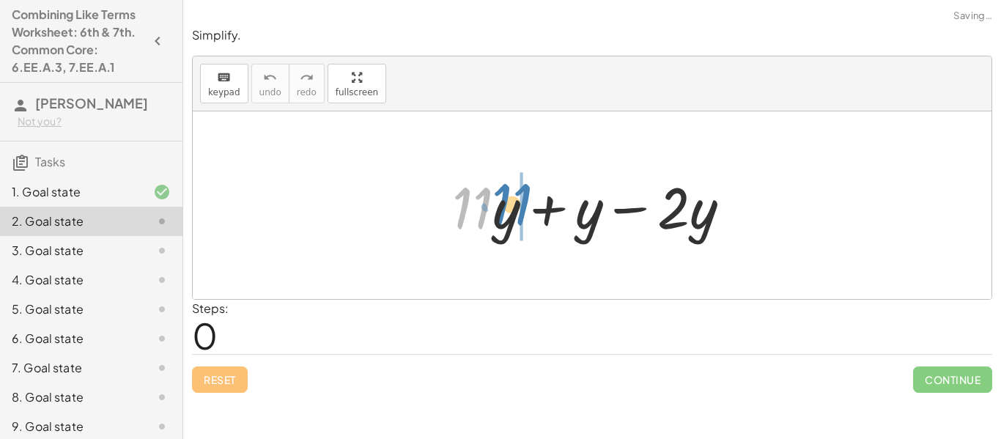
drag, startPoint x: 482, startPoint y: 212, endPoint x: 519, endPoint y: 208, distance: 37.5
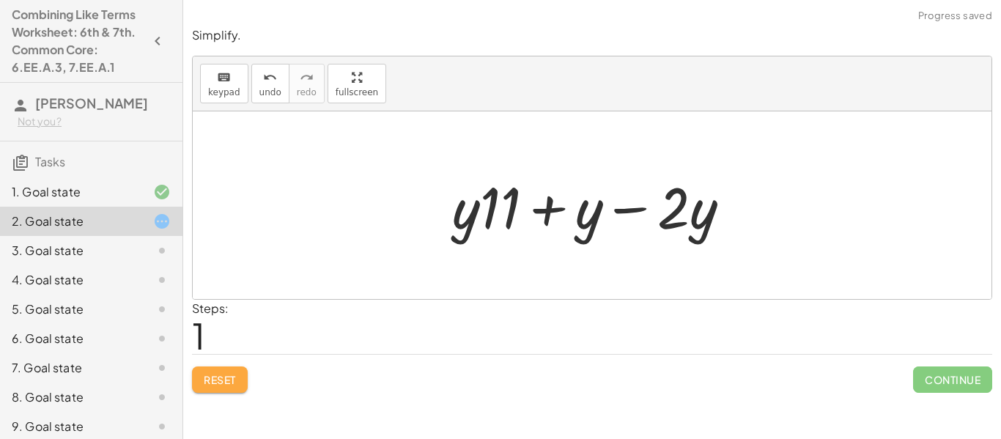
click at [232, 373] on span "Reset" at bounding box center [220, 379] width 32 height 13
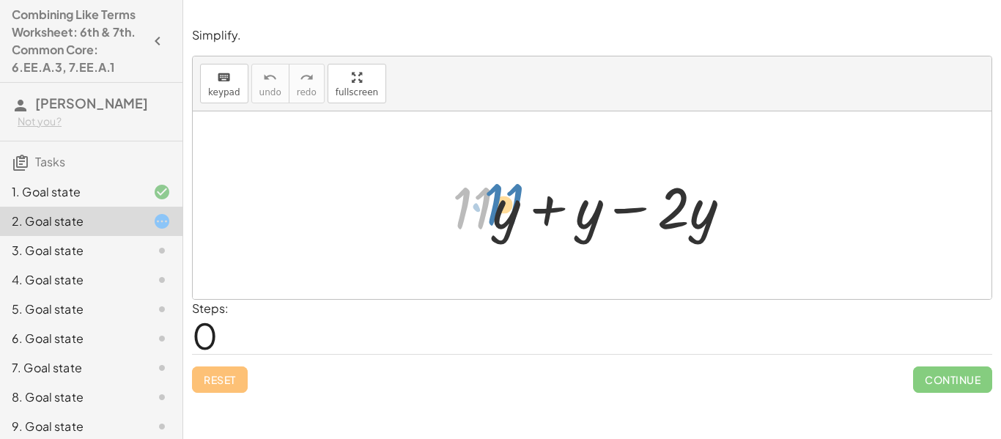
drag, startPoint x: 472, startPoint y: 209, endPoint x: 458, endPoint y: 210, distance: 14.0
click at [458, 210] on div at bounding box center [597, 205] width 305 height 75
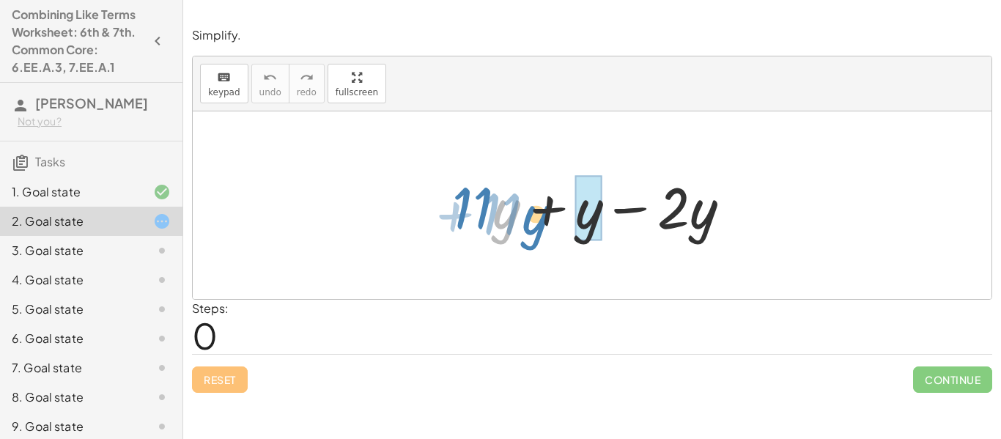
drag, startPoint x: 502, startPoint y: 219, endPoint x: 517, endPoint y: 219, distance: 14.7
click at [517, 219] on div at bounding box center [597, 205] width 305 height 75
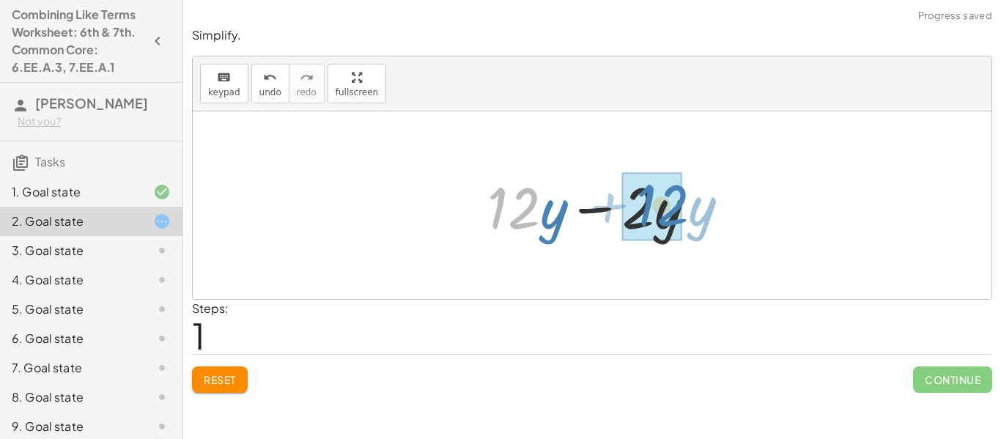
drag, startPoint x: 511, startPoint y: 216, endPoint x: 660, endPoint y: 214, distance: 148.8
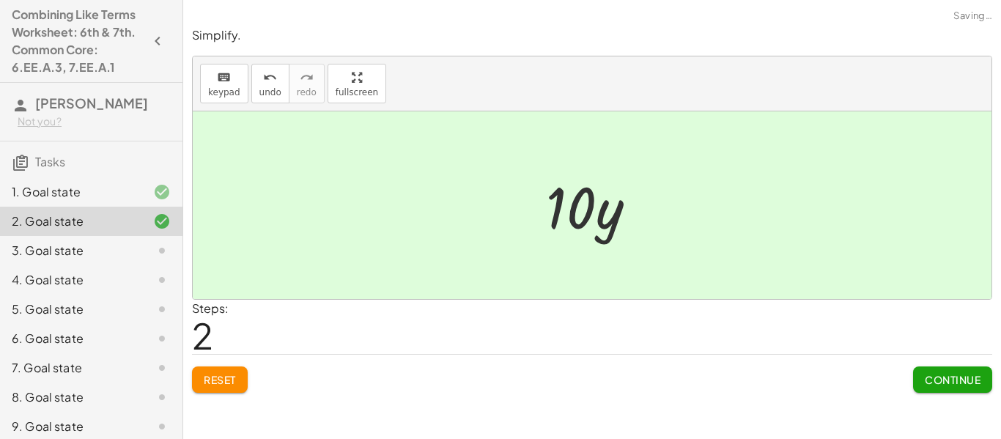
click at [970, 375] on span "Continue" at bounding box center [953, 379] width 56 height 13
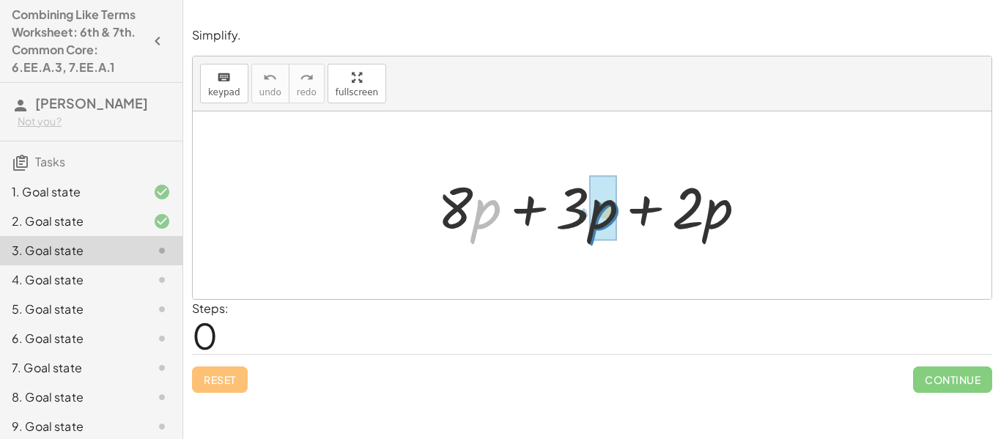
drag, startPoint x: 474, startPoint y: 229, endPoint x: 593, endPoint y: 231, distance: 119.4
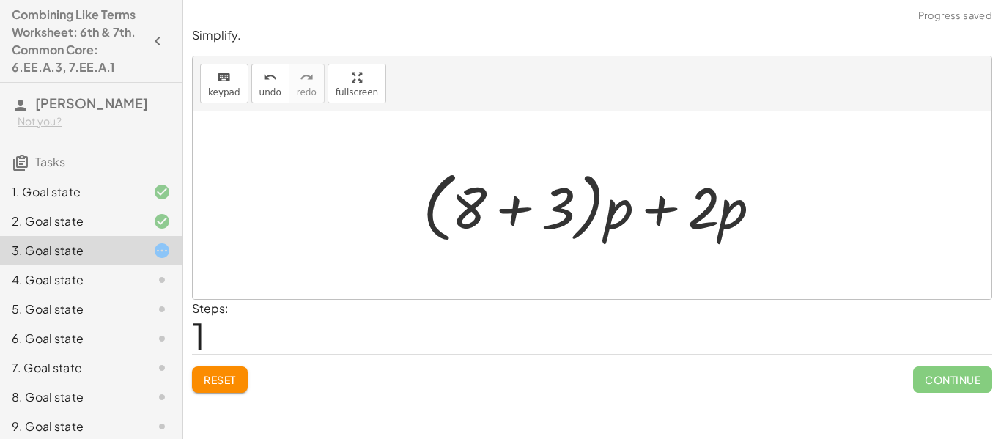
click at [221, 371] on button "Reset" at bounding box center [220, 379] width 56 height 26
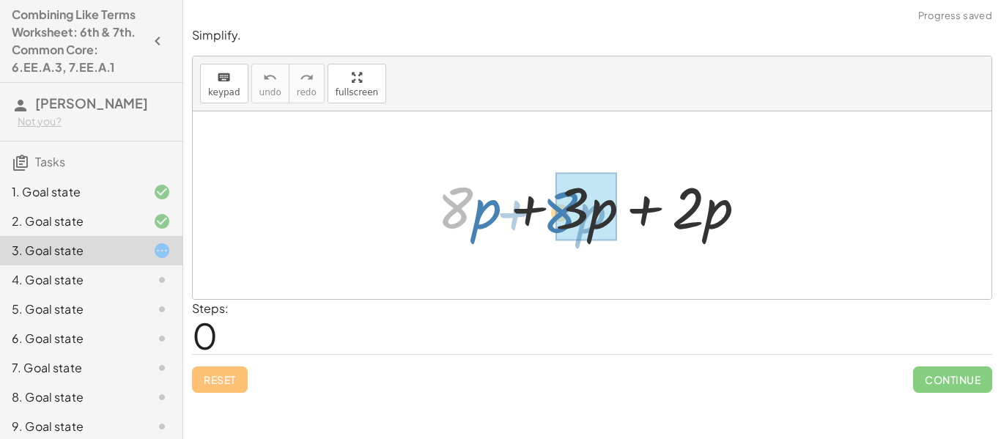
drag, startPoint x: 454, startPoint y: 210, endPoint x: 558, endPoint y: 214, distance: 104.9
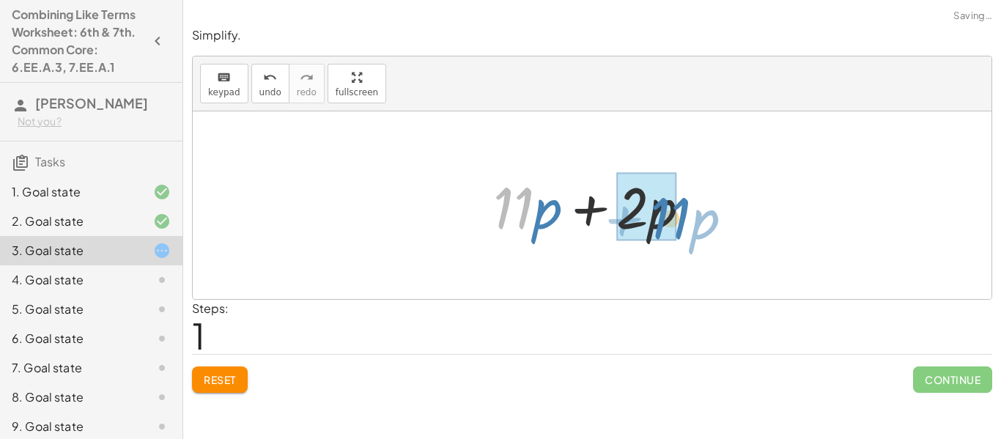
drag, startPoint x: 506, startPoint y: 207, endPoint x: 659, endPoint y: 217, distance: 153.5
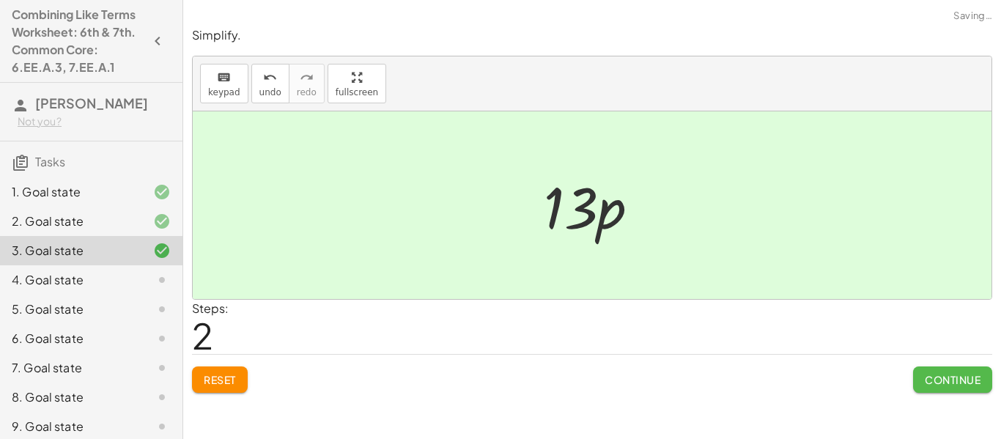
click at [947, 391] on button "Continue" at bounding box center [952, 379] width 79 height 26
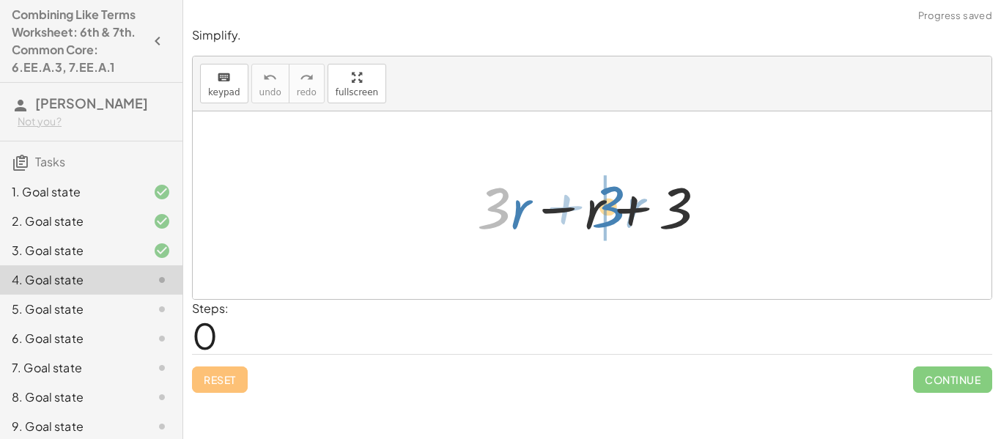
drag, startPoint x: 497, startPoint y: 206, endPoint x: 600, endPoint y: 199, distance: 102.8
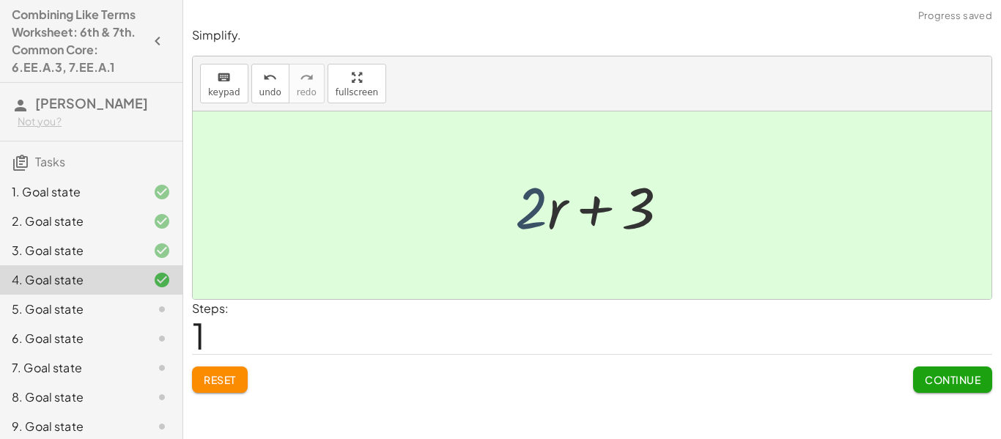
click at [525, 210] on div at bounding box center [598, 205] width 180 height 75
click at [936, 385] on span "Continue" at bounding box center [953, 379] width 56 height 13
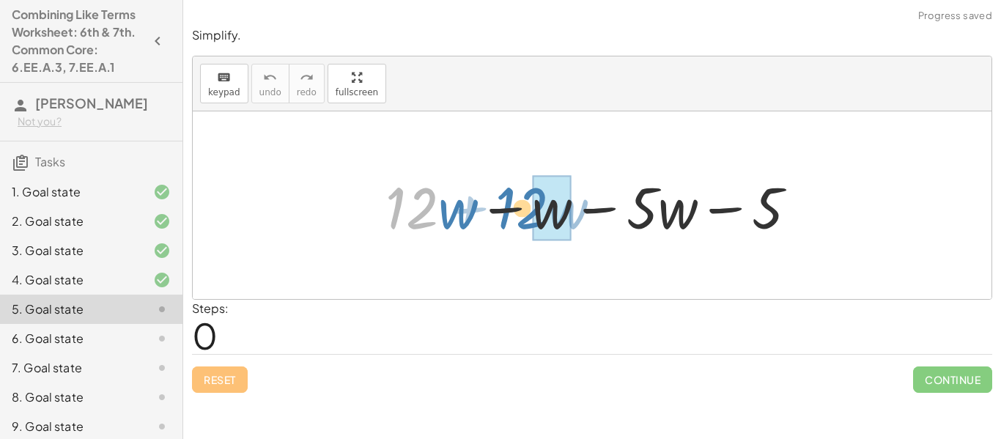
drag, startPoint x: 418, startPoint y: 223, endPoint x: 530, endPoint y: 223, distance: 112.1
click at [530, 223] on div at bounding box center [597, 205] width 438 height 75
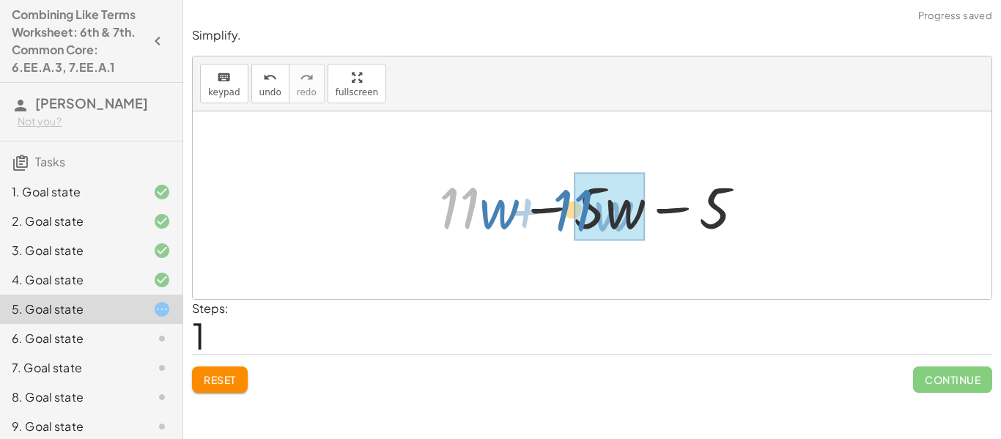
drag, startPoint x: 461, startPoint y: 217, endPoint x: 577, endPoint y: 219, distance: 115.8
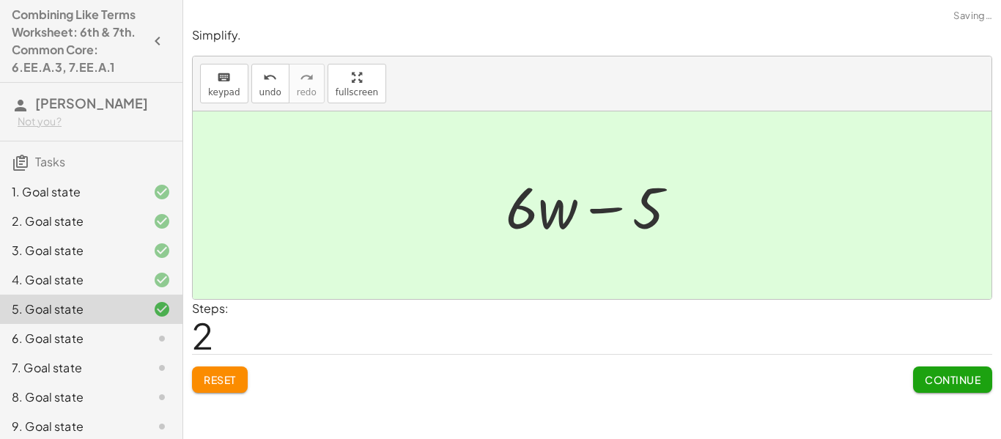
click at [961, 382] on span "Continue" at bounding box center [953, 379] width 56 height 13
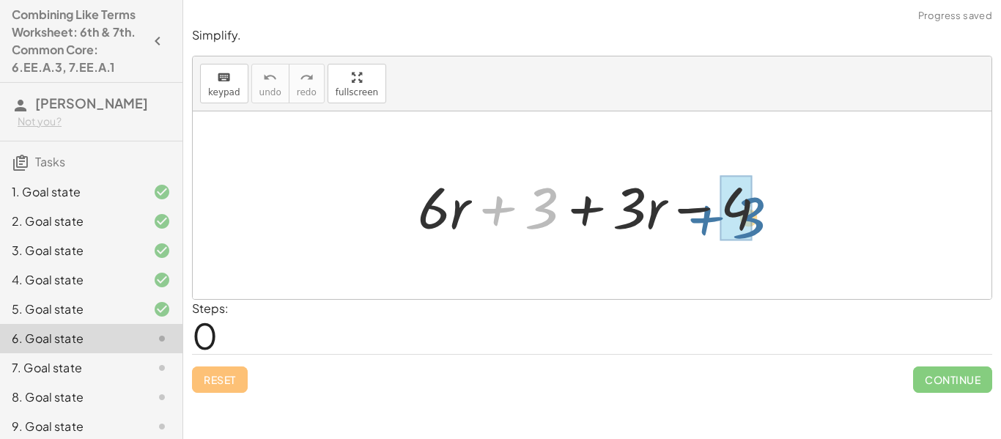
drag, startPoint x: 557, startPoint y: 218, endPoint x: 766, endPoint y: 227, distance: 209.0
click at [766, 227] on div at bounding box center [597, 205] width 375 height 75
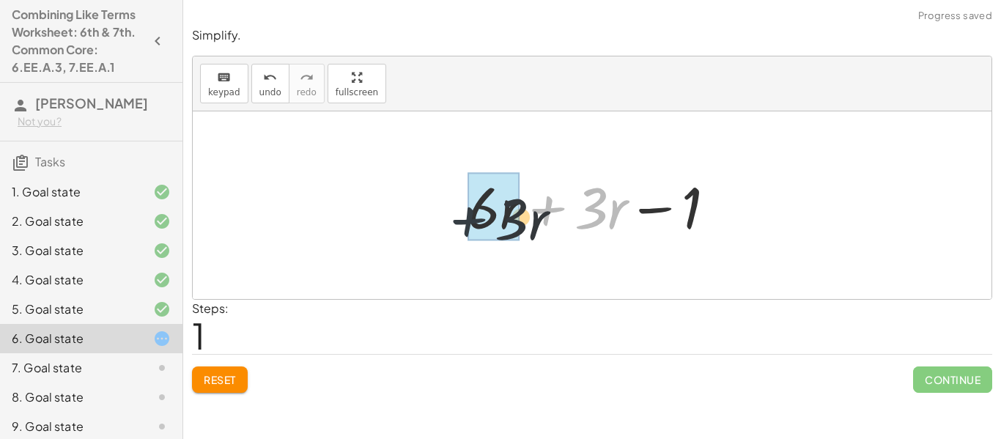
drag, startPoint x: 552, startPoint y: 203, endPoint x: 466, endPoint y: 210, distance: 86.7
click at [466, 210] on div at bounding box center [597, 205] width 275 height 75
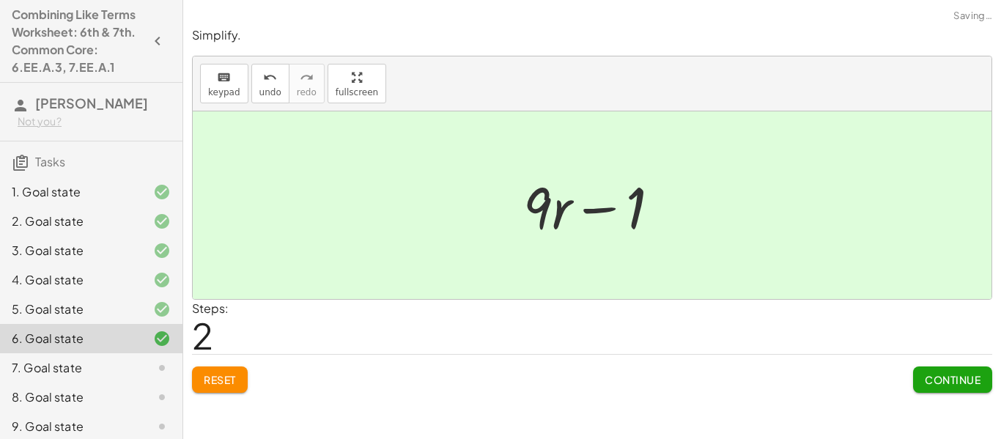
click at [960, 386] on button "Continue" at bounding box center [952, 379] width 79 height 26
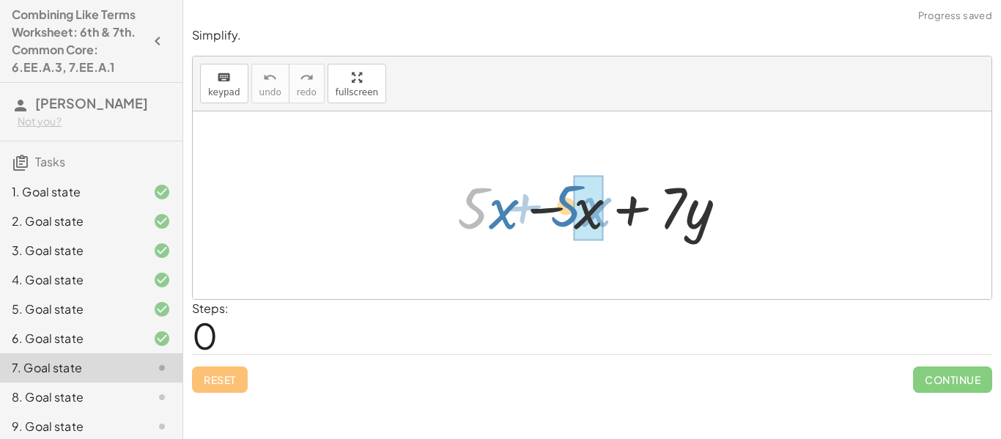
drag, startPoint x: 472, startPoint y: 224, endPoint x: 572, endPoint y: 223, distance: 99.7
click at [572, 223] on div at bounding box center [598, 205] width 296 height 75
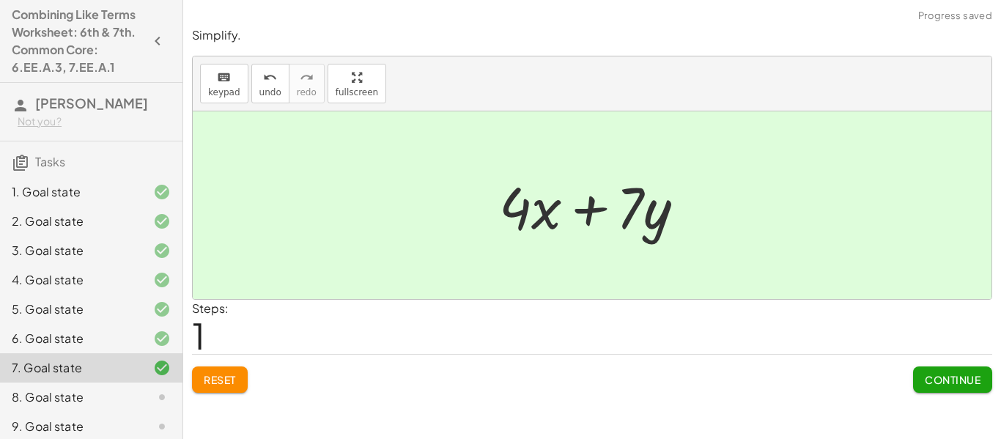
click at [963, 373] on span "Continue" at bounding box center [953, 379] width 56 height 13
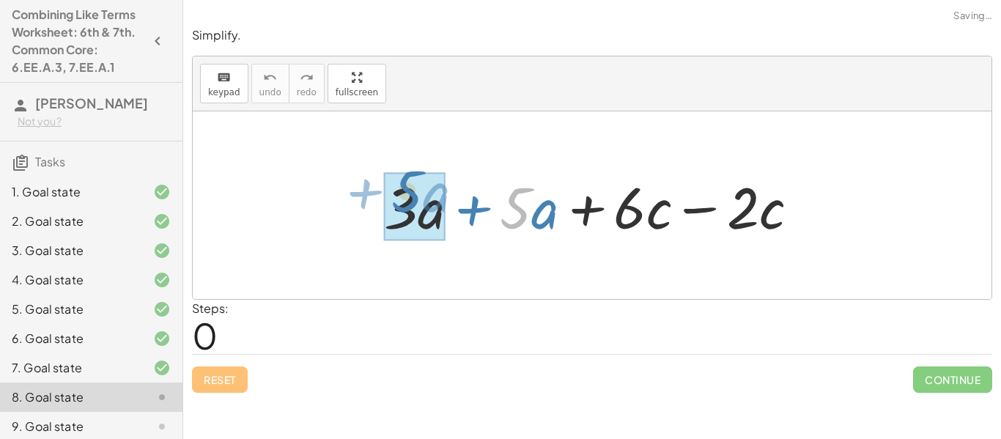
drag, startPoint x: 516, startPoint y: 215, endPoint x: 407, endPoint y: 198, distance: 110.5
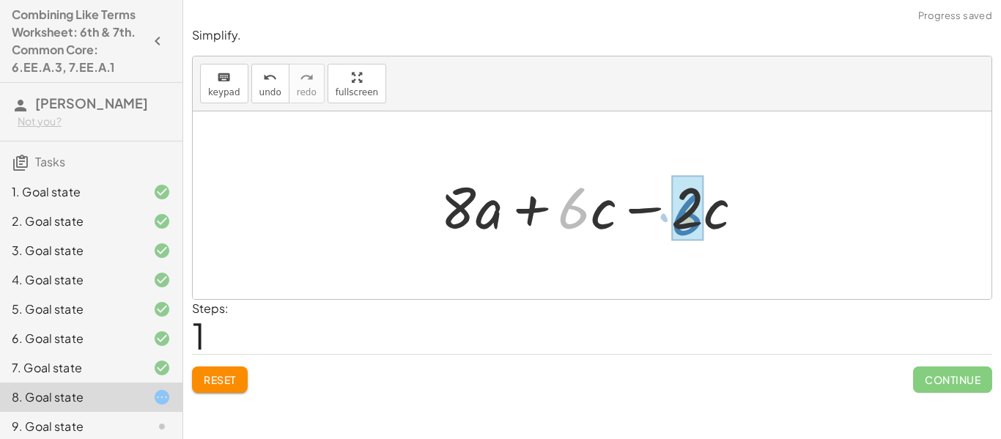
drag, startPoint x: 569, startPoint y: 212, endPoint x: 689, endPoint y: 220, distance: 119.7
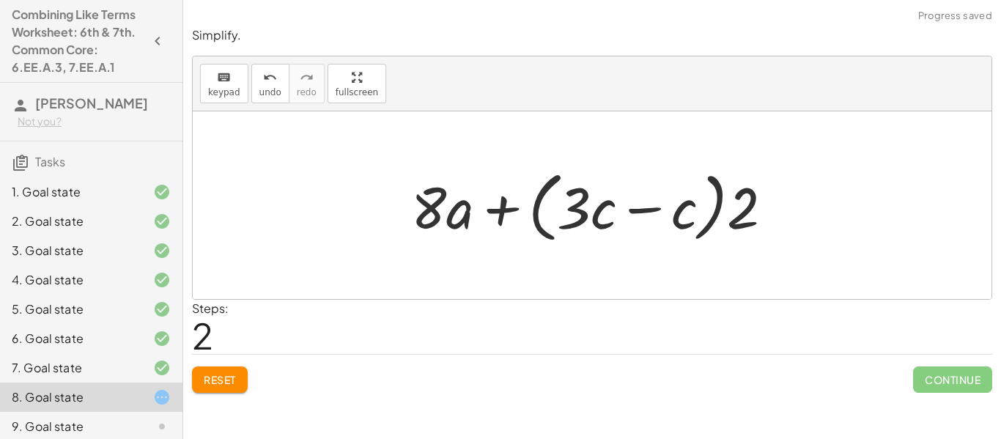
click at [261, 104] on div "keyboard keypad undo undo redo redo fullscreen" at bounding box center [592, 83] width 799 height 55
click at [261, 100] on button "undo undo" at bounding box center [270, 84] width 38 height 40
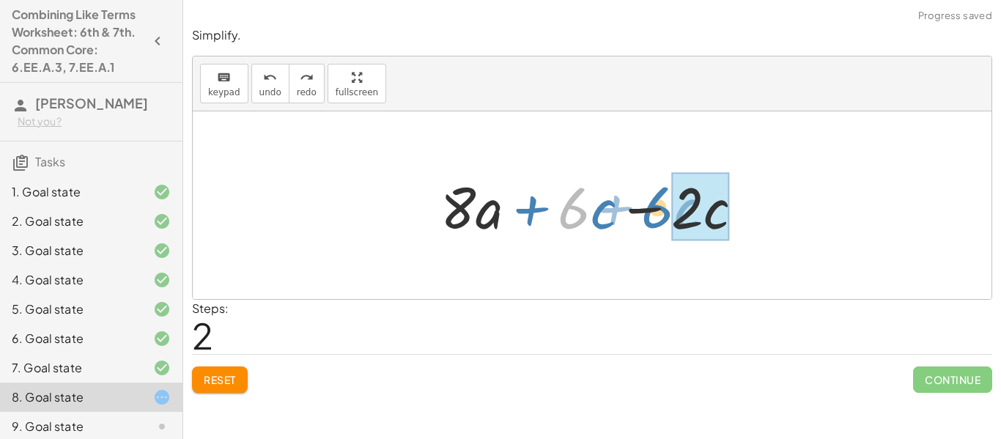
drag, startPoint x: 576, startPoint y: 211, endPoint x: 659, endPoint y: 210, distance: 83.5
click at [659, 210] on div at bounding box center [598, 205] width 330 height 75
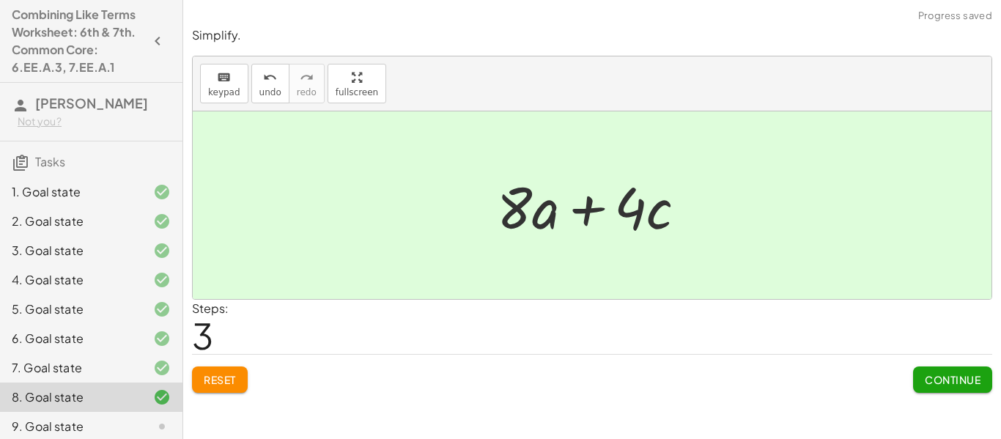
click at [956, 375] on span "Continue" at bounding box center [953, 379] width 56 height 13
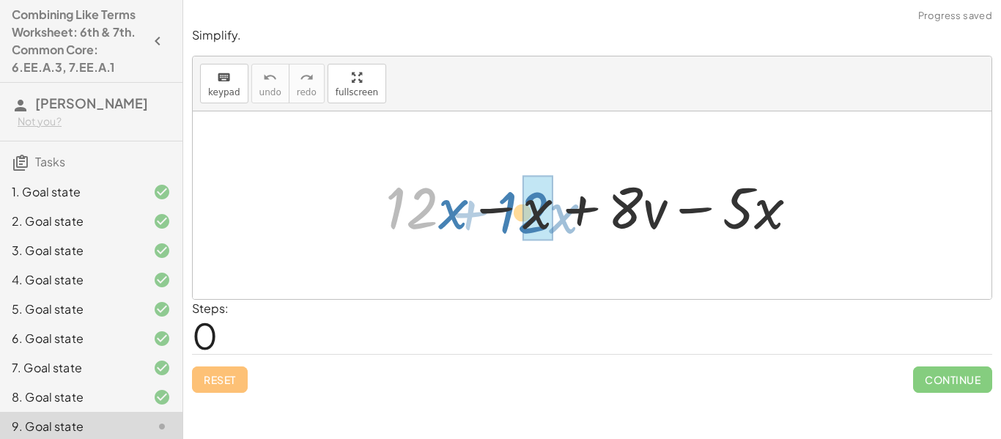
drag, startPoint x: 413, startPoint y: 215, endPoint x: 522, endPoint y: 220, distance: 108.5
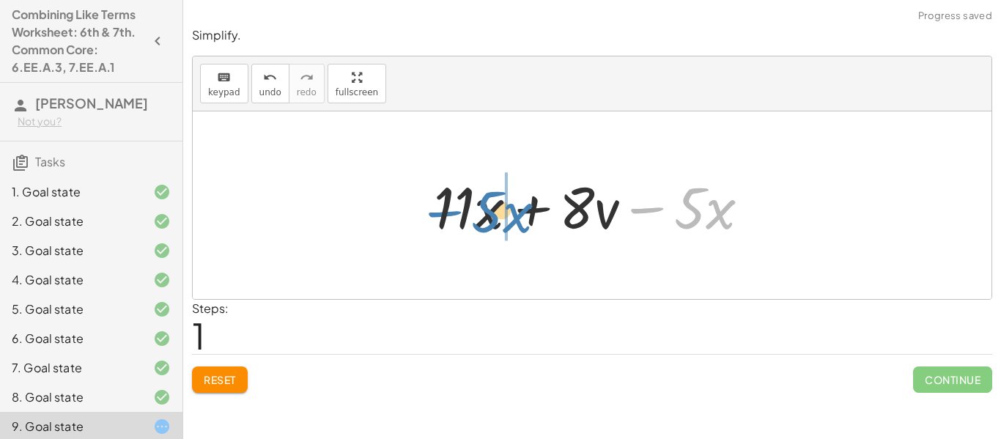
drag, startPoint x: 633, startPoint y: 207, endPoint x: 370, endPoint y: 199, distance: 263.2
click at [370, 199] on div "+ · 12 · x − x + · 8 · v − · 5 · x − · 5 · x + · x + · 8 · v − · 5 · x · 11" at bounding box center [592, 205] width 799 height 188
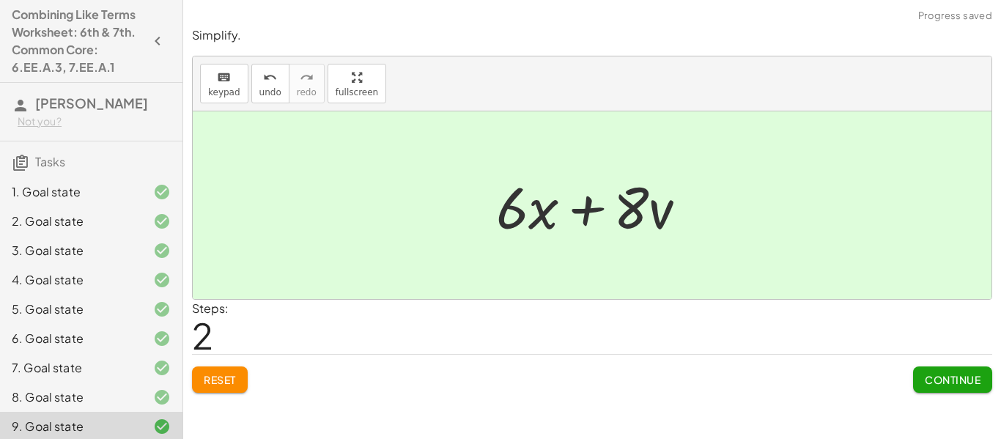
click at [960, 382] on span "Continue" at bounding box center [953, 379] width 56 height 13
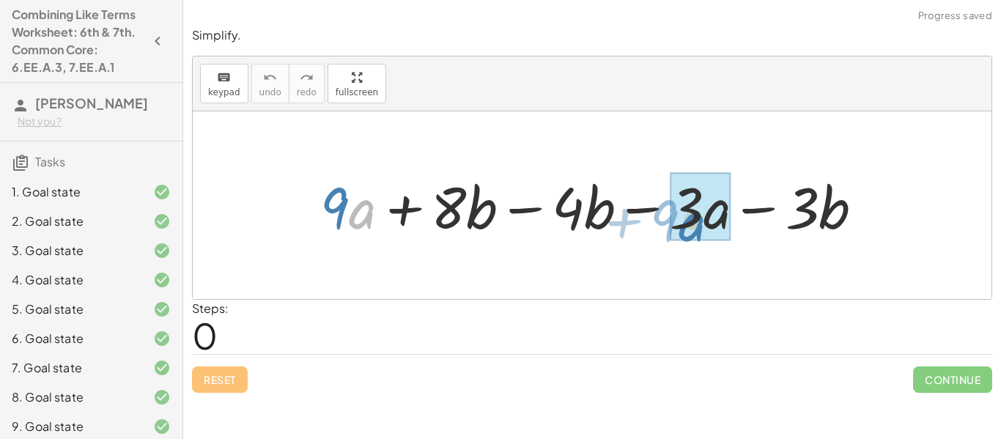
drag, startPoint x: 354, startPoint y: 215, endPoint x: 687, endPoint y: 225, distance: 333.5
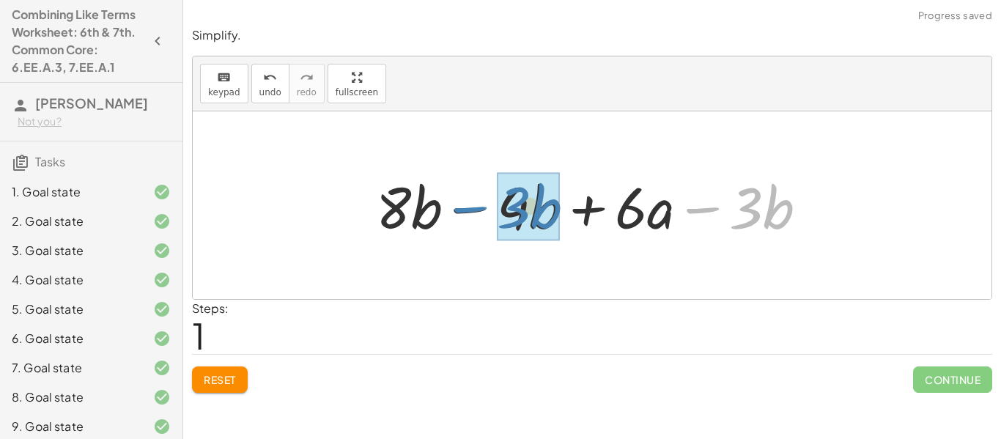
drag, startPoint x: 708, startPoint y: 208, endPoint x: 420, endPoint y: 202, distance: 288.0
click at [420, 202] on div at bounding box center [598, 205] width 458 height 75
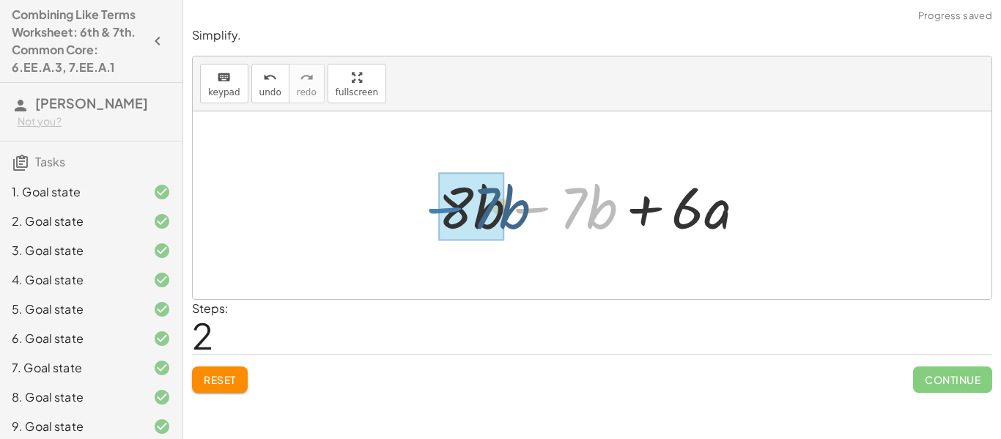
drag, startPoint x: 537, startPoint y: 210, endPoint x: 440, endPoint y: 210, distance: 97.5
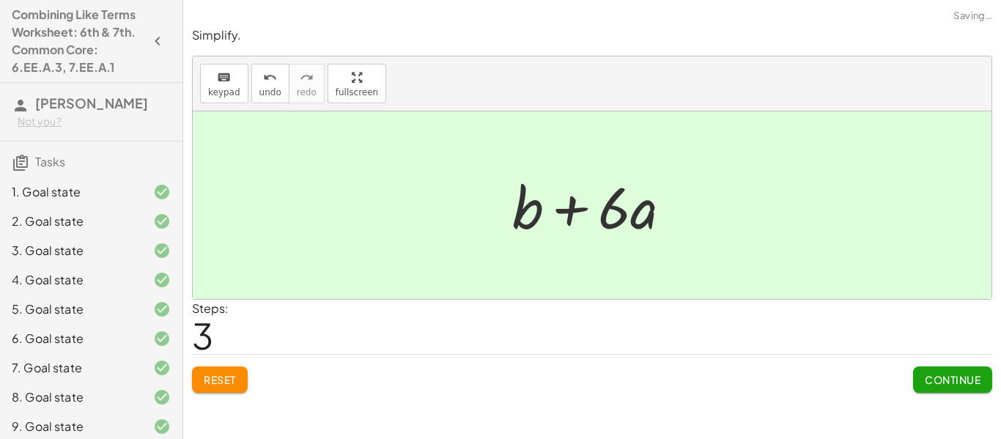
click at [968, 376] on span "Continue" at bounding box center [953, 379] width 56 height 13
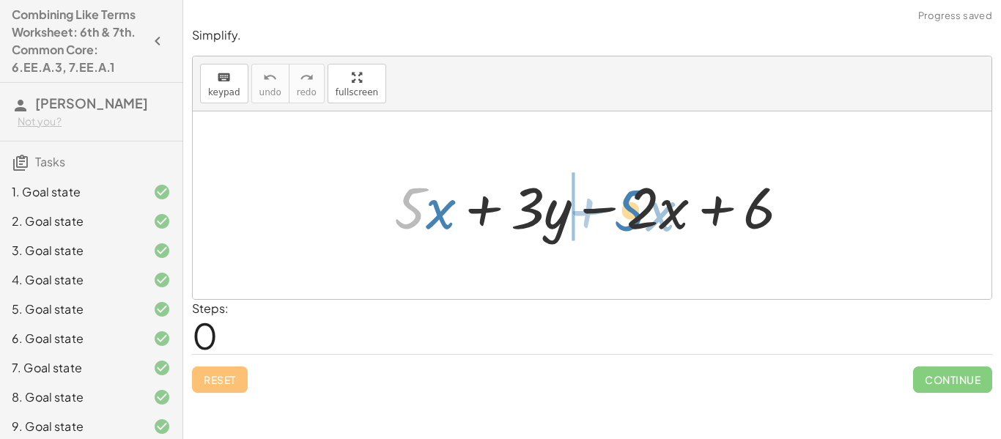
drag, startPoint x: 413, startPoint y: 204, endPoint x: 634, endPoint y: 207, distance: 220.6
click at [634, 207] on div at bounding box center [598, 205] width 422 height 75
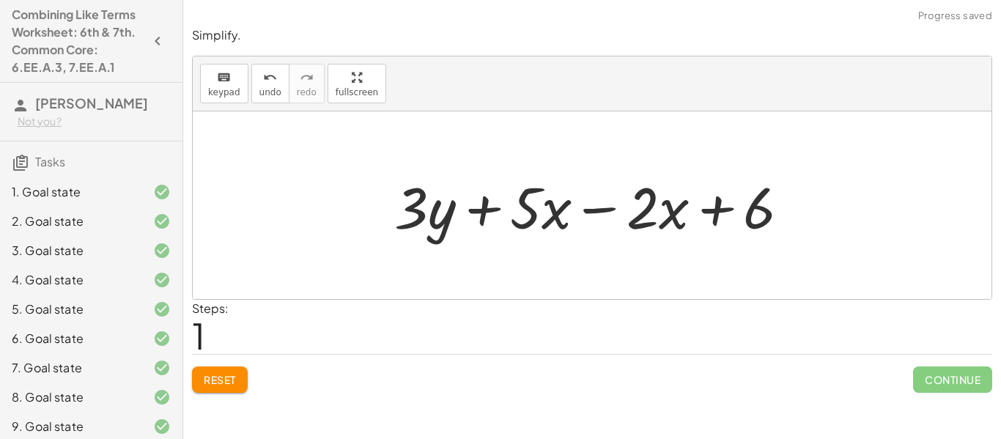
click at [710, 213] on div at bounding box center [598, 205] width 422 height 75
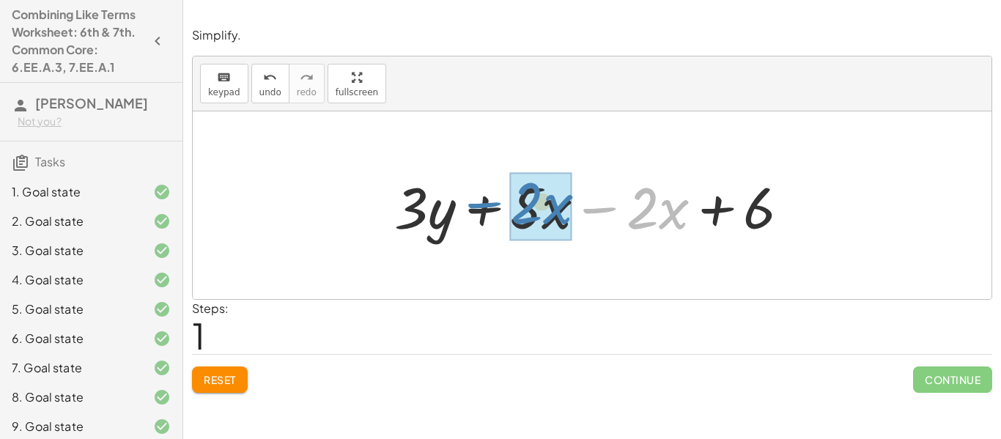
drag, startPoint x: 598, startPoint y: 199, endPoint x: 413, endPoint y: 212, distance: 185.2
click at [413, 212] on div at bounding box center [598, 205] width 422 height 75
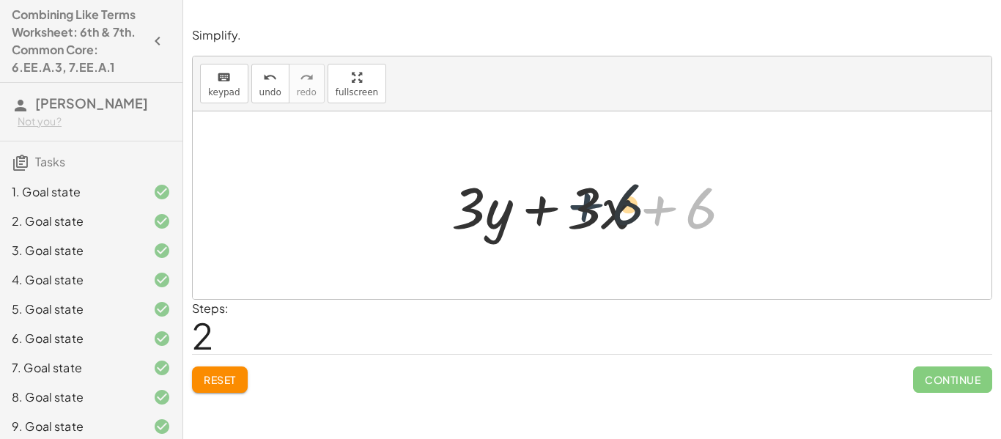
drag, startPoint x: 659, startPoint y: 213, endPoint x: 581, endPoint y: 210, distance: 78.5
click at [581, 210] on div at bounding box center [597, 205] width 307 height 75
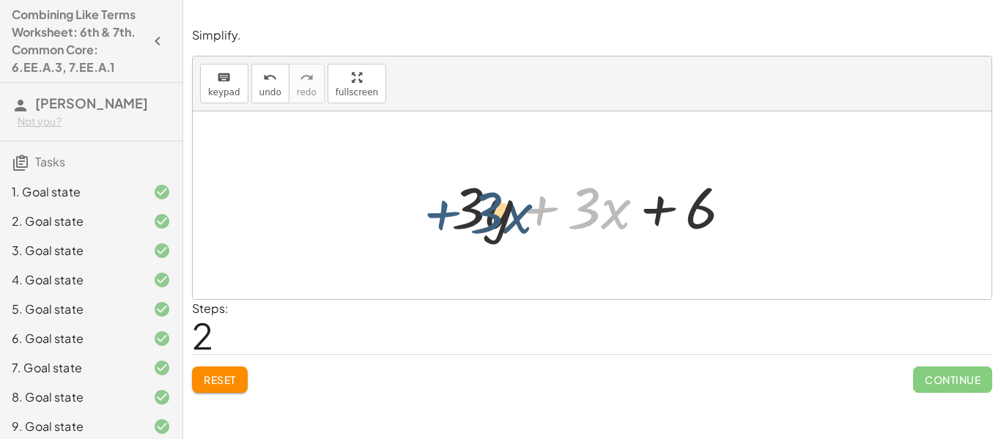
drag, startPoint x: 536, startPoint y: 209, endPoint x: 436, endPoint y: 212, distance: 100.4
click at [436, 212] on div "+ · 5 · x + · 3 · y − · 2 · x + 6 + · 3 · y + · 5 · x − · 2 · x + 6 + · 3 · x +…" at bounding box center [591, 205] width 325 height 83
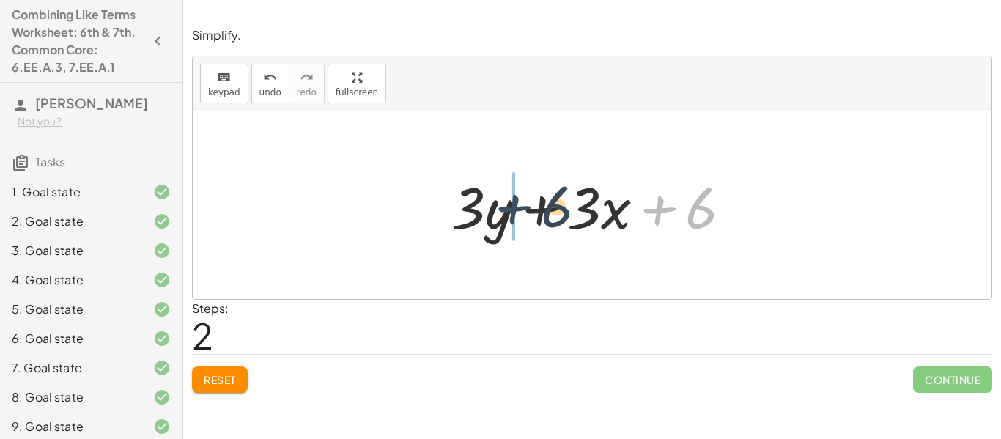
drag, startPoint x: 659, startPoint y: 210, endPoint x: 506, endPoint y: 209, distance: 152.4
click at [506, 209] on div at bounding box center [597, 205] width 307 height 75
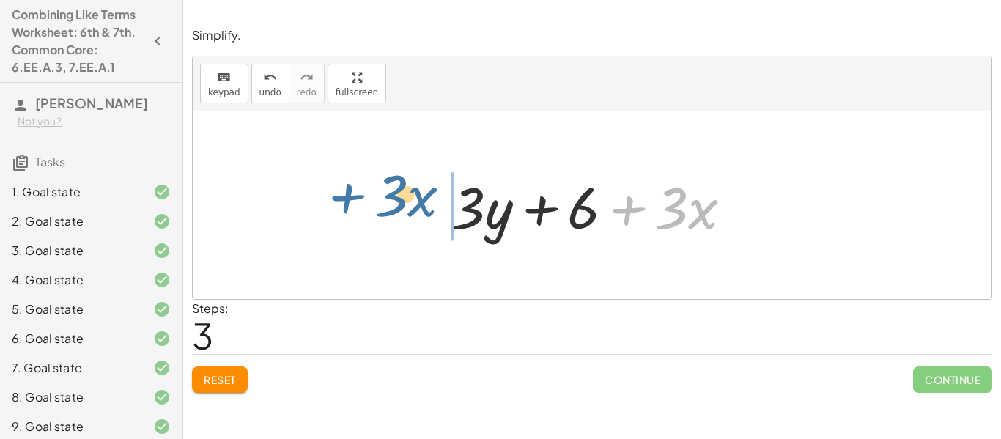
drag, startPoint x: 628, startPoint y: 210, endPoint x: 347, endPoint y: 197, distance: 280.9
click at [347, 197] on div "+ · 5 · x + · 3 · y − · 2 · x + 6 + · 3 · y + · 5 · x − · 2 · x + 6 + · 3 · y +…" at bounding box center [592, 205] width 799 height 188
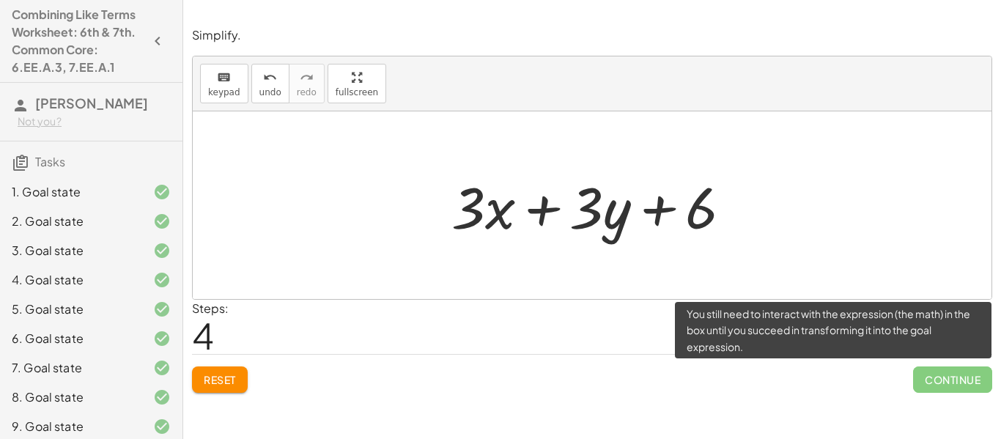
click at [969, 391] on span "Continue" at bounding box center [952, 379] width 79 height 26
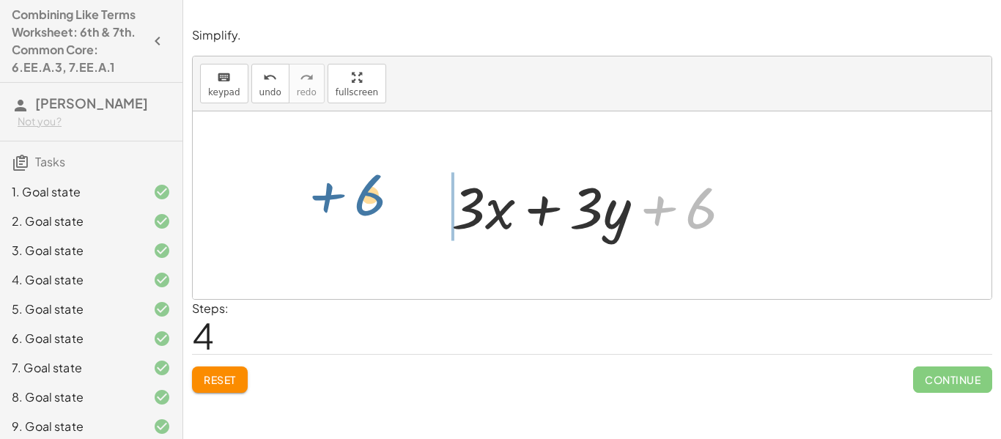
drag, startPoint x: 696, startPoint y: 219, endPoint x: 360, endPoint y: 207, distance: 335.8
click at [360, 207] on div "+ · 5 · x + · 3 · y − · 2 · x + 6 + · 3 · y + · 5 · x − · 2 · x + 6 + · 3 · y +…" at bounding box center [592, 205] width 799 height 188
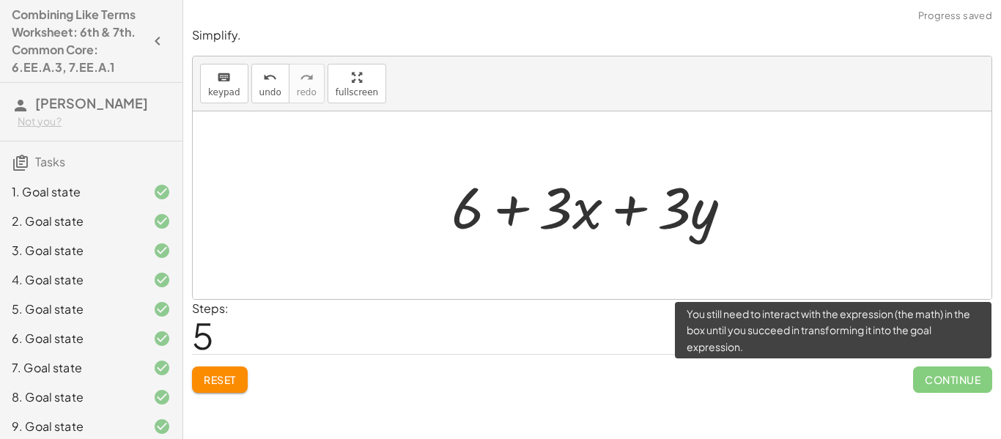
click at [950, 378] on span "Continue" at bounding box center [952, 379] width 79 height 26
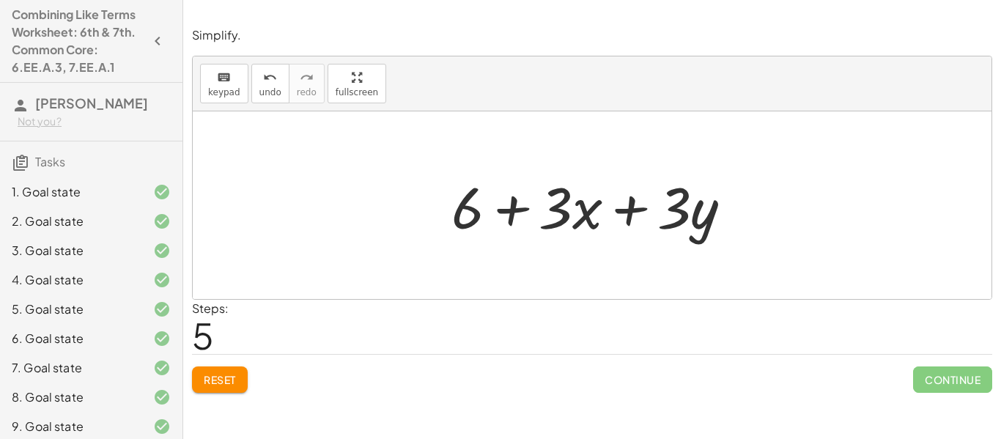
click at [226, 380] on span "Reset" at bounding box center [220, 379] width 32 height 13
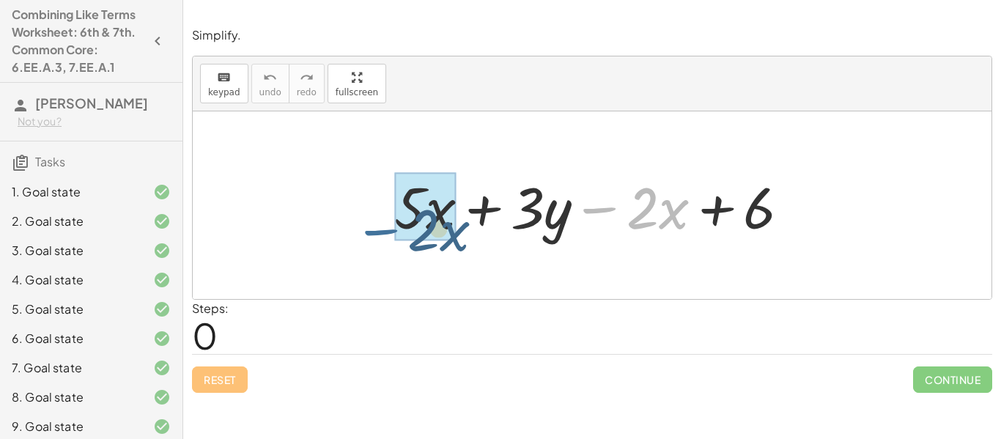
drag, startPoint x: 604, startPoint y: 212, endPoint x: 370, endPoint y: 226, distance: 234.9
click at [370, 226] on div "− · 2 · x + · 5 · x + · 3 · y − · 2 · x + 6" at bounding box center [592, 205] width 799 height 188
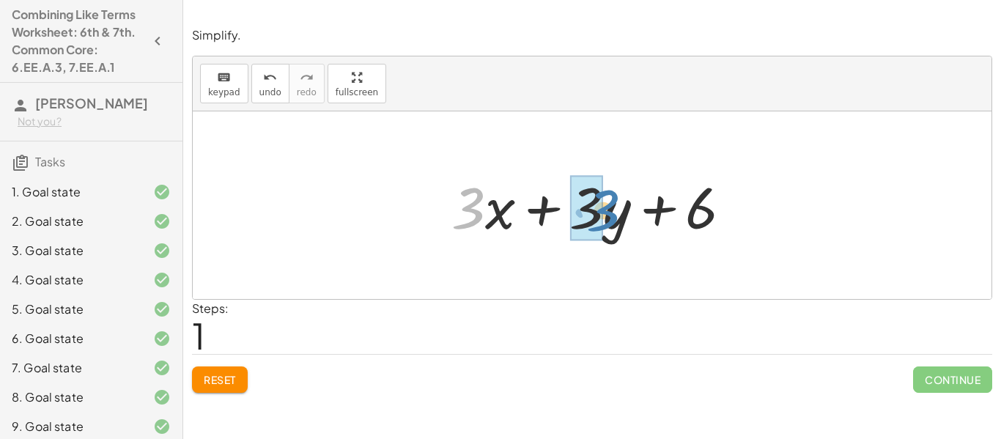
drag, startPoint x: 469, startPoint y: 215, endPoint x: 602, endPoint y: 218, distance: 133.4
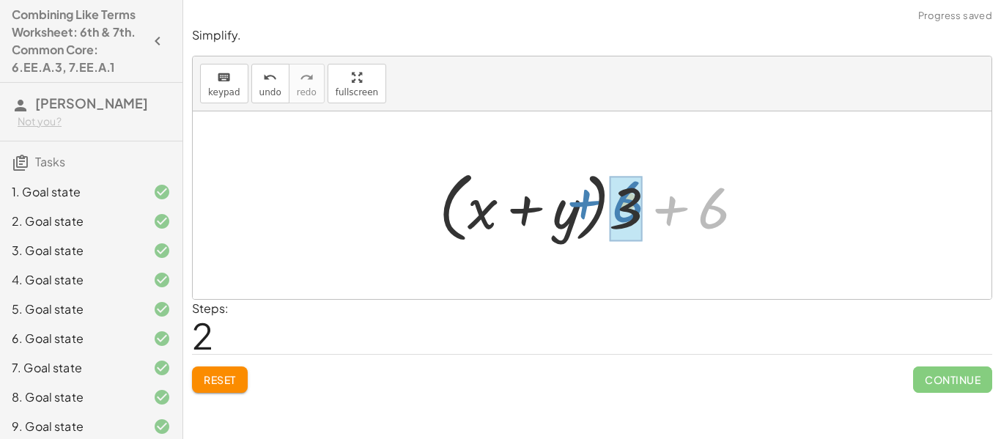
drag, startPoint x: 667, startPoint y: 215, endPoint x: 580, endPoint y: 207, distance: 87.5
click at [580, 207] on div at bounding box center [597, 205] width 331 height 84
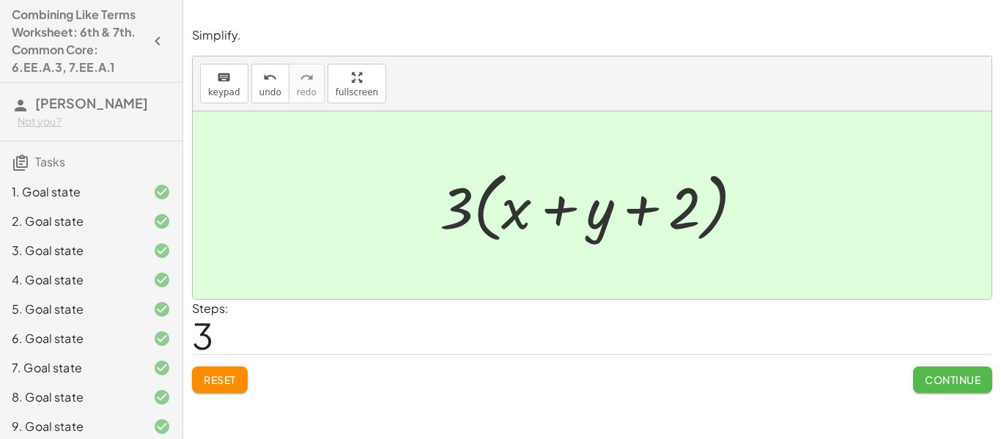
click at [940, 388] on button "Continue" at bounding box center [952, 379] width 79 height 26
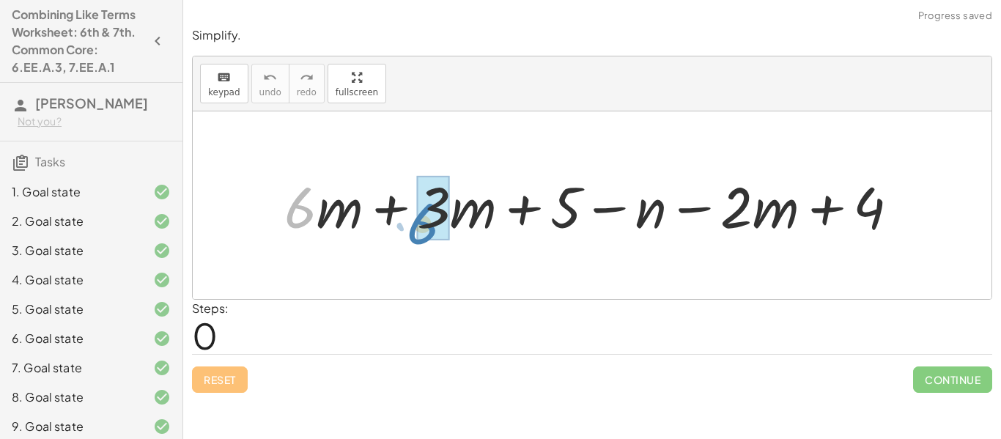
drag, startPoint x: 292, startPoint y: 213, endPoint x: 418, endPoint y: 229, distance: 127.0
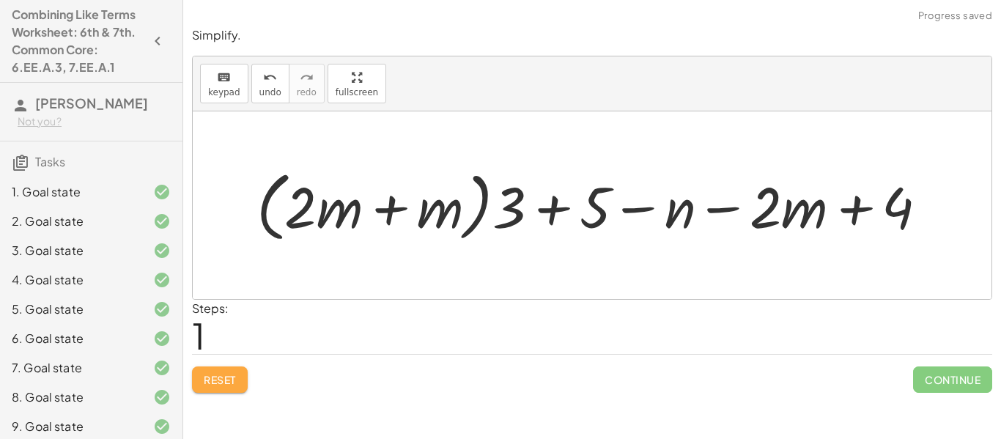
click at [234, 375] on span "Reset" at bounding box center [220, 379] width 32 height 13
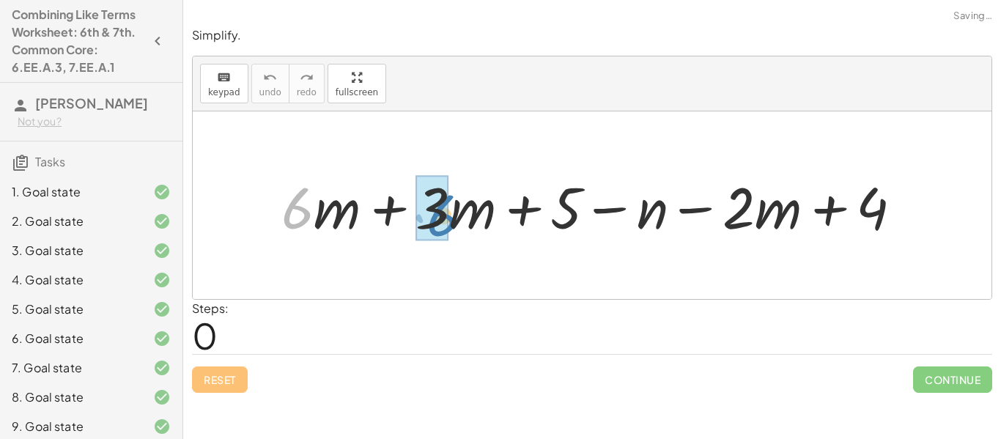
drag, startPoint x: 301, startPoint y: 221, endPoint x: 446, endPoint y: 228, distance: 145.3
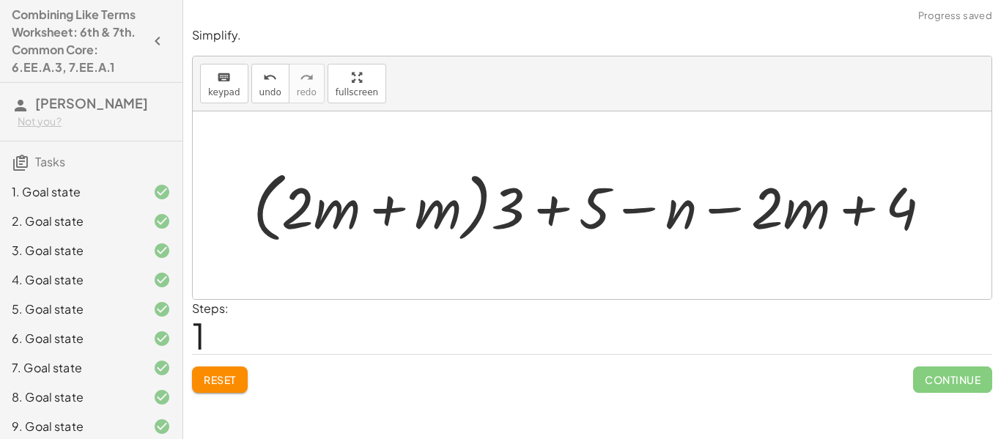
click at [239, 377] on button "Reset" at bounding box center [220, 379] width 56 height 26
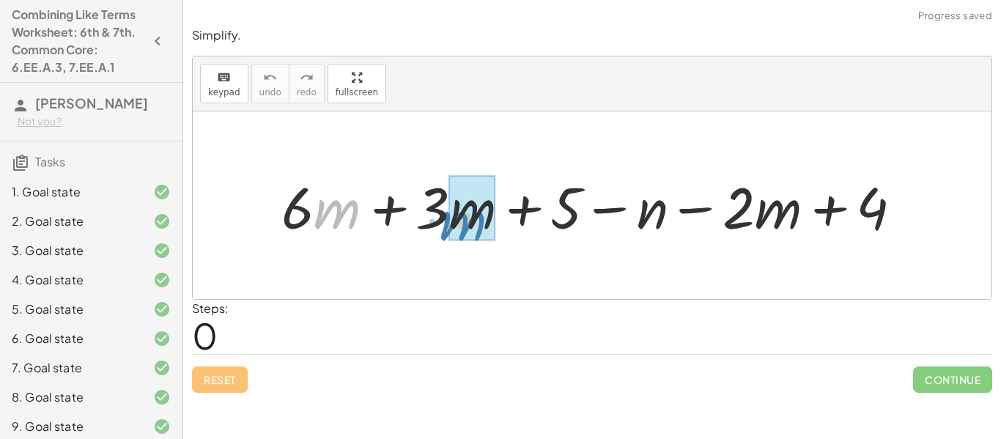
drag, startPoint x: 328, startPoint y: 221, endPoint x: 454, endPoint y: 233, distance: 126.6
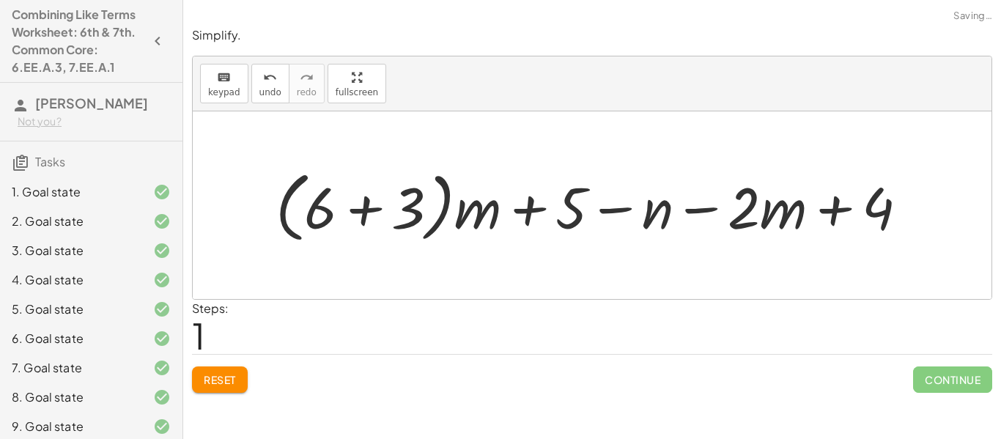
click at [222, 382] on span "Reset" at bounding box center [220, 379] width 32 height 13
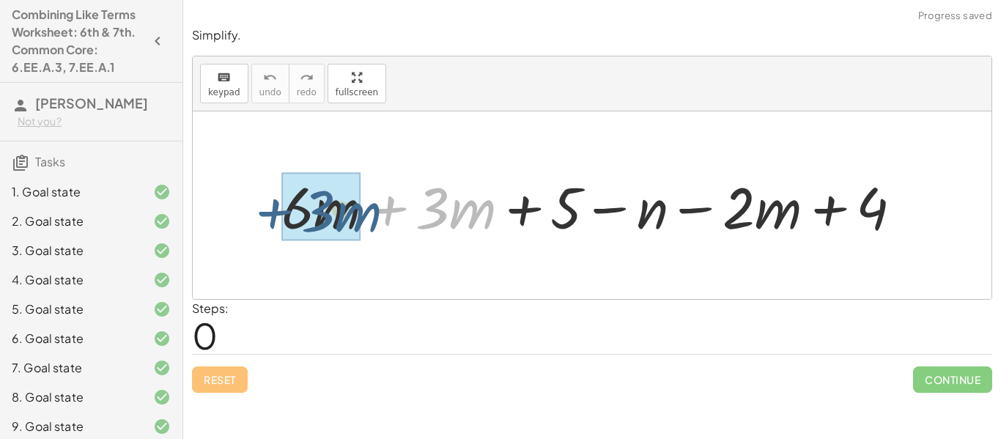
drag, startPoint x: 391, startPoint y: 210, endPoint x: 273, endPoint y: 213, distance: 117.3
click at [273, 213] on div "+ · 3 · m + · 6 · m + · 3 · m + 5 − n − · 2 · m + 4" at bounding box center [591, 205] width 665 height 83
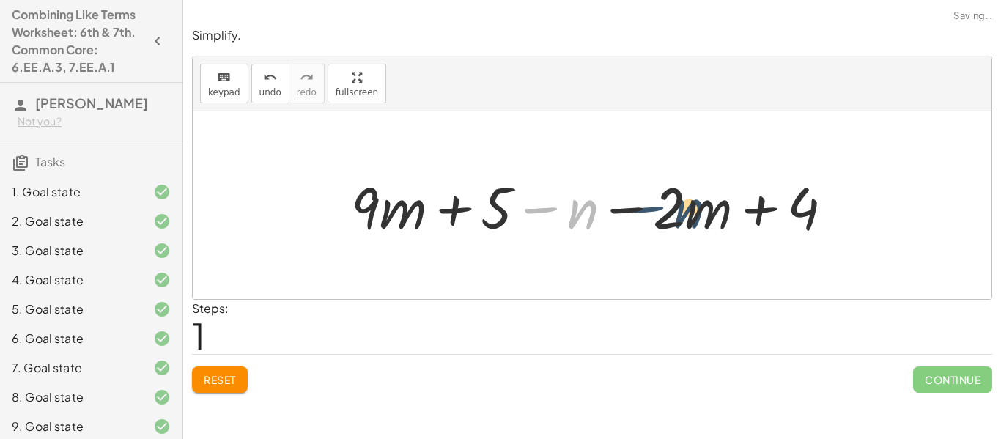
drag, startPoint x: 530, startPoint y: 211, endPoint x: 635, endPoint y: 213, distance: 104.8
click at [635, 213] on div at bounding box center [598, 205] width 508 height 75
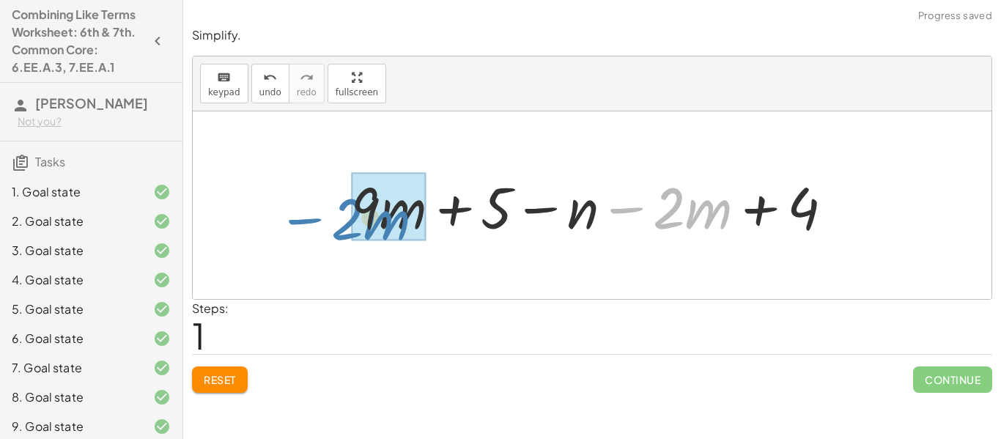
drag, startPoint x: 640, startPoint y: 207, endPoint x: 319, endPoint y: 218, distance: 320.4
click at [319, 218] on div "+ · 6 · m + · 3 · m + 5 − n − · 2 · m + 4 − · 2 · m + · m + 5 − n − · 2 · m + 4…" at bounding box center [592, 205] width 799 height 188
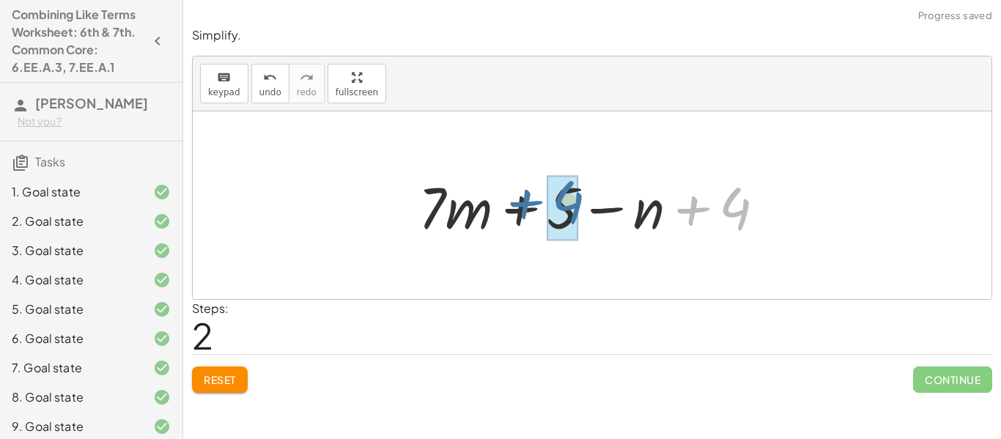
drag, startPoint x: 696, startPoint y: 210, endPoint x: 528, endPoint y: 204, distance: 168.6
click at [528, 204] on div at bounding box center [597, 205] width 373 height 75
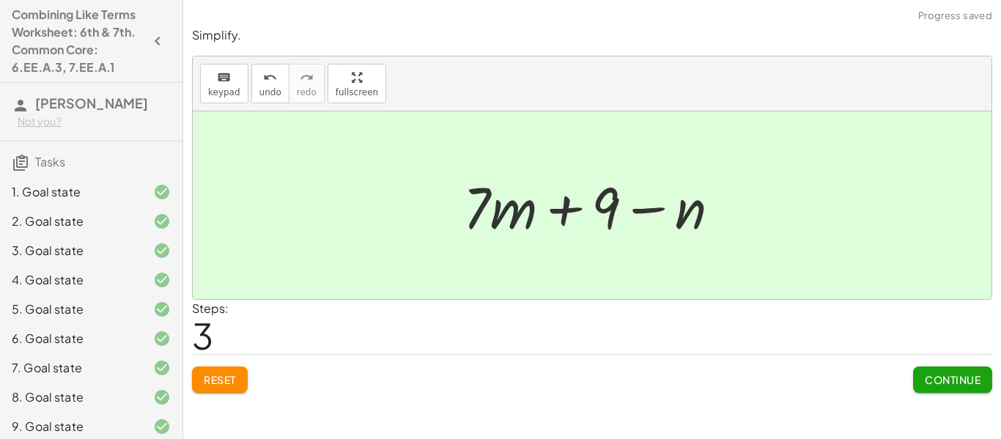
click at [952, 372] on button "Continue" at bounding box center [952, 379] width 79 height 26
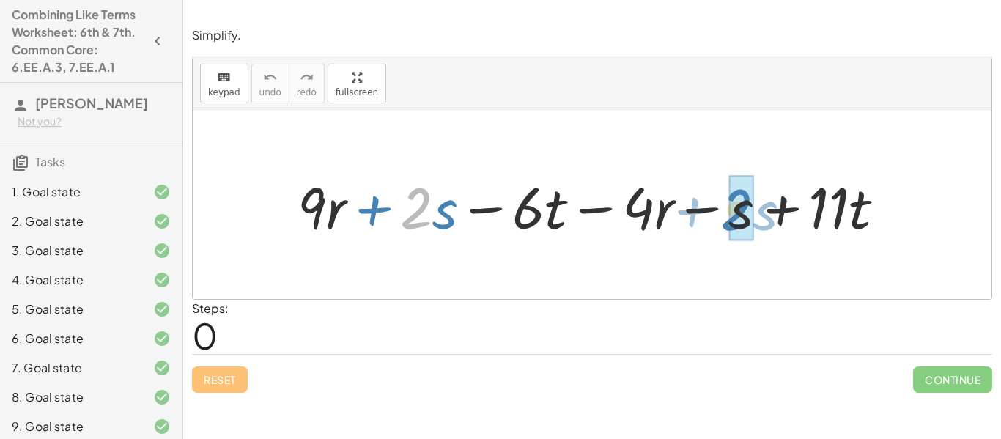
drag, startPoint x: 420, startPoint y: 215, endPoint x: 731, endPoint y: 216, distance: 311.4
click at [731, 216] on div at bounding box center [597, 205] width 614 height 75
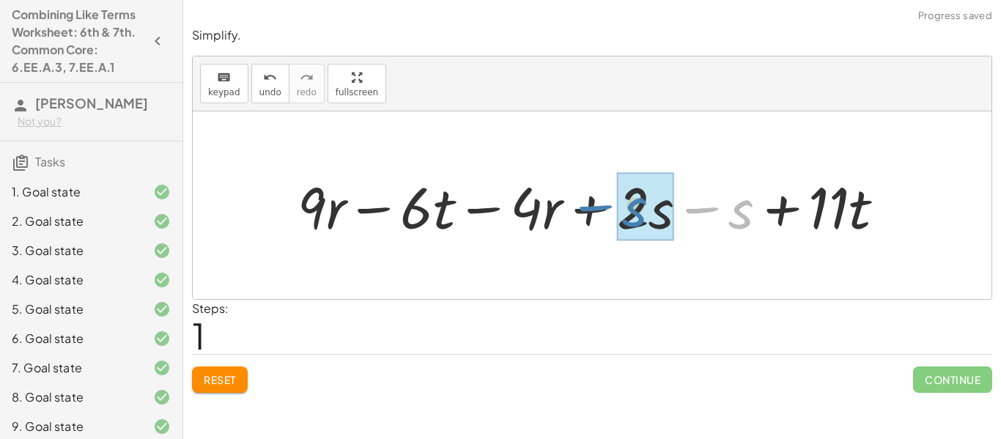
drag, startPoint x: 695, startPoint y: 209, endPoint x: 528, endPoint y: 196, distance: 166.8
click at [528, 196] on div at bounding box center [597, 205] width 614 height 75
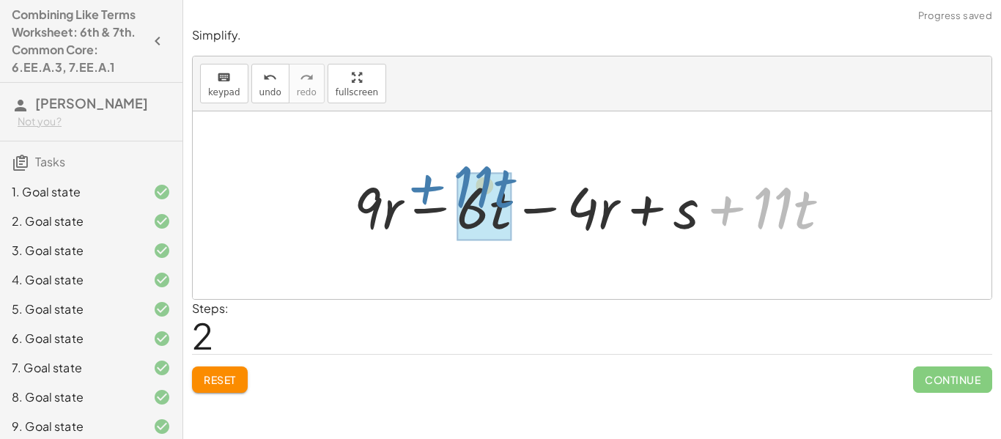
drag, startPoint x: 720, startPoint y: 215, endPoint x: 420, endPoint y: 196, distance: 301.0
click at [420, 196] on div at bounding box center [598, 205] width 503 height 75
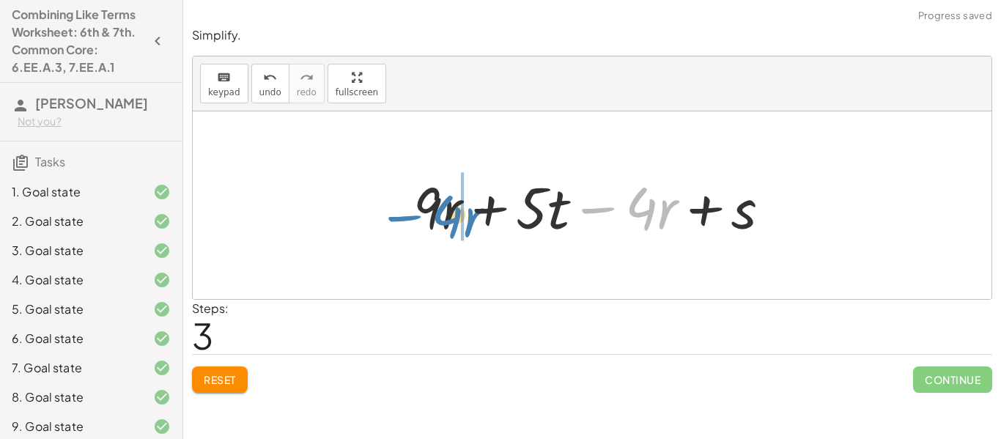
drag, startPoint x: 604, startPoint y: 208, endPoint x: 409, endPoint y: 215, distance: 195.8
click at [409, 215] on div at bounding box center [597, 205] width 383 height 75
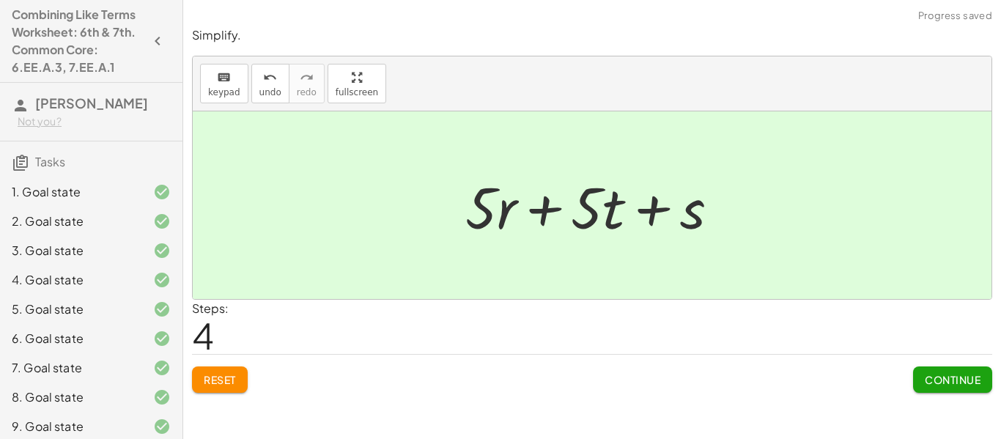
click at [939, 371] on button "Continue" at bounding box center [952, 379] width 79 height 26
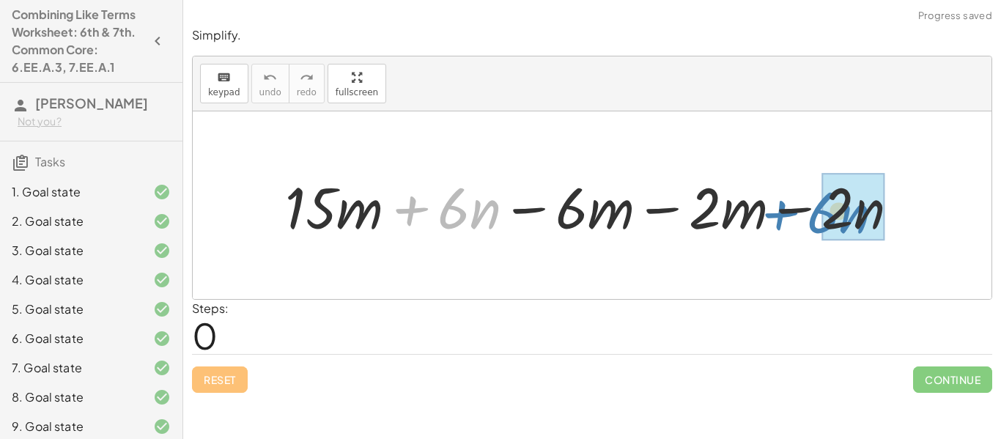
drag, startPoint x: 410, startPoint y: 206, endPoint x: 785, endPoint y: 210, distance: 375.9
click at [785, 210] on div at bounding box center [598, 205] width 640 height 75
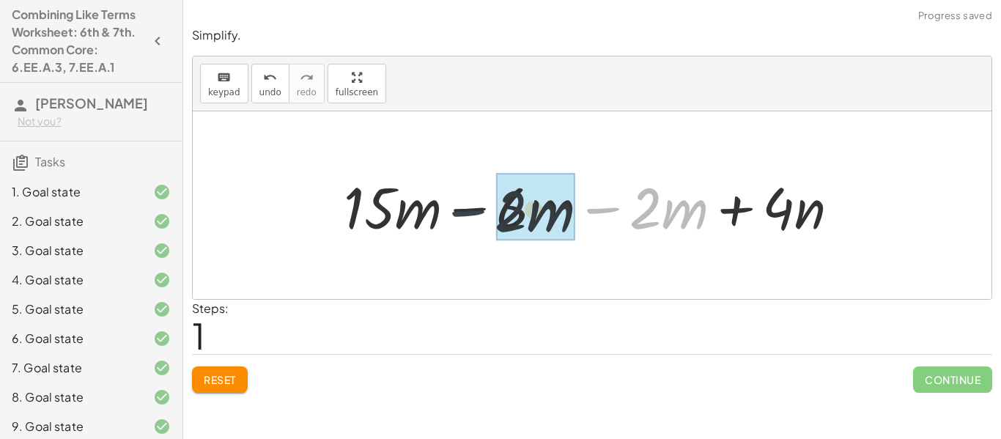
drag, startPoint x: 609, startPoint y: 210, endPoint x: 450, endPoint y: 213, distance: 159.0
click at [450, 213] on div at bounding box center [597, 205] width 522 height 75
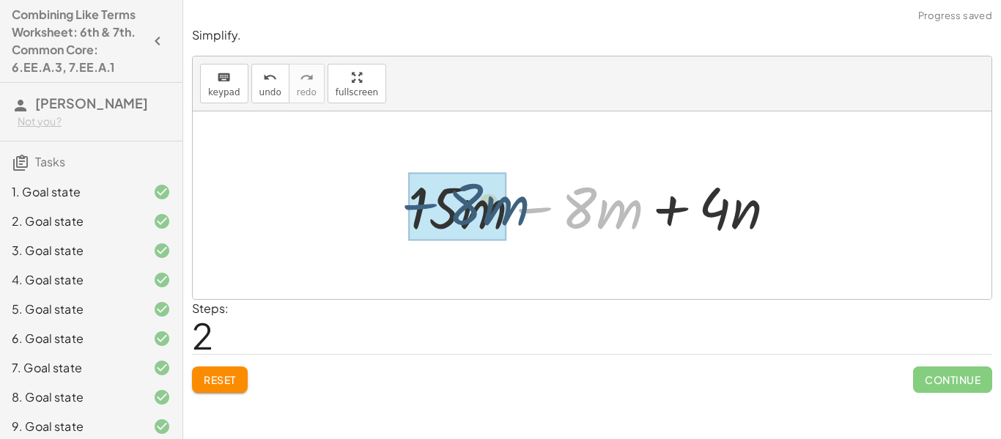
drag, startPoint x: 537, startPoint y: 208, endPoint x: 421, endPoint y: 204, distance: 115.8
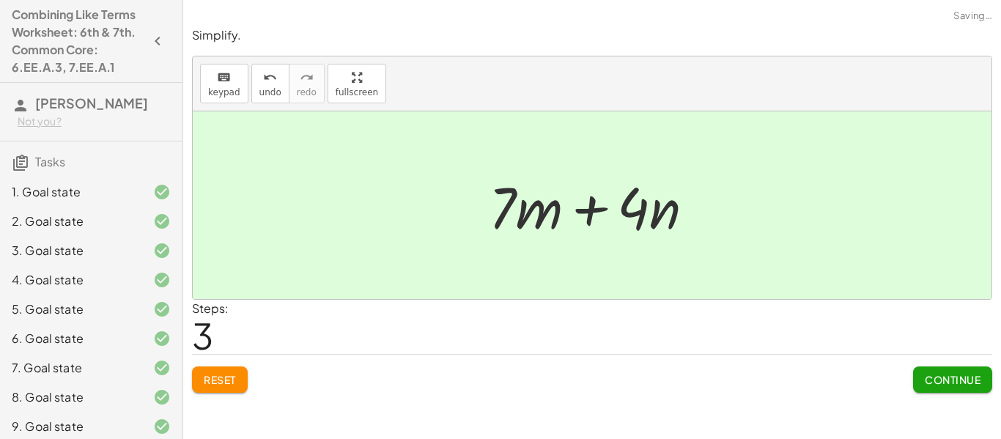
click at [950, 373] on span "Continue" at bounding box center [953, 379] width 56 height 13
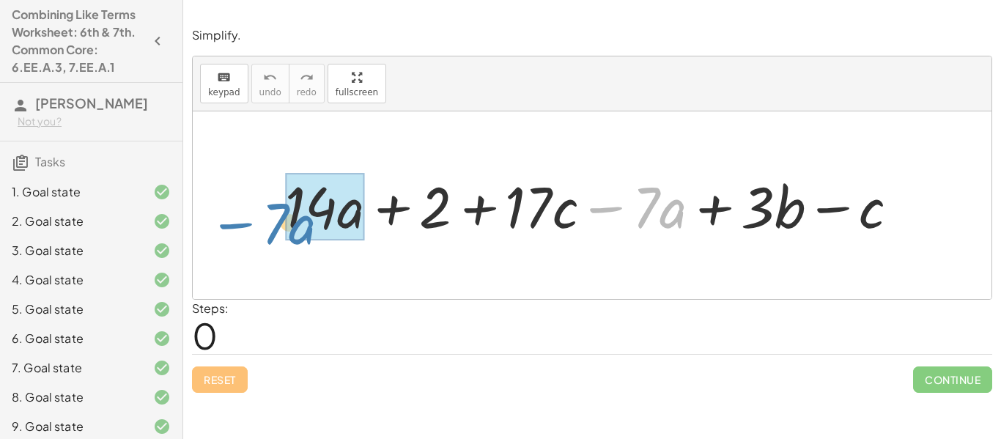
drag, startPoint x: 608, startPoint y: 211, endPoint x: 257, endPoint y: 226, distance: 351.3
click at [257, 226] on div "− · 7 · a + · 14 · a + 2 + · 17 · c − · 7 · a + · 3 · b − c" at bounding box center [592, 205] width 799 height 188
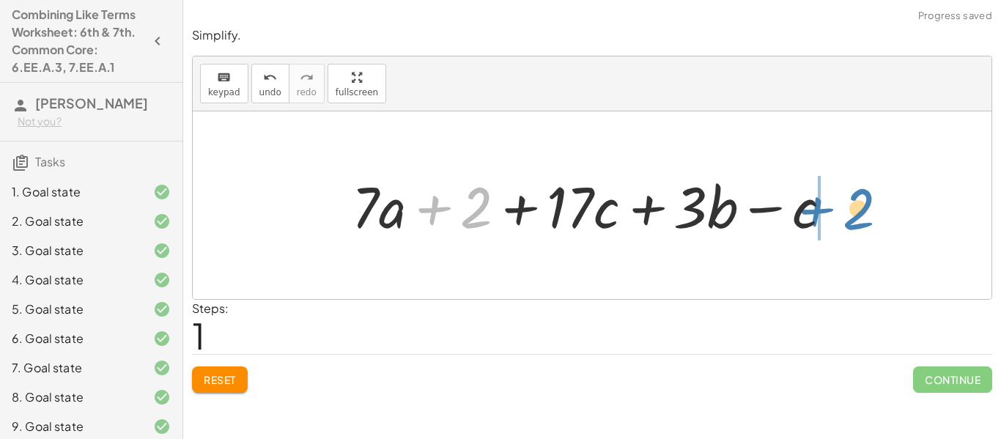
drag, startPoint x: 422, startPoint y: 210, endPoint x: 807, endPoint y: 212, distance: 385.4
click at [807, 212] on div at bounding box center [597, 205] width 506 height 75
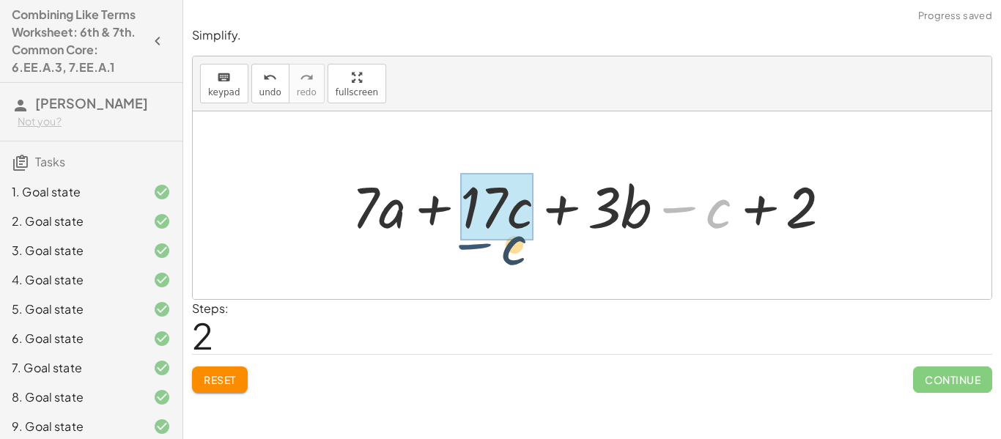
drag, startPoint x: 680, startPoint y: 207, endPoint x: 469, endPoint y: 234, distance: 212.7
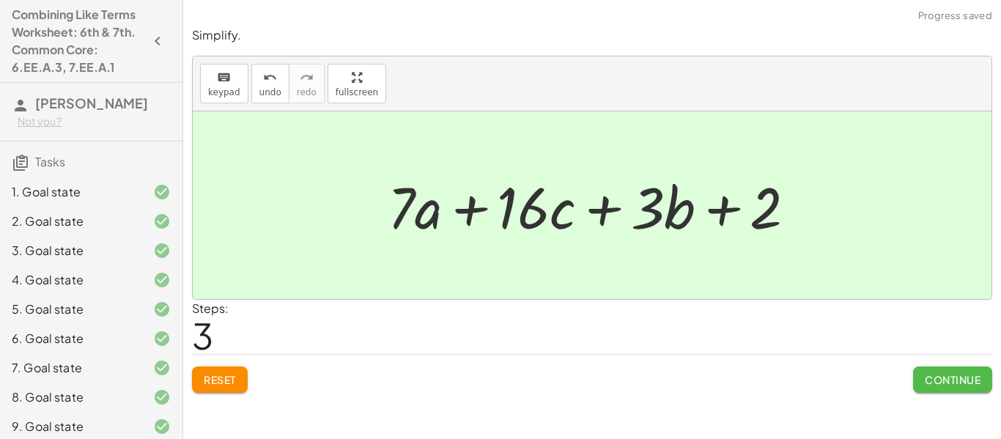
click at [968, 373] on span "Continue" at bounding box center [953, 379] width 56 height 13
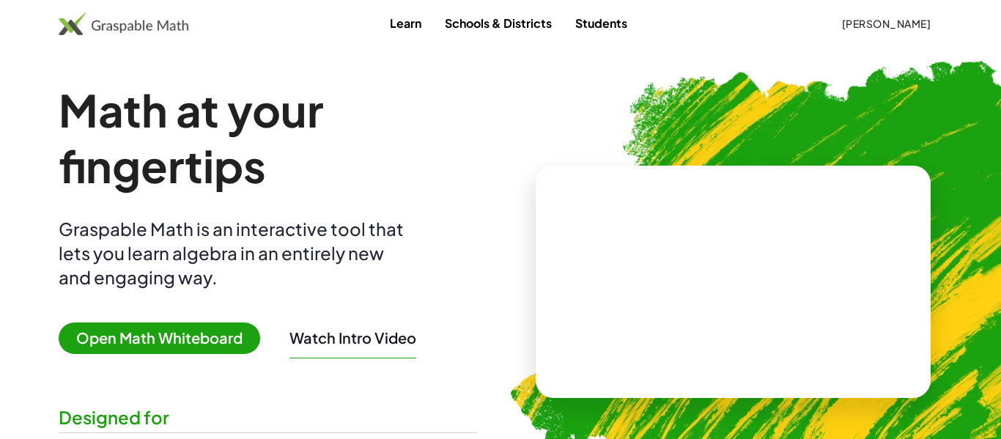
click at [886, 35] on button "[PERSON_NAME]" at bounding box center [885, 23] width 113 height 26
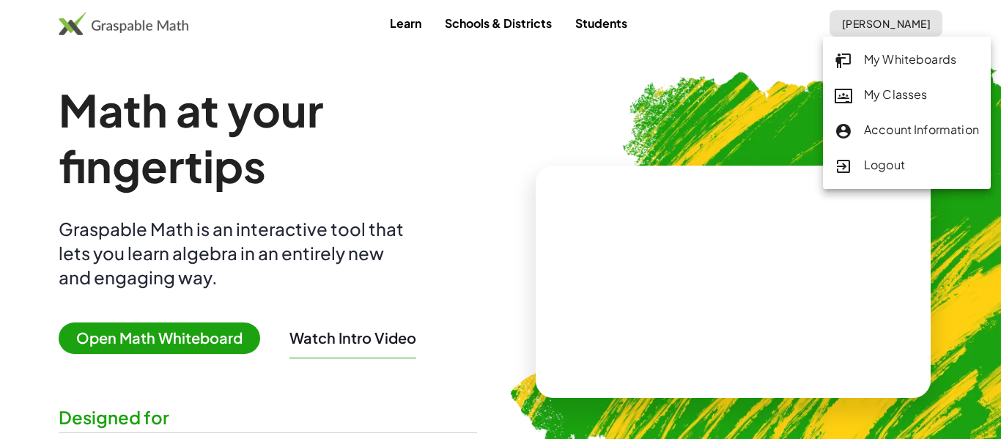
click at [922, 94] on div "My Classes" at bounding box center [907, 95] width 144 height 19
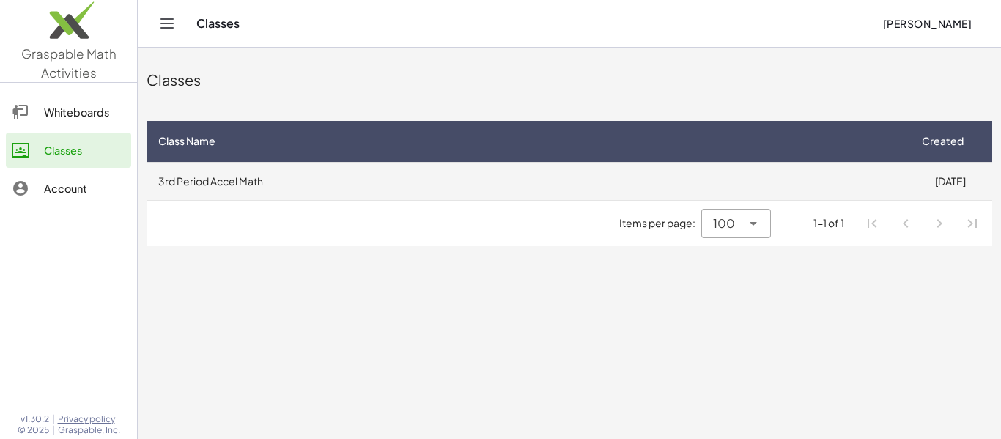
click at [891, 169] on td "3rd Period Accel Math" at bounding box center [527, 181] width 761 height 38
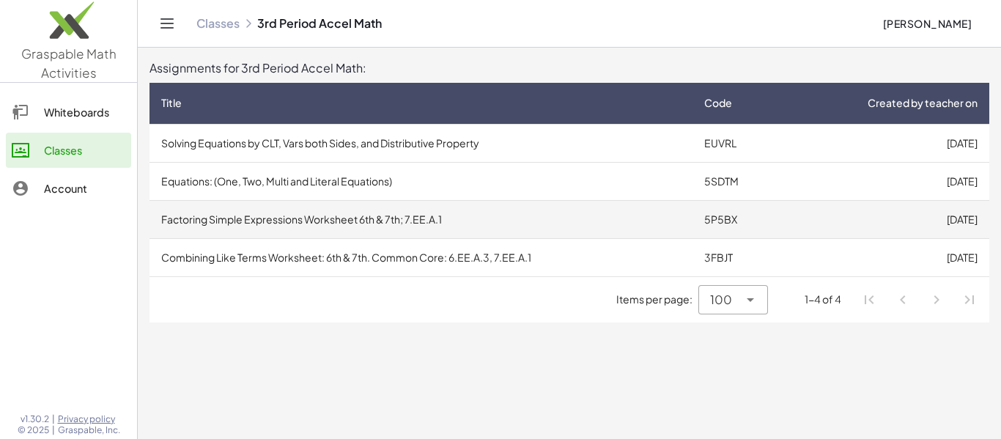
click at [727, 221] on td "5P5BX" at bounding box center [738, 219] width 92 height 38
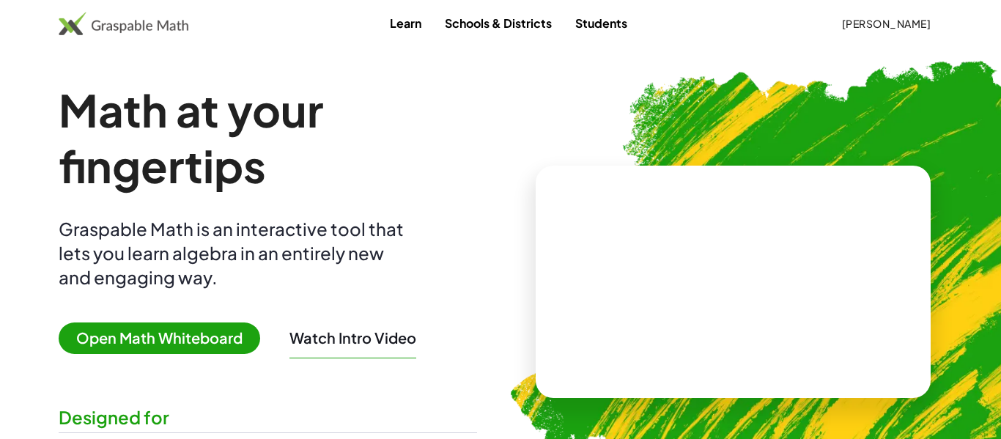
click at [193, 342] on span "Open Math Whiteboard" at bounding box center [159, 338] width 201 height 32
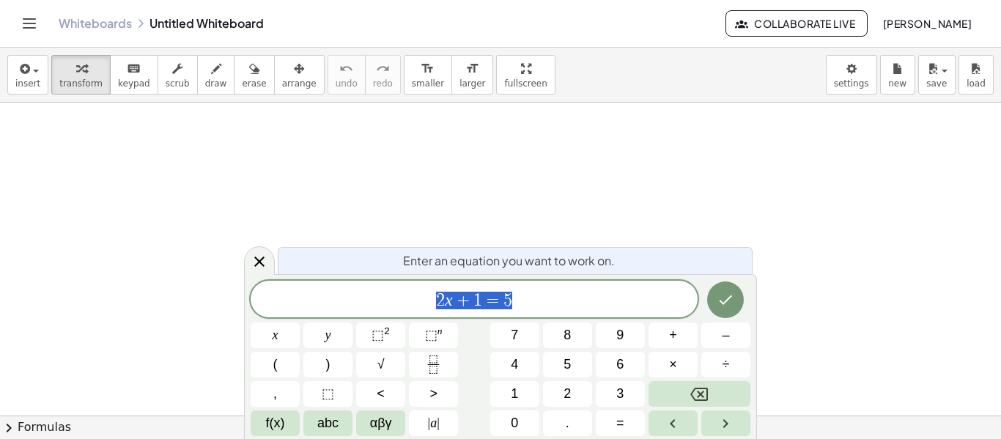
scroll to position [1, 0]
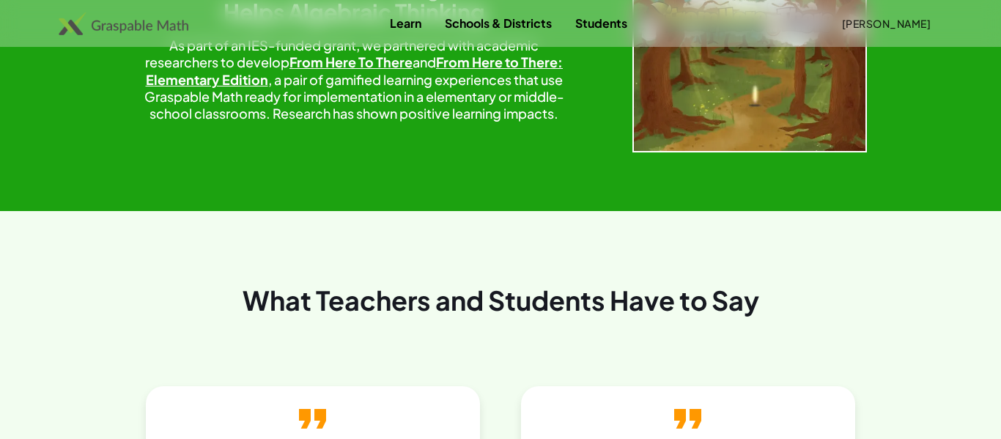
scroll to position [2531, 0]
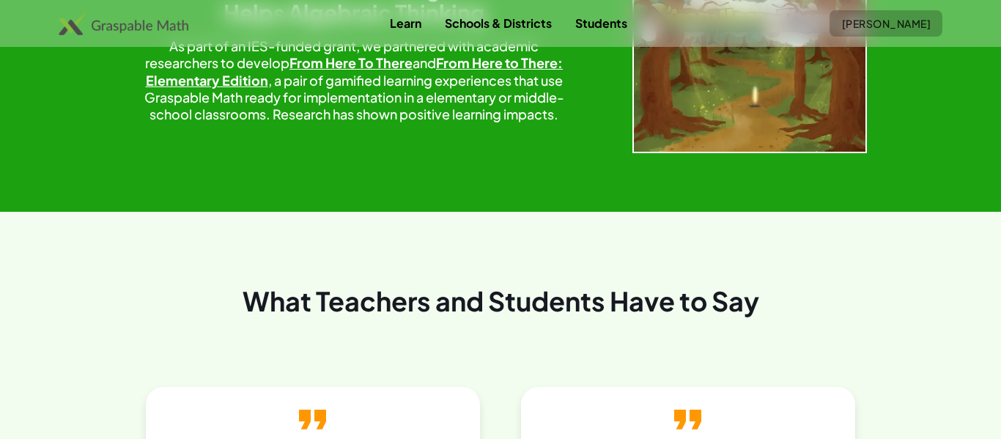
click at [862, 29] on span "[PERSON_NAME]" at bounding box center [885, 23] width 89 height 13
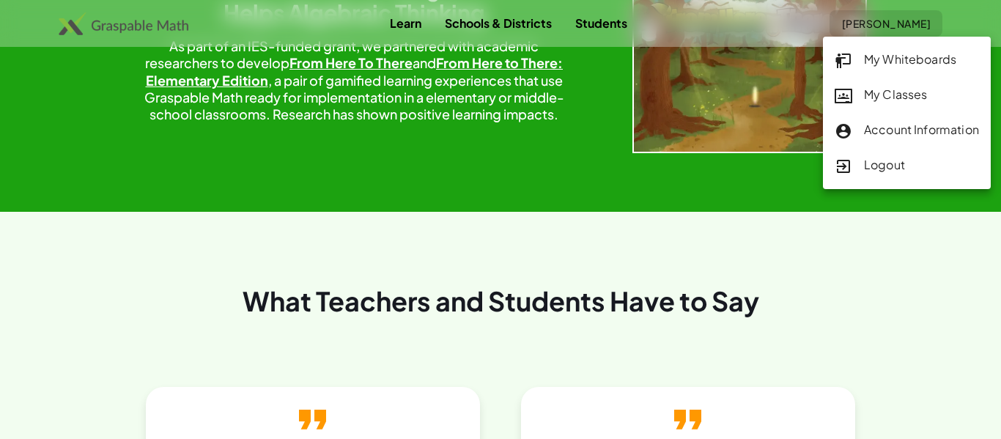
click at [920, 127] on div "Account Information" at bounding box center [907, 130] width 144 height 19
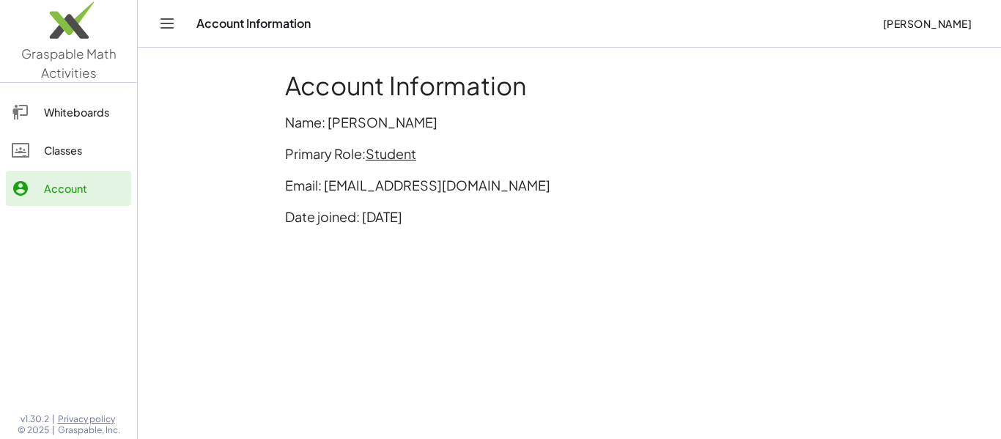
click at [93, 140] on link "Classes" at bounding box center [68, 150] width 125 height 35
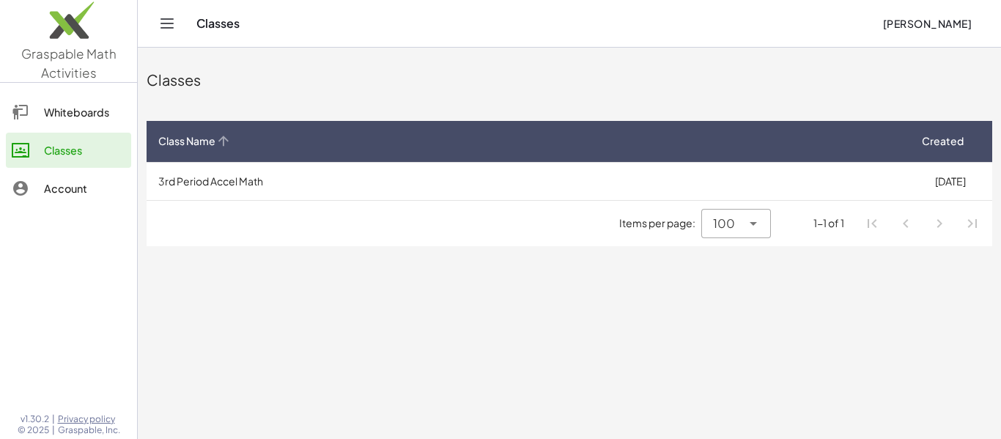
click at [226, 138] on icon at bounding box center [222, 140] width 15 height 15
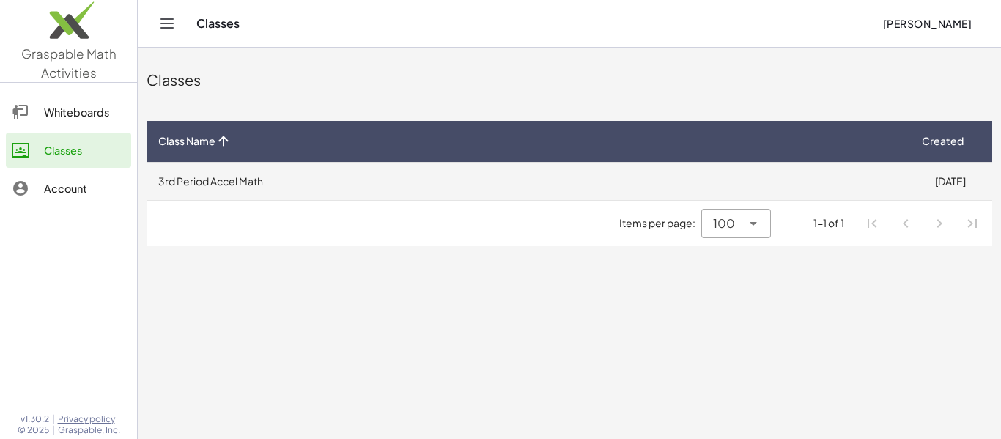
click at [301, 185] on td "3rd Period Accel Math" at bounding box center [527, 181] width 761 height 38
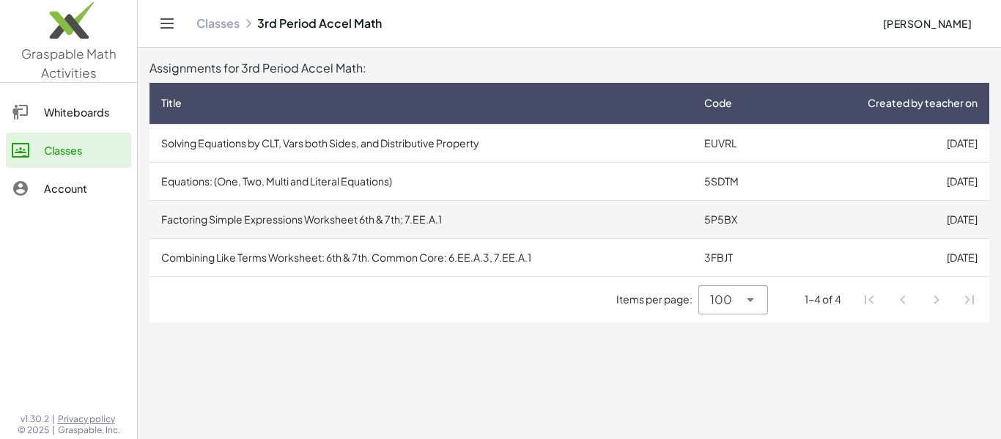
click at [371, 211] on td "Factoring Simple Expressions Worksheet 6th & 7th; 7.EE.A.1" at bounding box center [420, 219] width 543 height 38
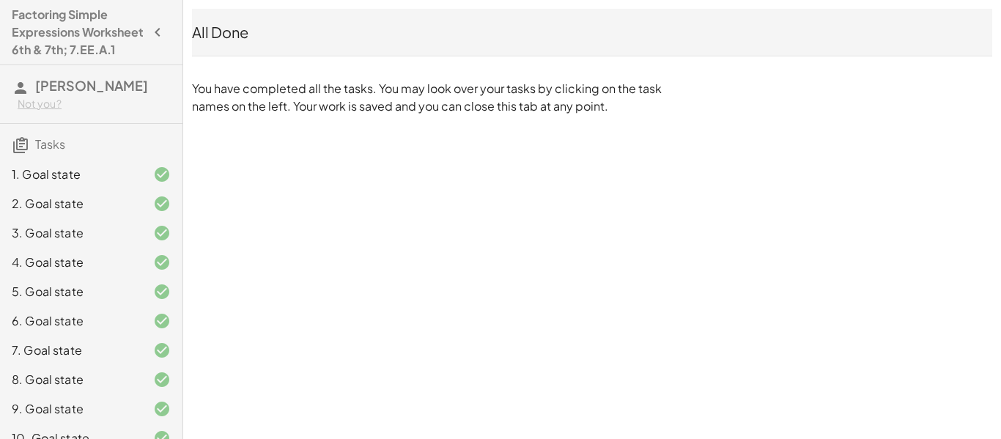
click at [211, 42] on div "All Done" at bounding box center [592, 32] width 800 height 47
click at [204, 29] on div "All Done" at bounding box center [592, 32] width 800 height 21
click at [28, 97] on icon at bounding box center [21, 88] width 18 height 18
click at [36, 111] on div "Not you?" at bounding box center [94, 104] width 153 height 15
click at [106, 94] on span "[PERSON_NAME]" at bounding box center [91, 85] width 113 height 17
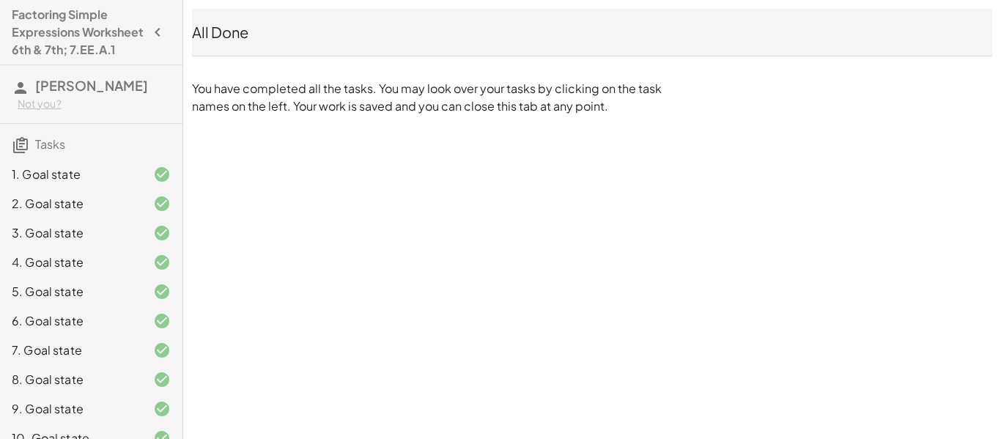
click at [72, 47] on h4 "Factoring Simple Expressions Worksheet 6th & 7th; 7.EE.A.1" at bounding box center [78, 32] width 133 height 53
click at [153, 41] on icon "button" at bounding box center [158, 32] width 18 height 18
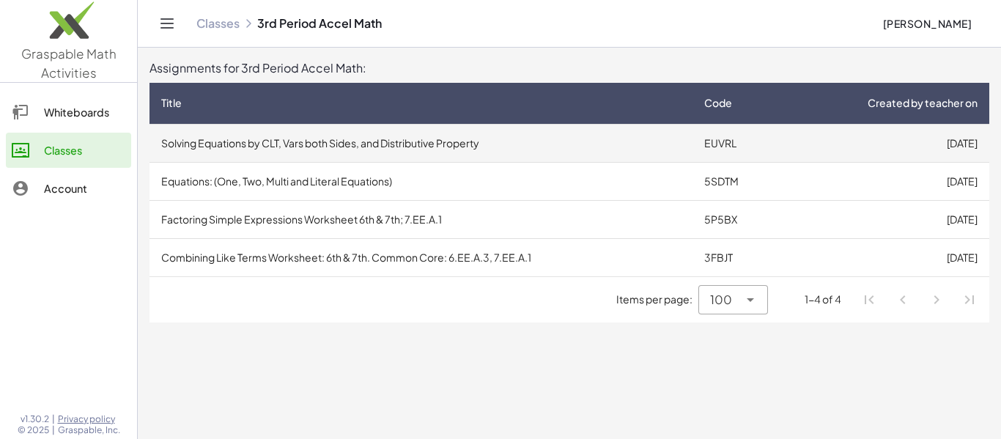
click at [478, 155] on td "Solving Equations by CLT, Vars both Sides, and Distributive Property" at bounding box center [420, 143] width 543 height 38
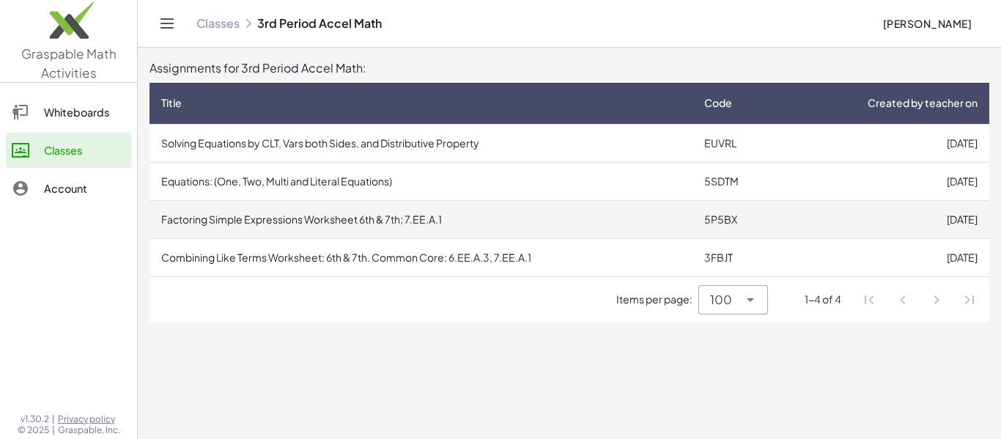
click at [368, 215] on td "Factoring Simple Expressions Worksheet 6th & 7th; 7.EE.A.1" at bounding box center [420, 219] width 543 height 38
click at [360, 210] on td "Factoring Simple Expressions Worksheet 6th & 7th; 7.EE.A.1" at bounding box center [420, 219] width 543 height 38
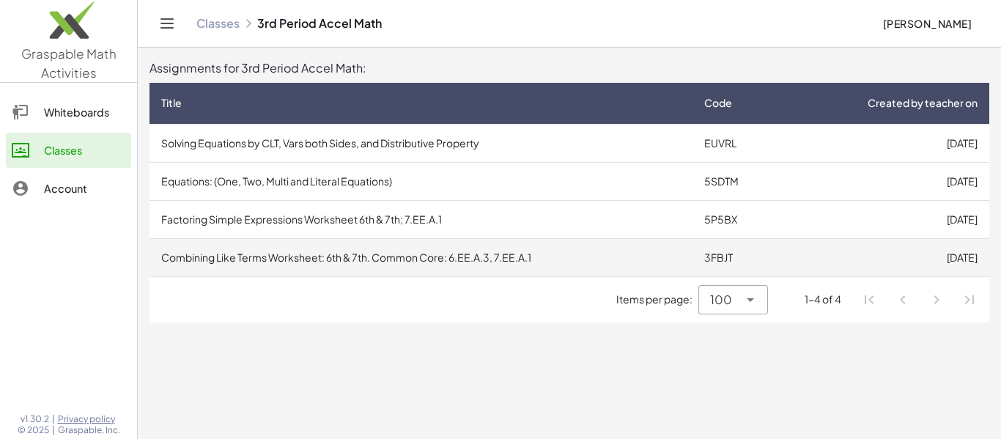
click at [377, 259] on td "Combining Like Terms Worksheet: 6th & 7th. Common Core: 6.EE.A.3, 7.EE.A.1" at bounding box center [420, 257] width 543 height 38
